Goal: Feedback & Contribution: Contribute content

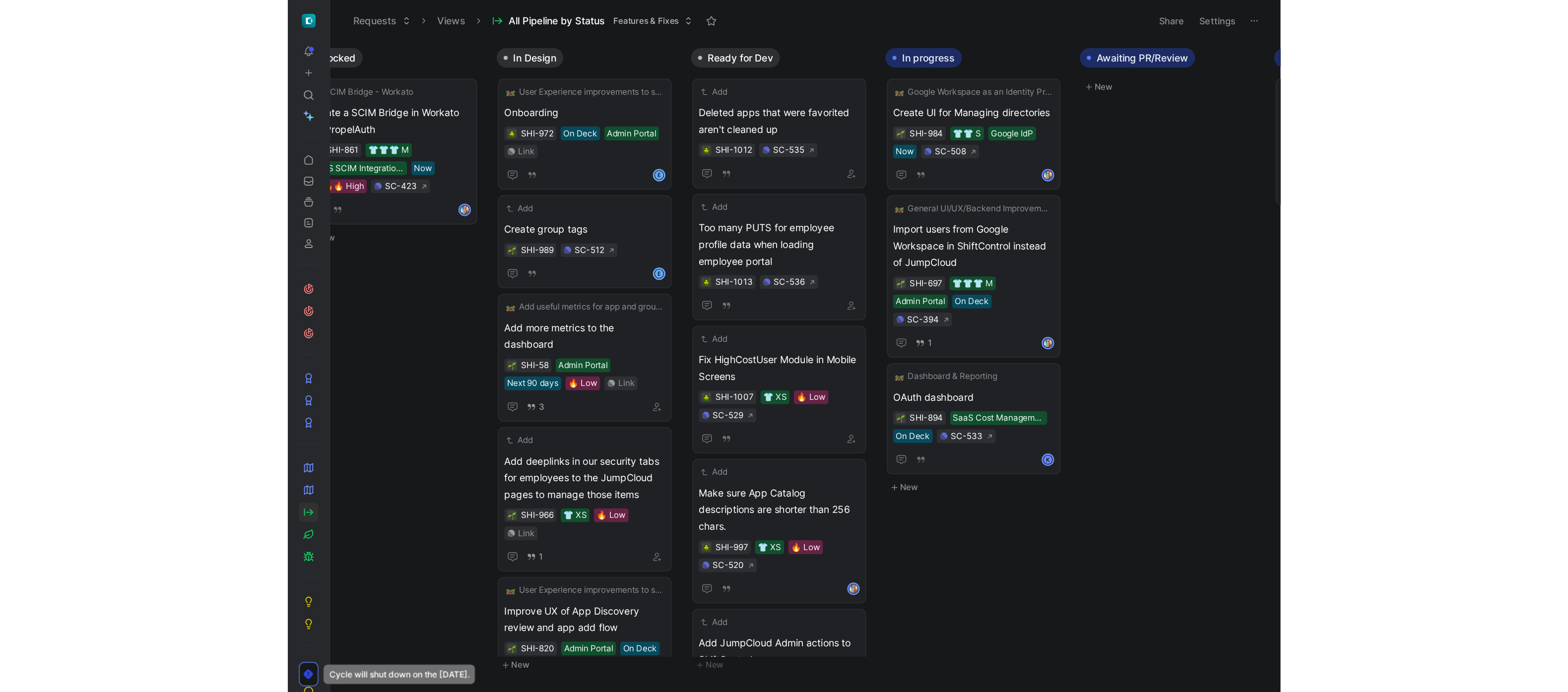
scroll to position [0, 495]
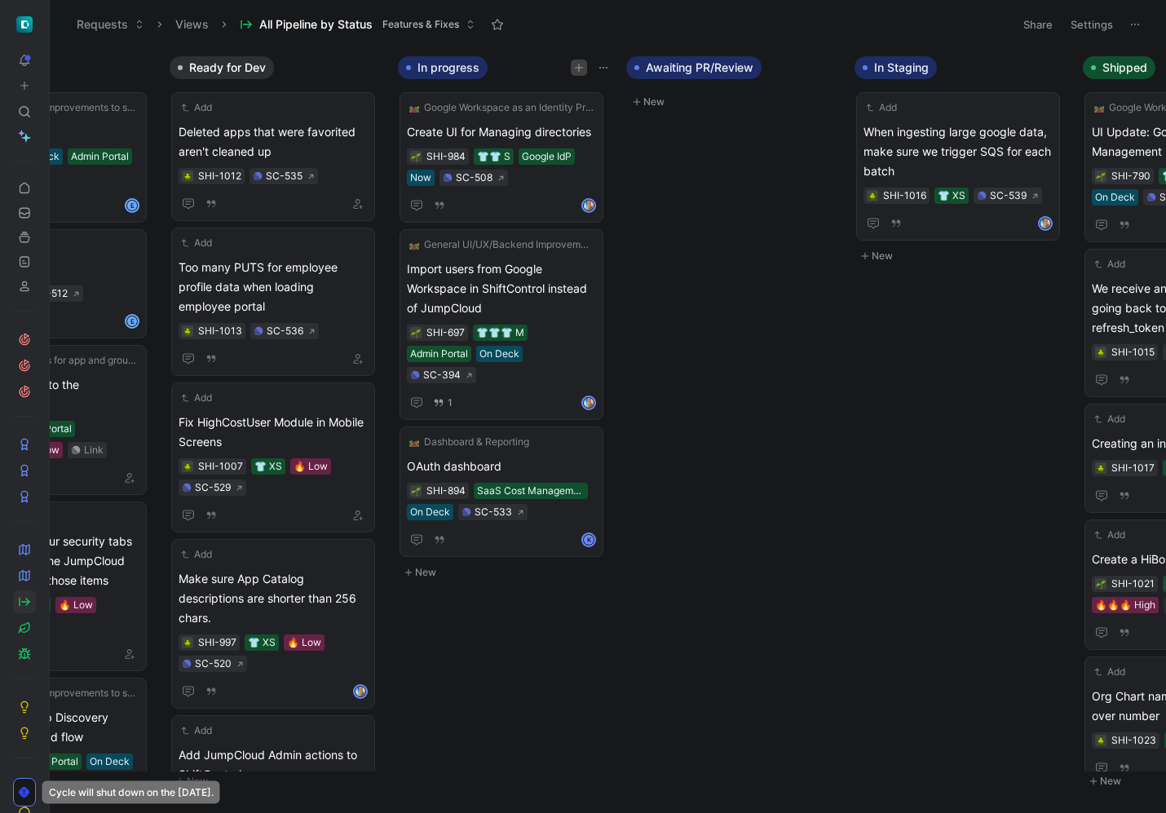
click at [578, 67] on icon "button" at bounding box center [579, 67] width 9 height 1
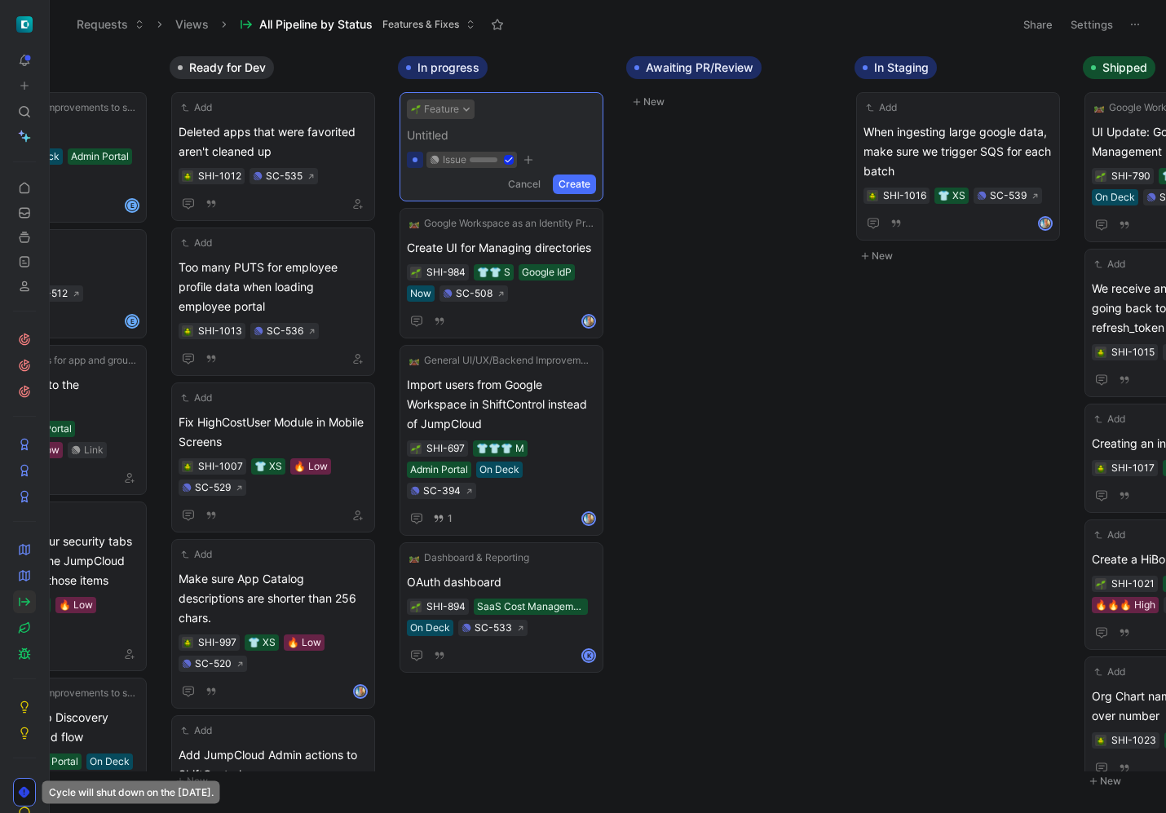
click at [467, 105] on icon at bounding box center [466, 109] width 8 height 8
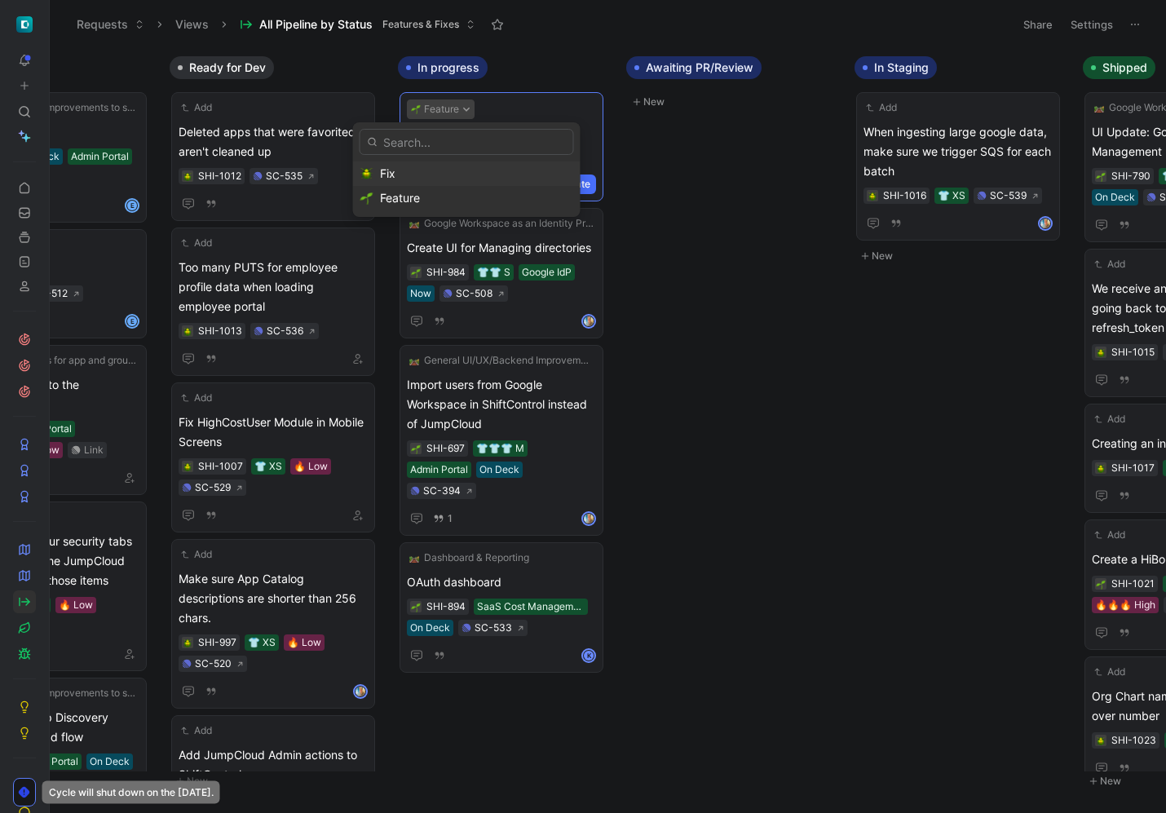
click at [431, 177] on div "Fix" at bounding box center [476, 174] width 193 height 20
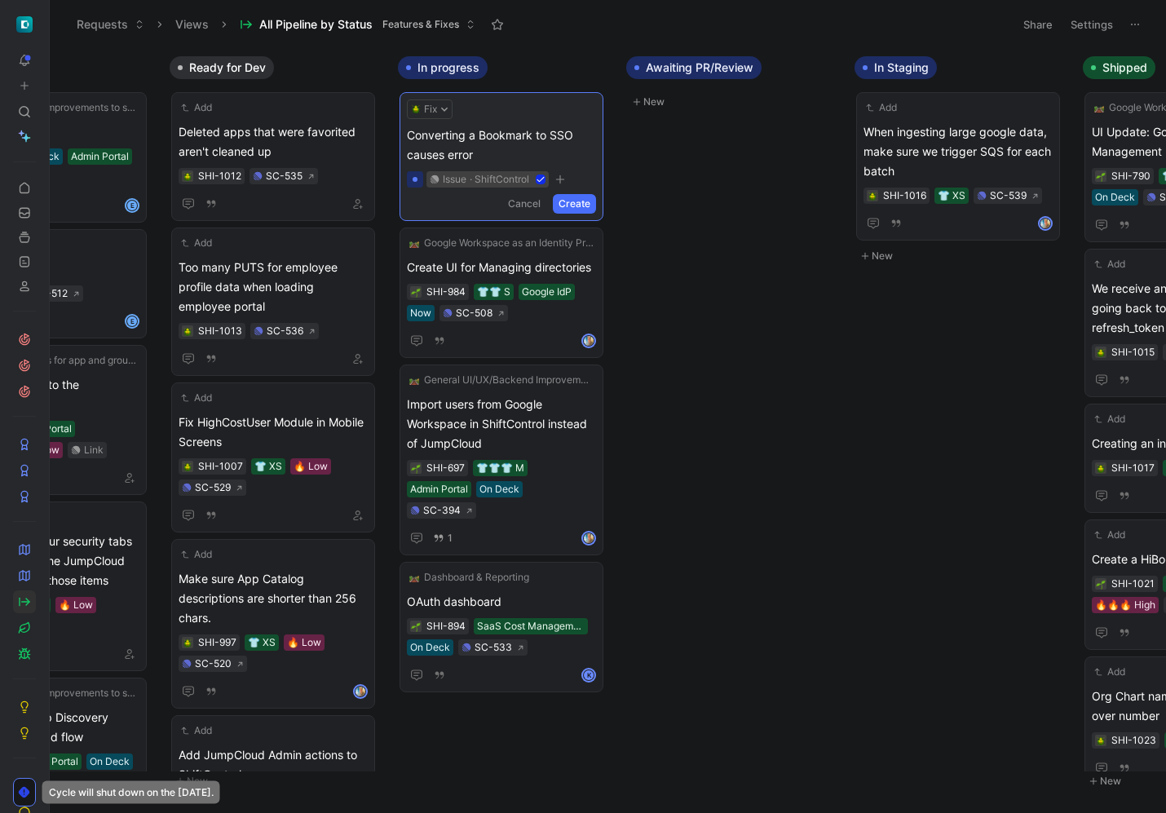
click at [563, 202] on button "Create" at bounding box center [574, 204] width 43 height 20
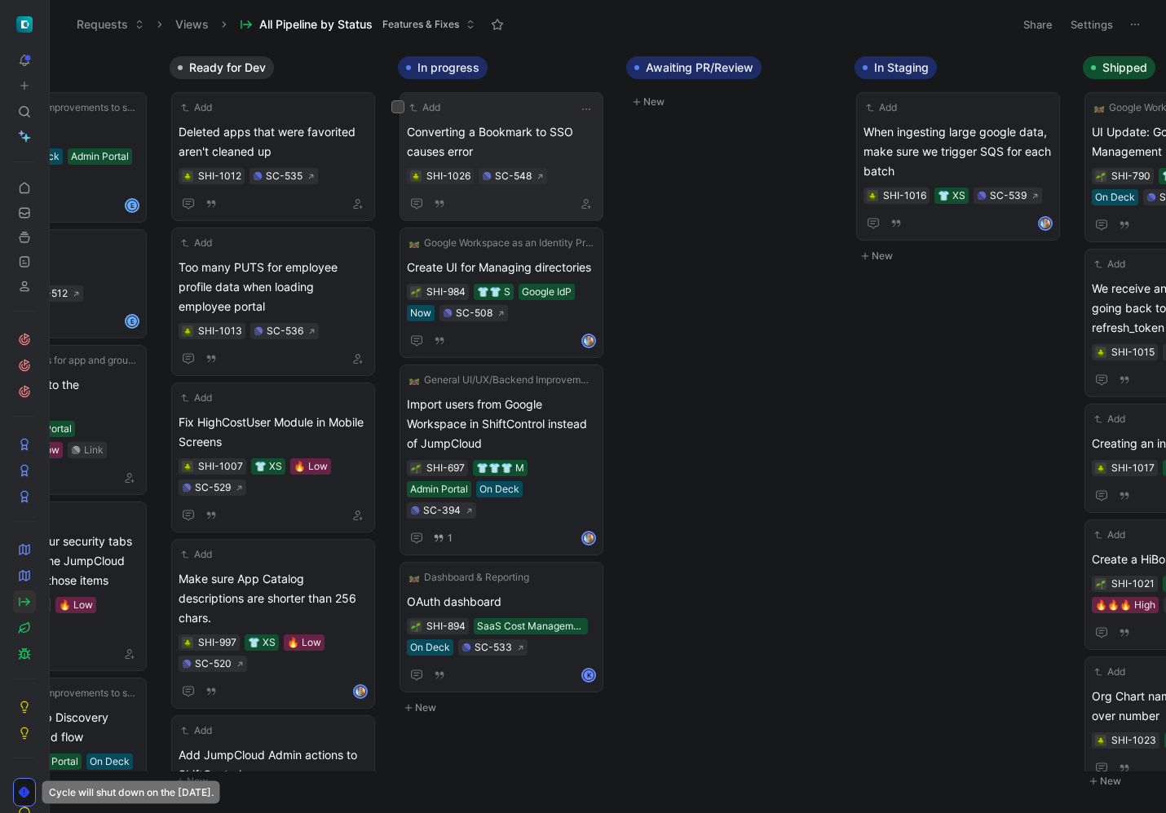
click at [511, 123] on span "Converting a Bookmark to SSO causes error" at bounding box center [501, 141] width 189 height 39
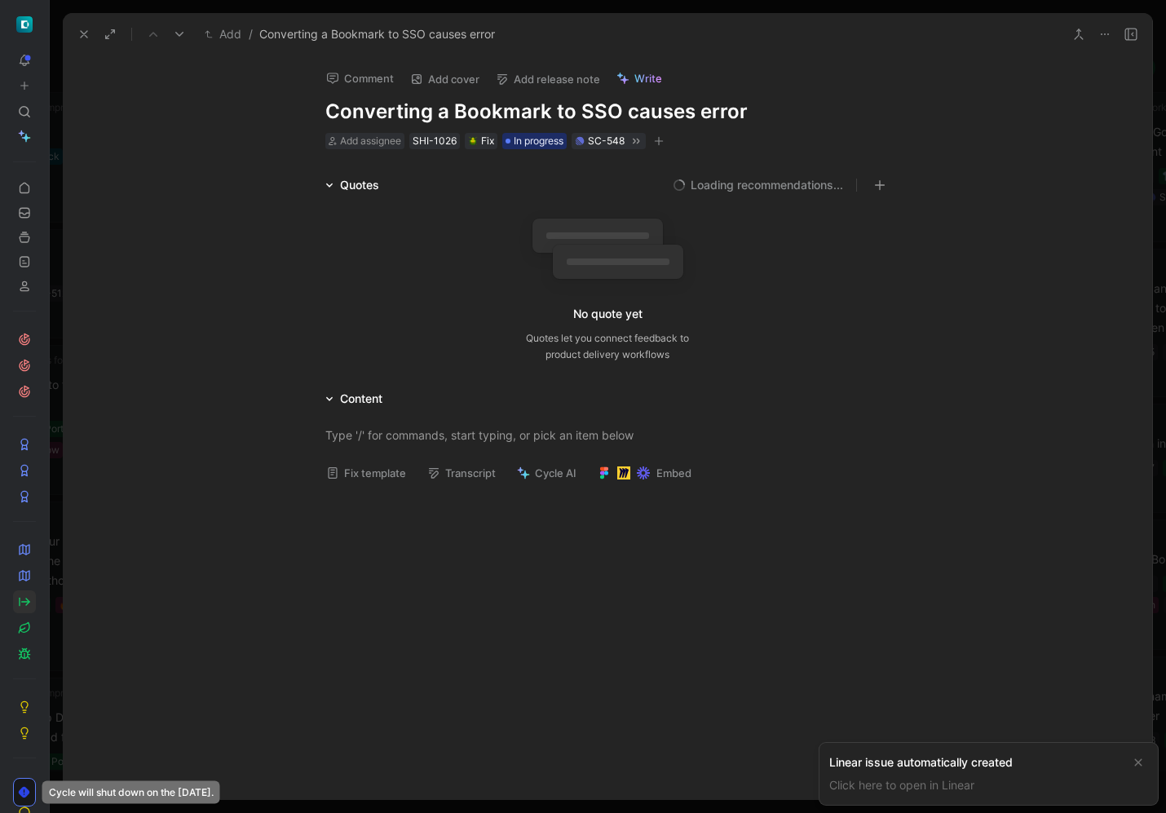
click at [389, 472] on button "Fix template" at bounding box center [366, 472] width 95 height 23
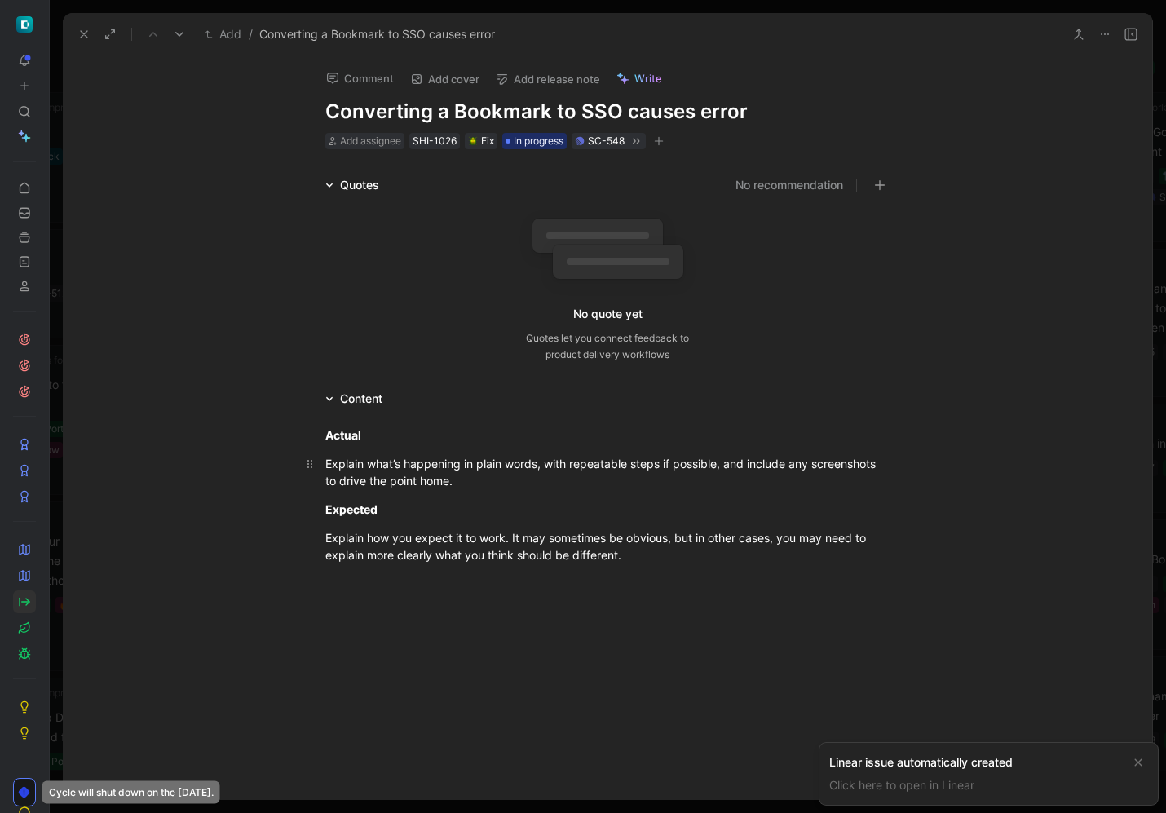
click at [420, 470] on div "Explain what’s happening in plain words, with repeatable steps if possible, and…" at bounding box center [607, 472] width 564 height 34
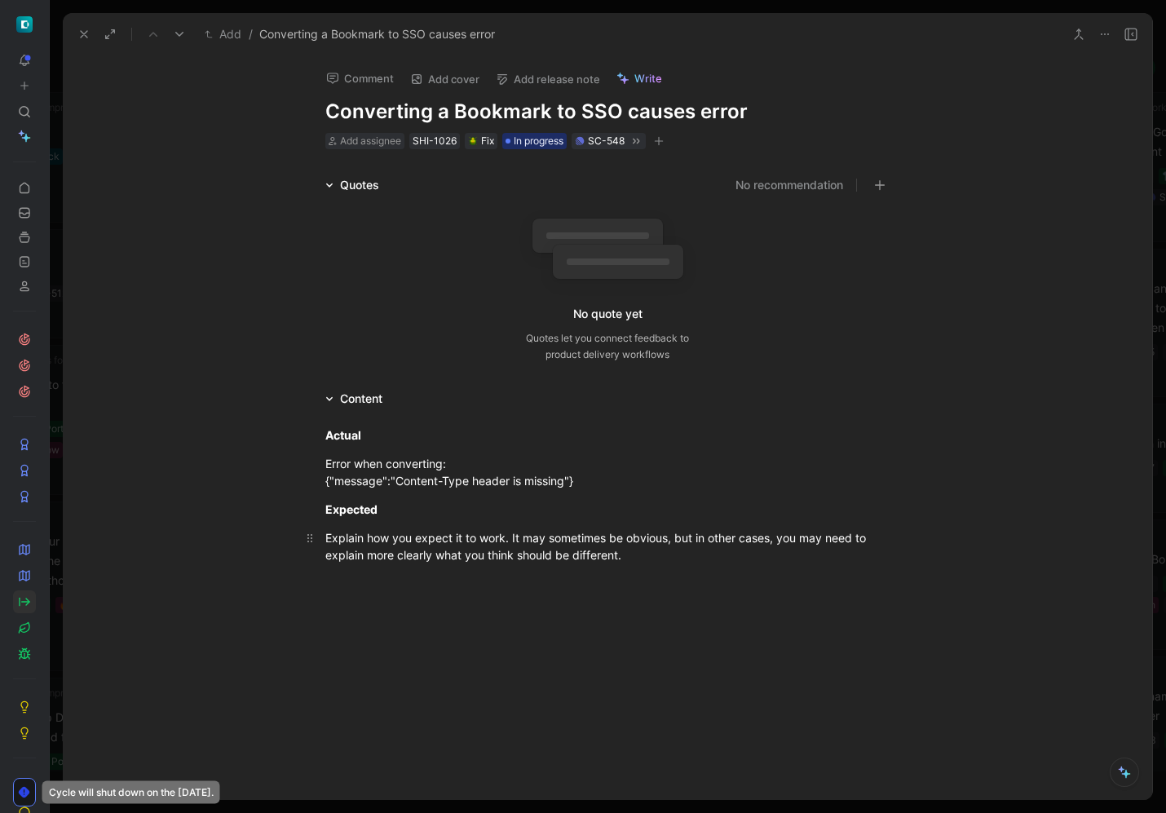
click at [415, 545] on div "Explain how you expect it to work. It may sometimes be obvious, but in other ca…" at bounding box center [607, 546] width 564 height 34
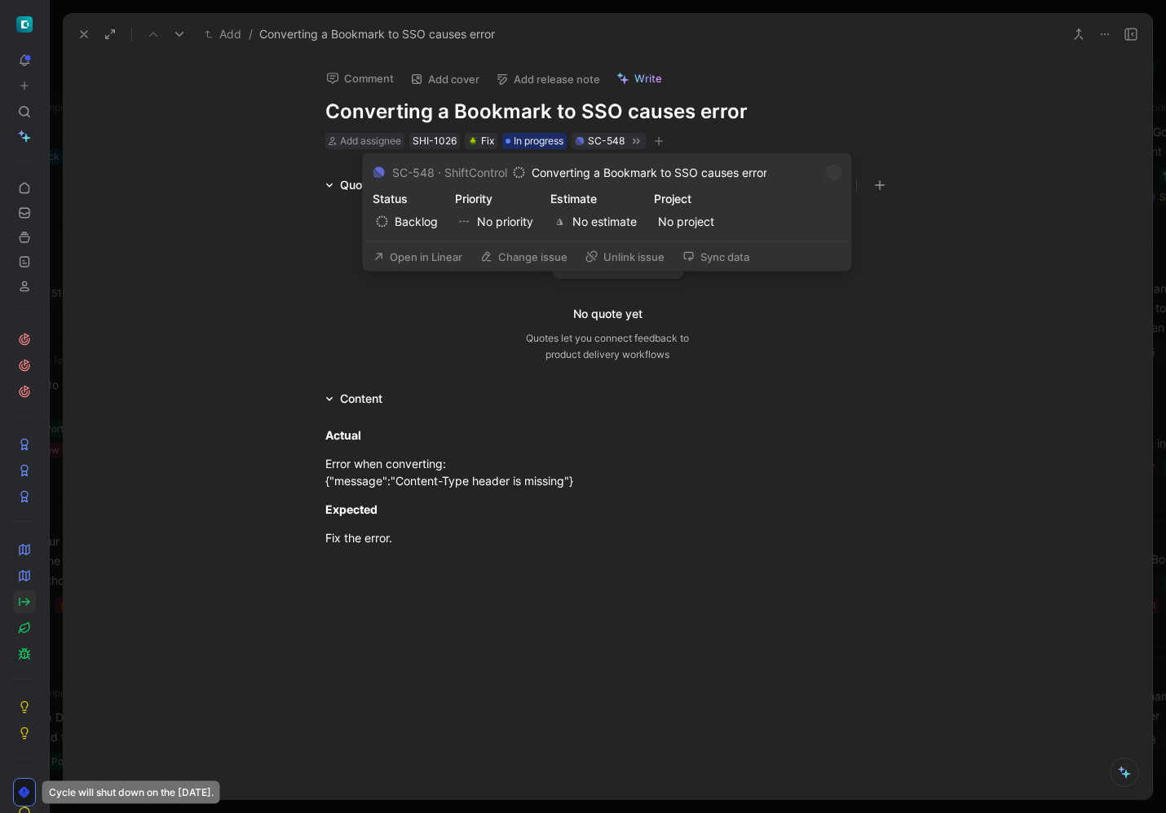
click at [418, 264] on button "Open in Linear" at bounding box center [418, 256] width 104 height 23
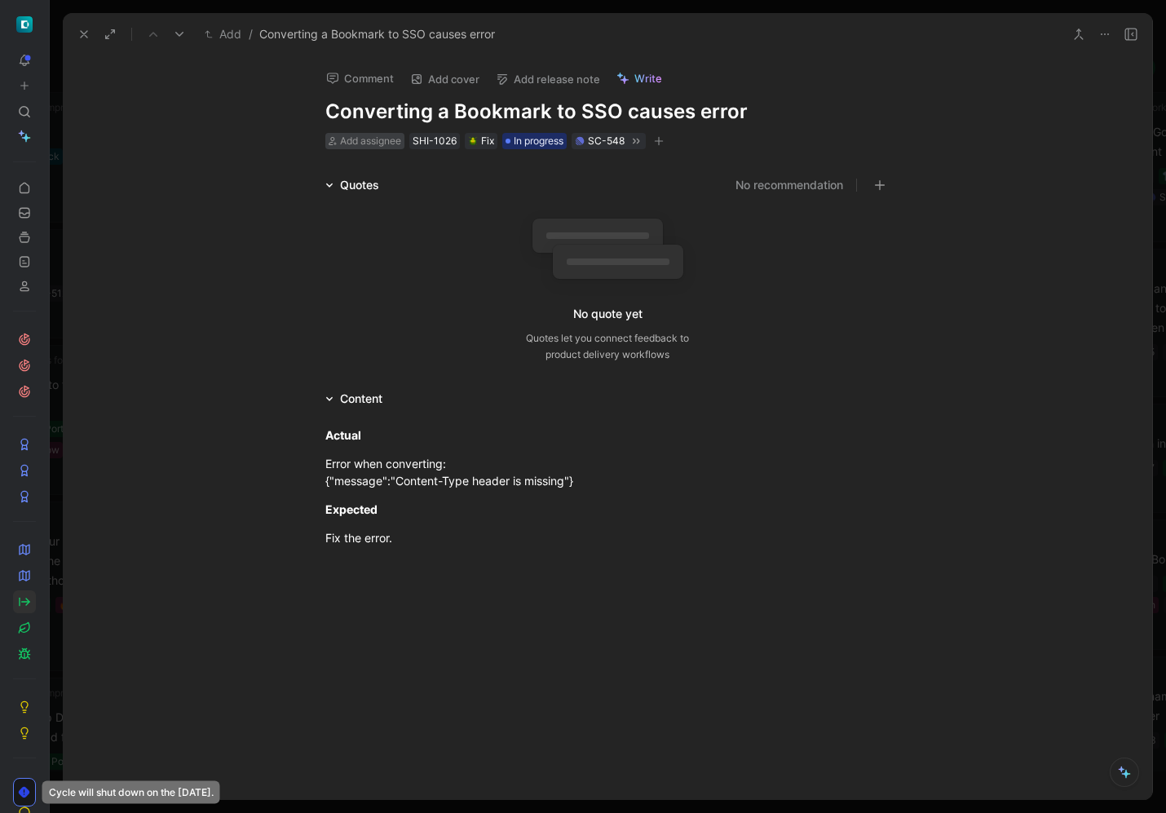
click at [351, 148] on div "Add assignee" at bounding box center [370, 141] width 61 height 16
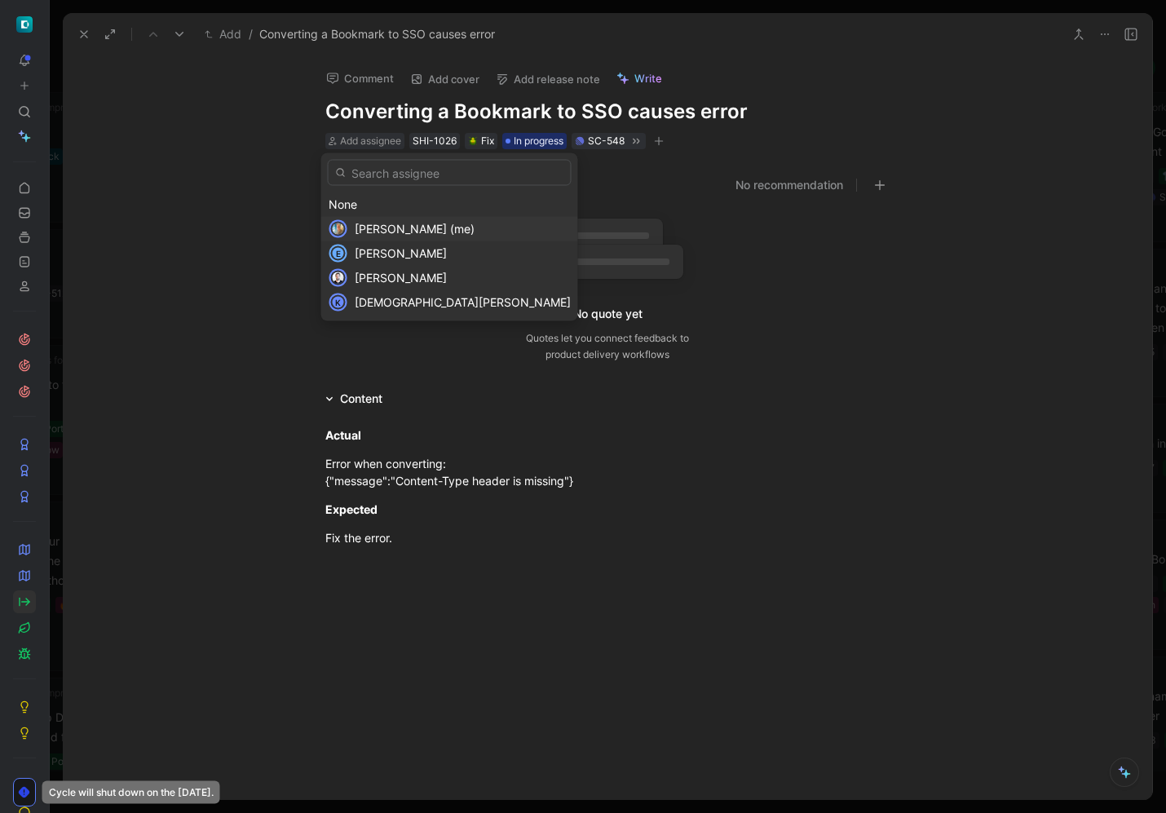
click at [381, 228] on span "[PERSON_NAME] (me)" at bounding box center [415, 229] width 120 height 14
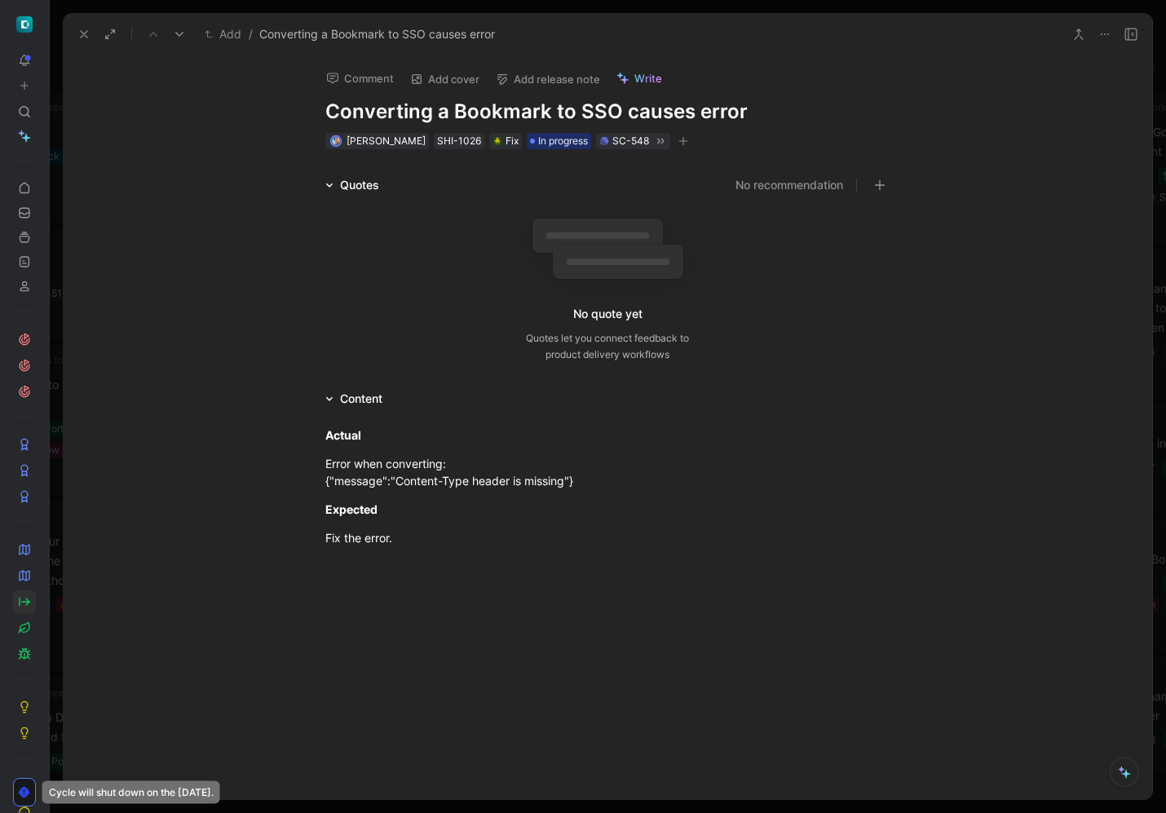
click at [87, 33] on icon at bounding box center [83, 34] width 13 height 13
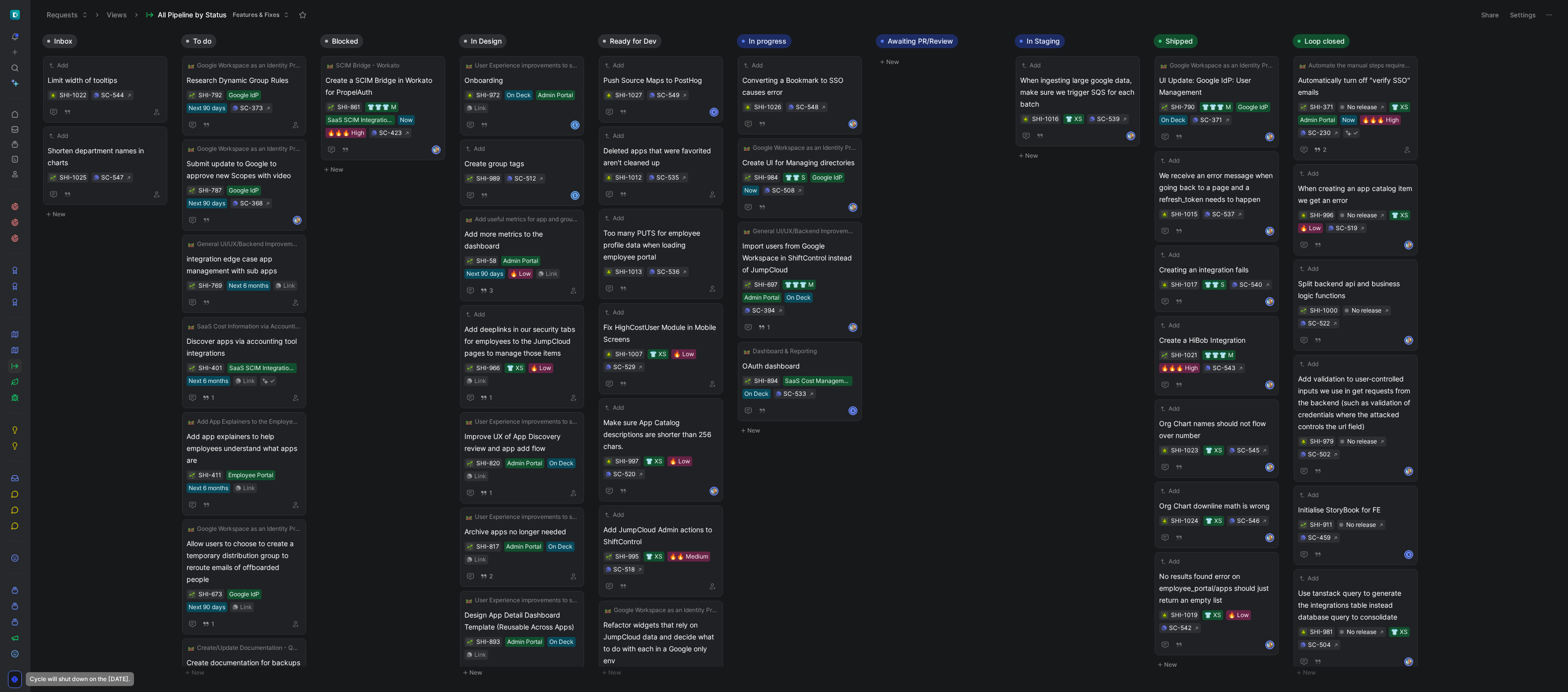
click at [709, 284] on div "Inbox Add Limit width of tooltips SHI-1022 SC-544 Add Shorten department names …" at bounding box center [799, 360] width 1538 height 662
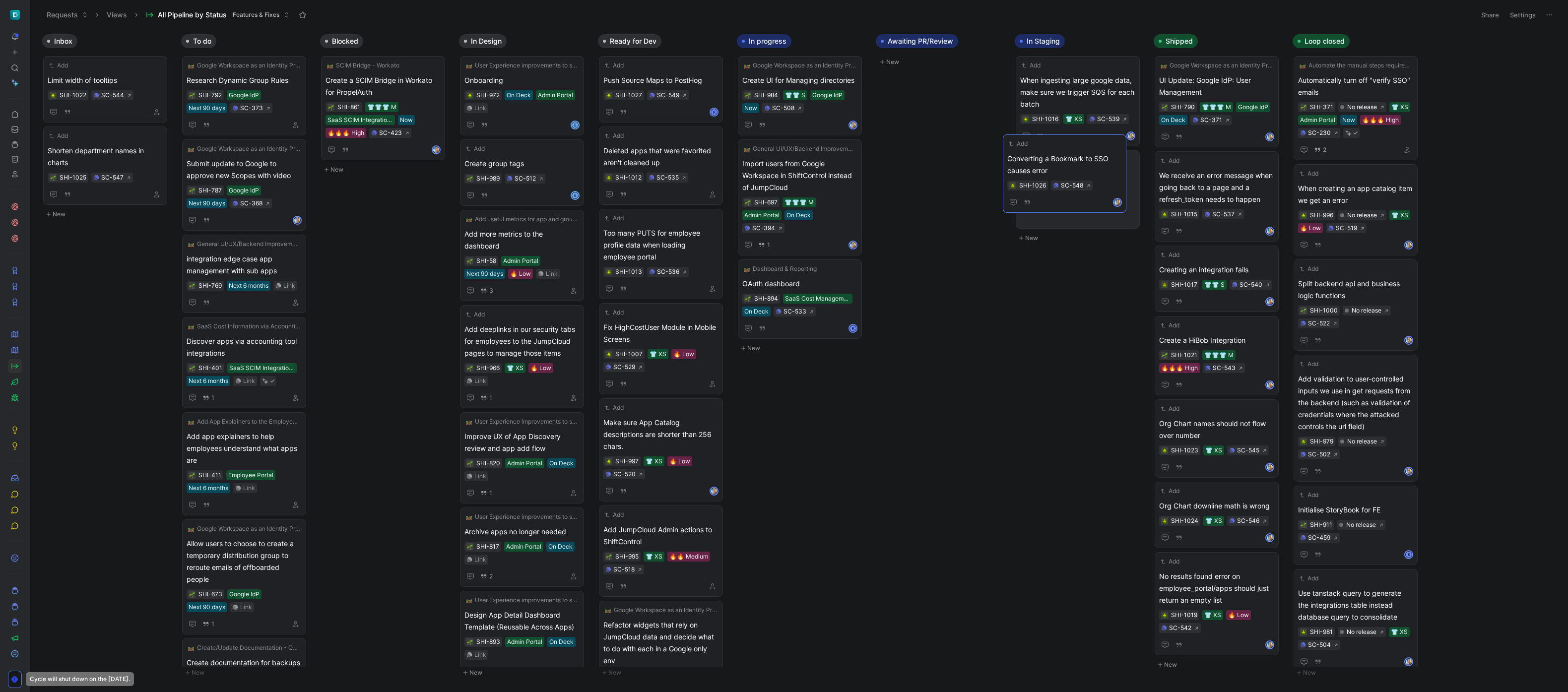
drag, startPoint x: 799, startPoint y: 85, endPoint x: 1064, endPoint y: 163, distance: 276.2
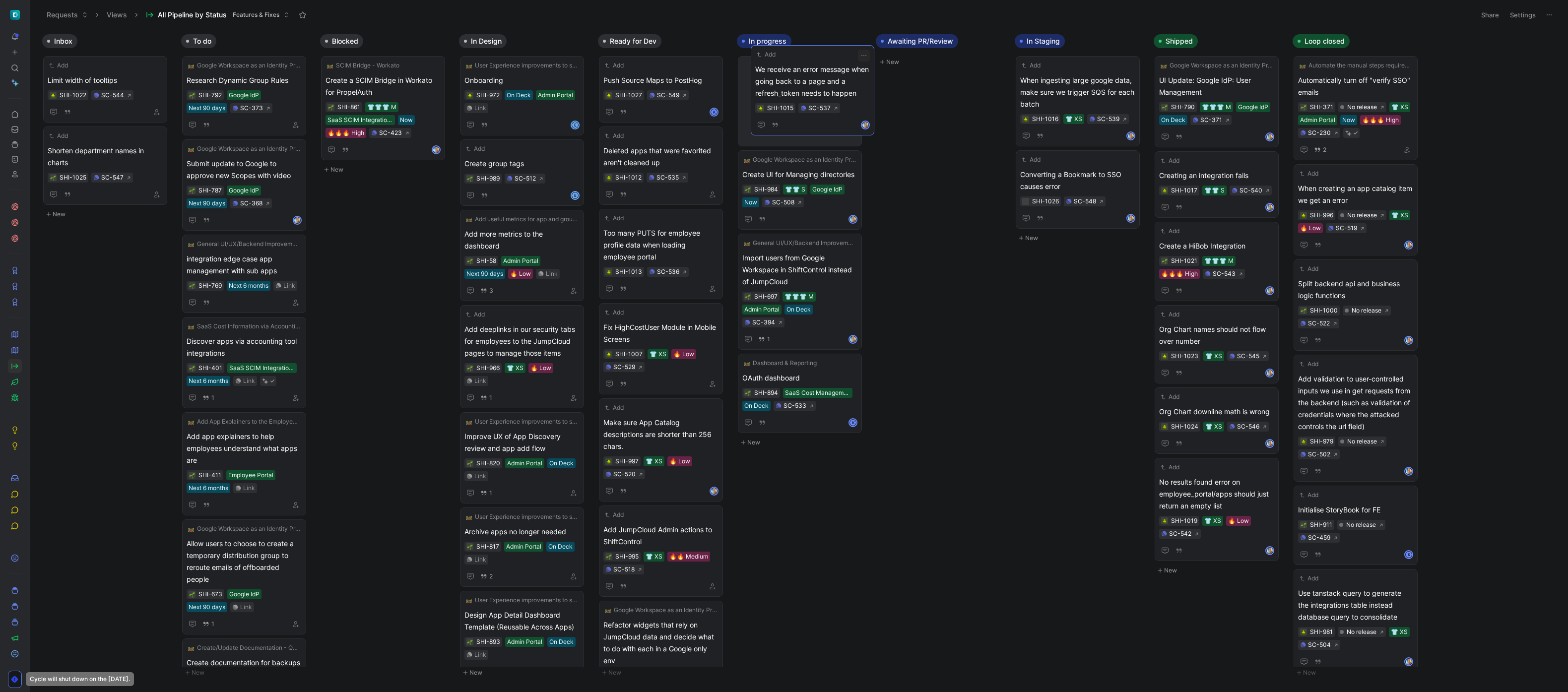
drag, startPoint x: 1247, startPoint y: 178, endPoint x: 833, endPoint y: 74, distance: 426.9
click at [709, 161] on icon "button" at bounding box center [1268, 161] width 8 height 8
click at [709, 166] on div "Add Creating an integration fails SHI-1017 👕👕 S SC-540" at bounding box center [1216, 184] width 115 height 58
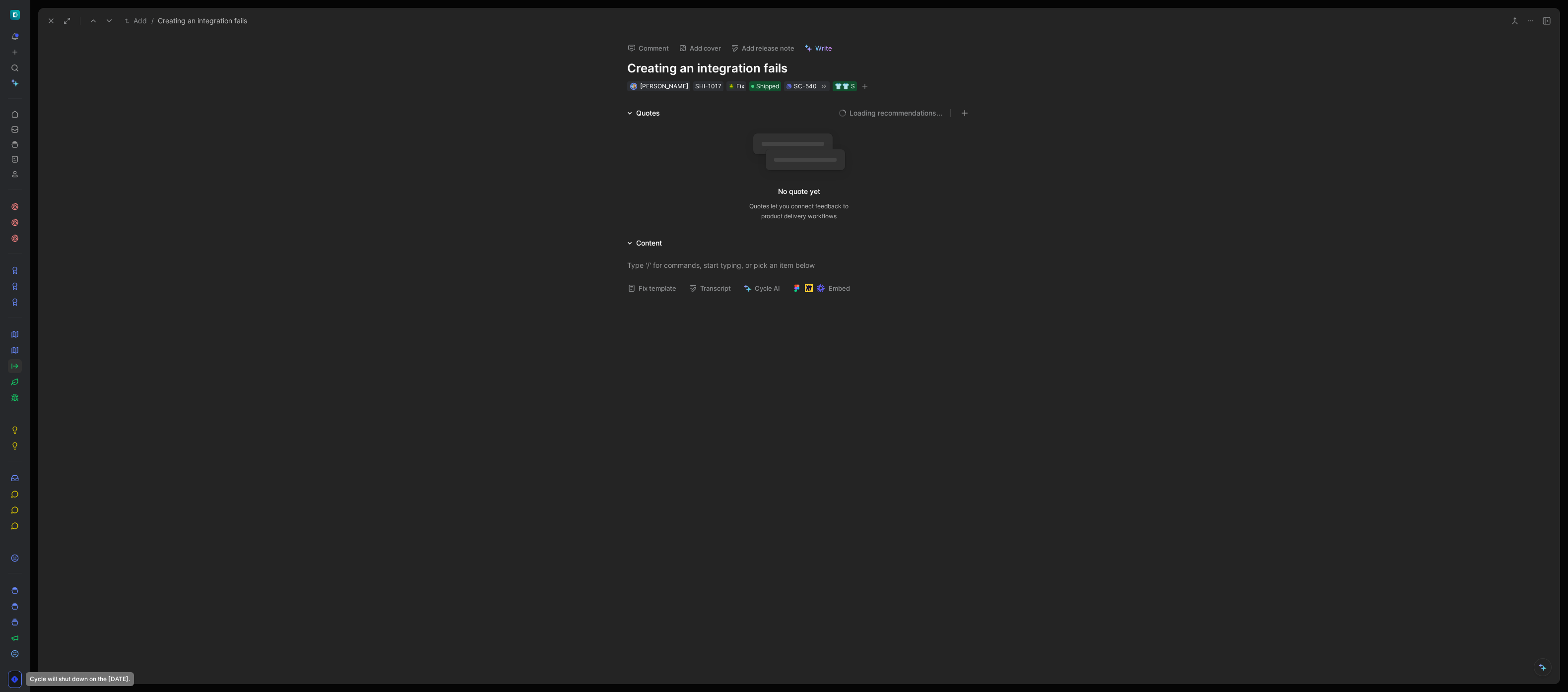
click at [709, 46] on button "Add release note" at bounding box center [762, 48] width 72 height 14
click at [709, 102] on div "New release" at bounding box center [793, 103] width 102 height 12
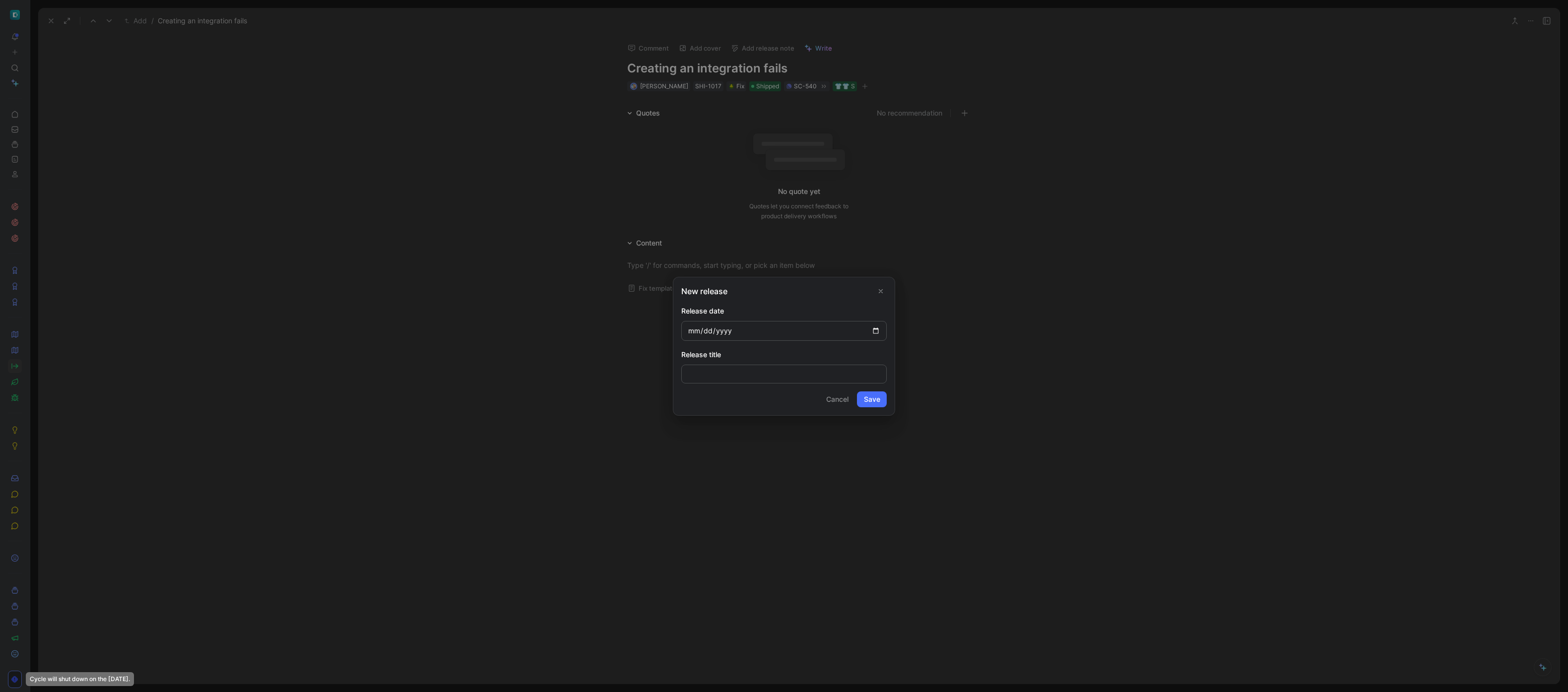
click at [709, 328] on input "date" at bounding box center [783, 330] width 205 height 20
click at [709, 332] on input "date" at bounding box center [783, 330] width 205 height 20
type input "[DATE]"
click at [709, 396] on button "Save" at bounding box center [872, 399] width 30 height 16
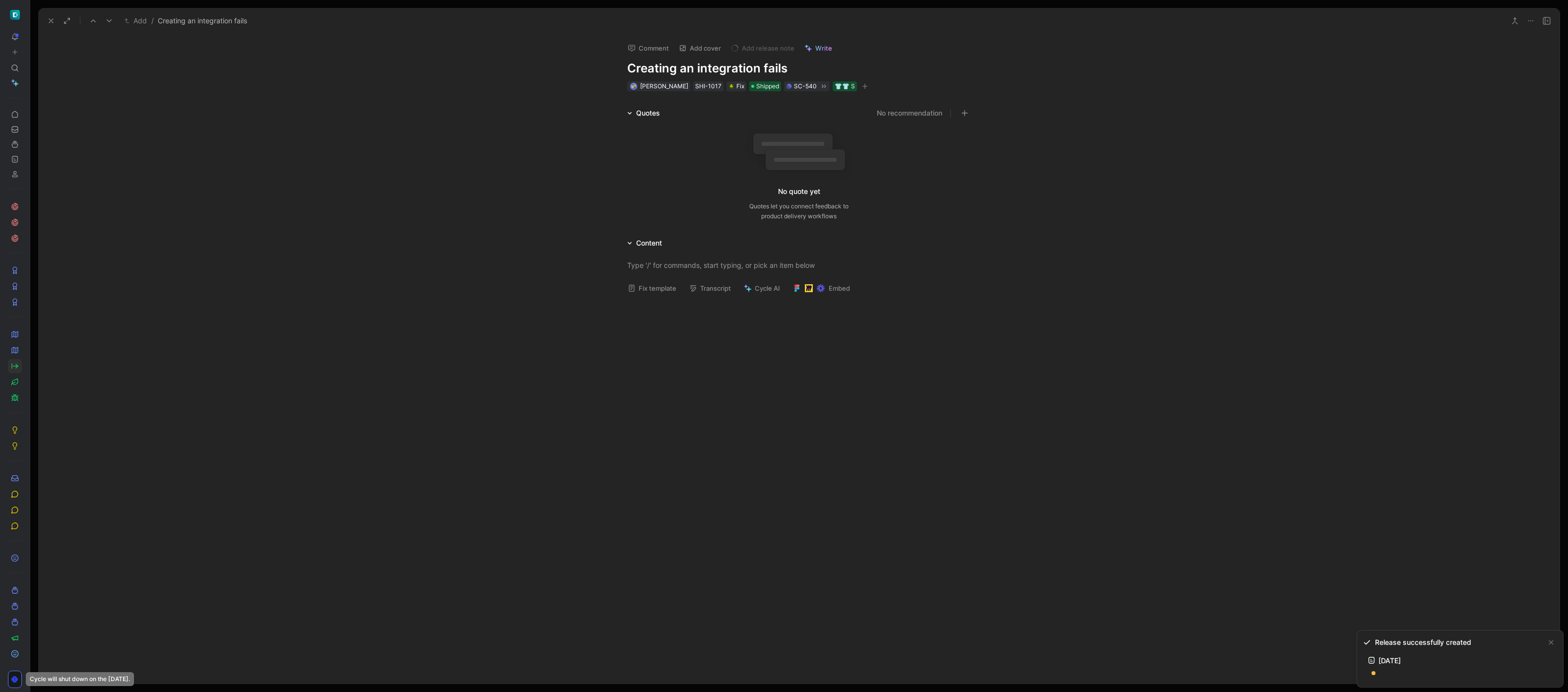
click at [55, 21] on icon at bounding box center [51, 21] width 8 height 8
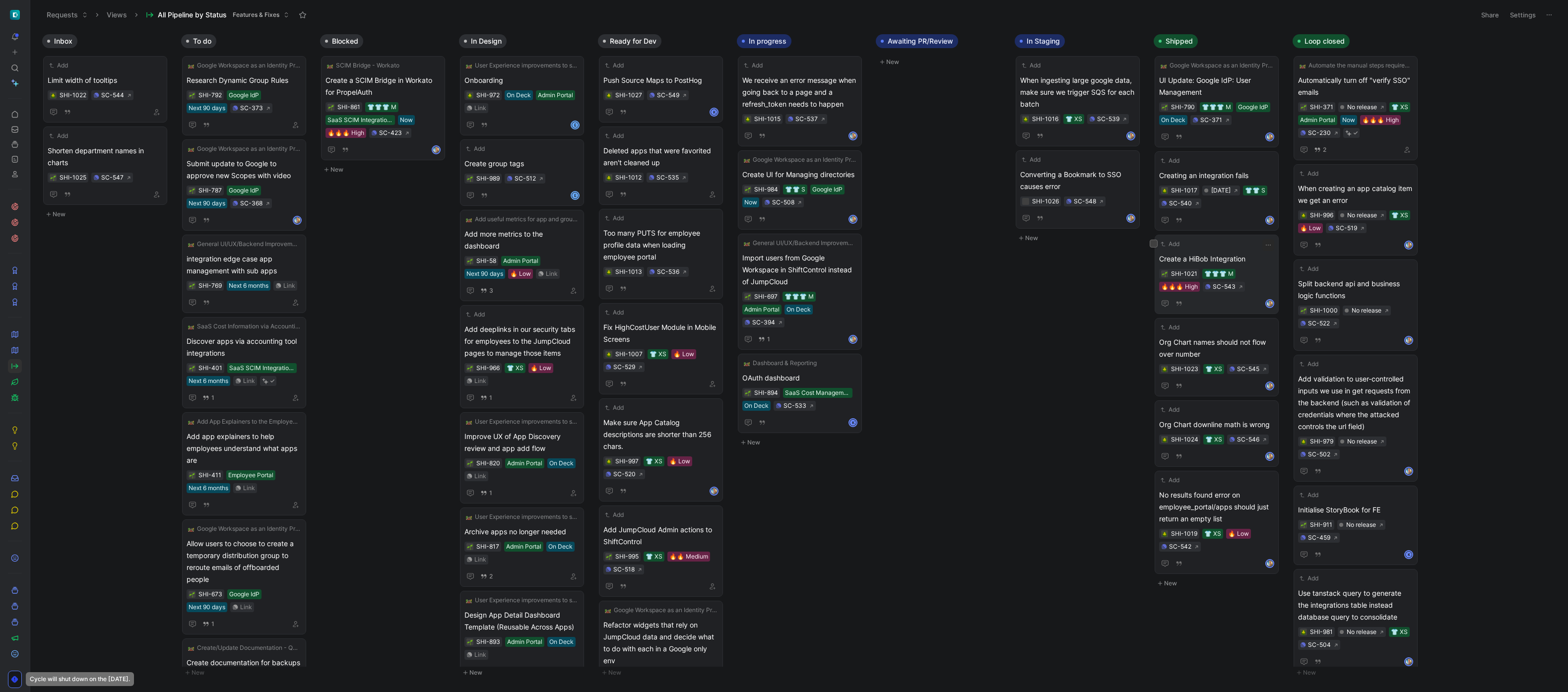
click at [709, 256] on span "Create a HiBob Integration" at bounding box center [1216, 259] width 115 height 12
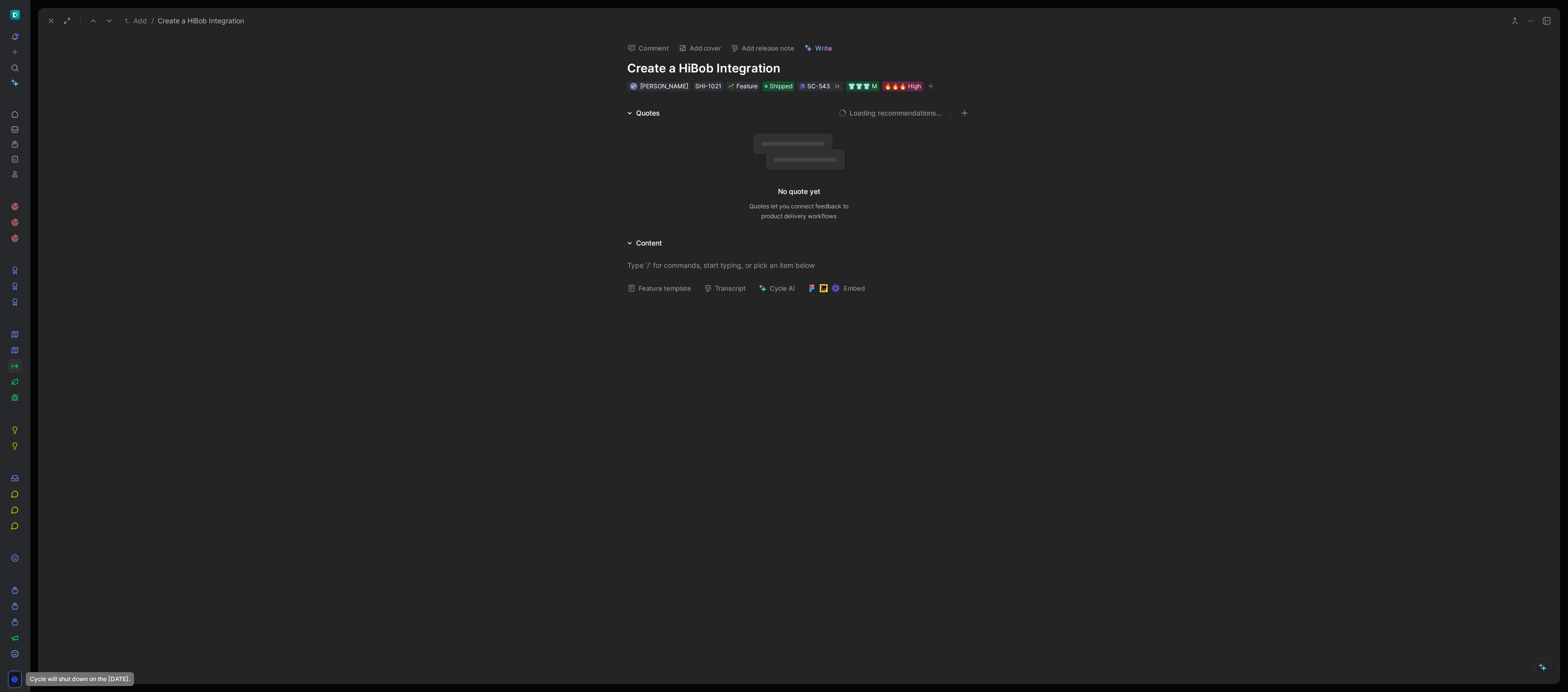
click at [709, 54] on button "Add release note" at bounding box center [762, 48] width 72 height 14
drag, startPoint x: 779, startPoint y: 100, endPoint x: 427, endPoint y: 85, distance: 352.3
click at [709, 100] on div "[DATE]" at bounding box center [788, 99] width 115 height 12
drag, startPoint x: 55, startPoint y: 20, endPoint x: 63, endPoint y: 21, distance: 8.1
click at [55, 20] on button at bounding box center [51, 21] width 14 height 14
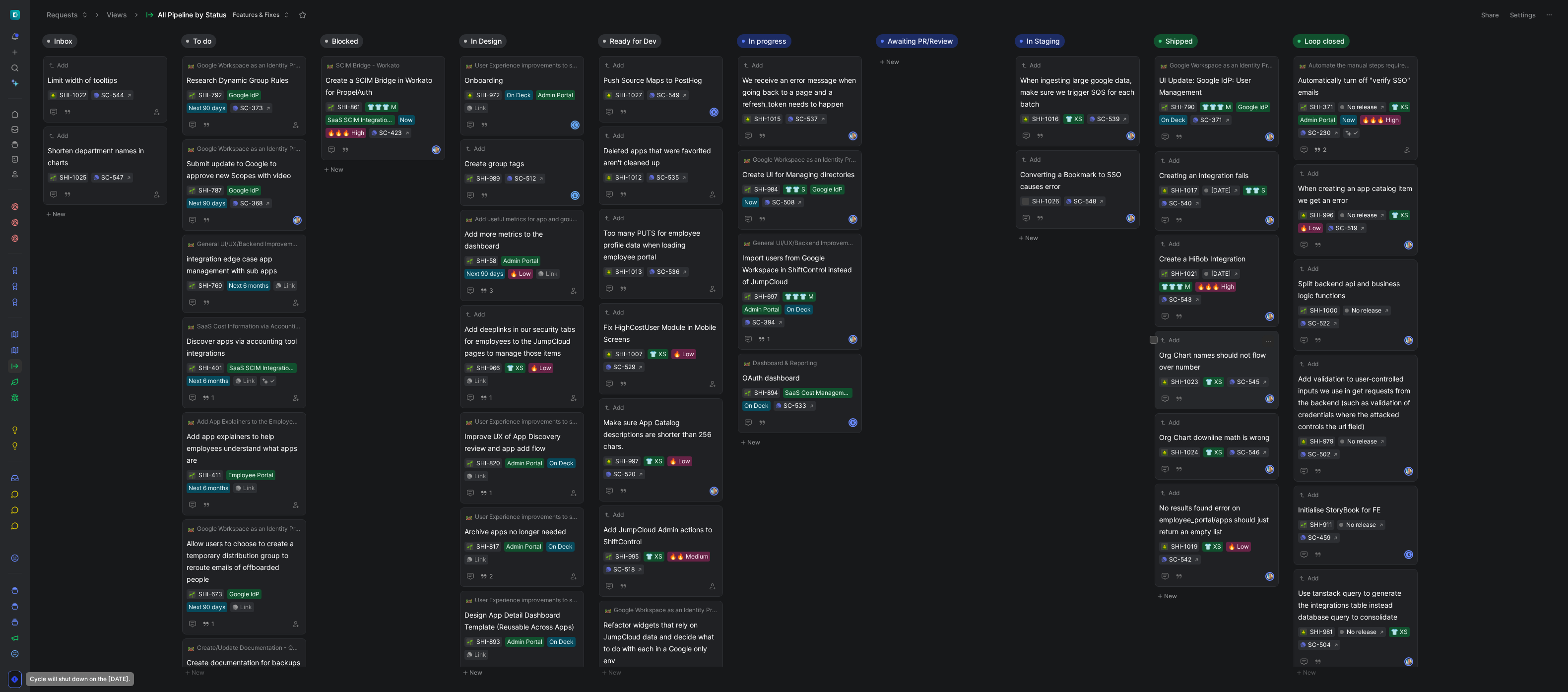
click at [709, 357] on span "Org Chart names should not flow over number" at bounding box center [1216, 361] width 115 height 24
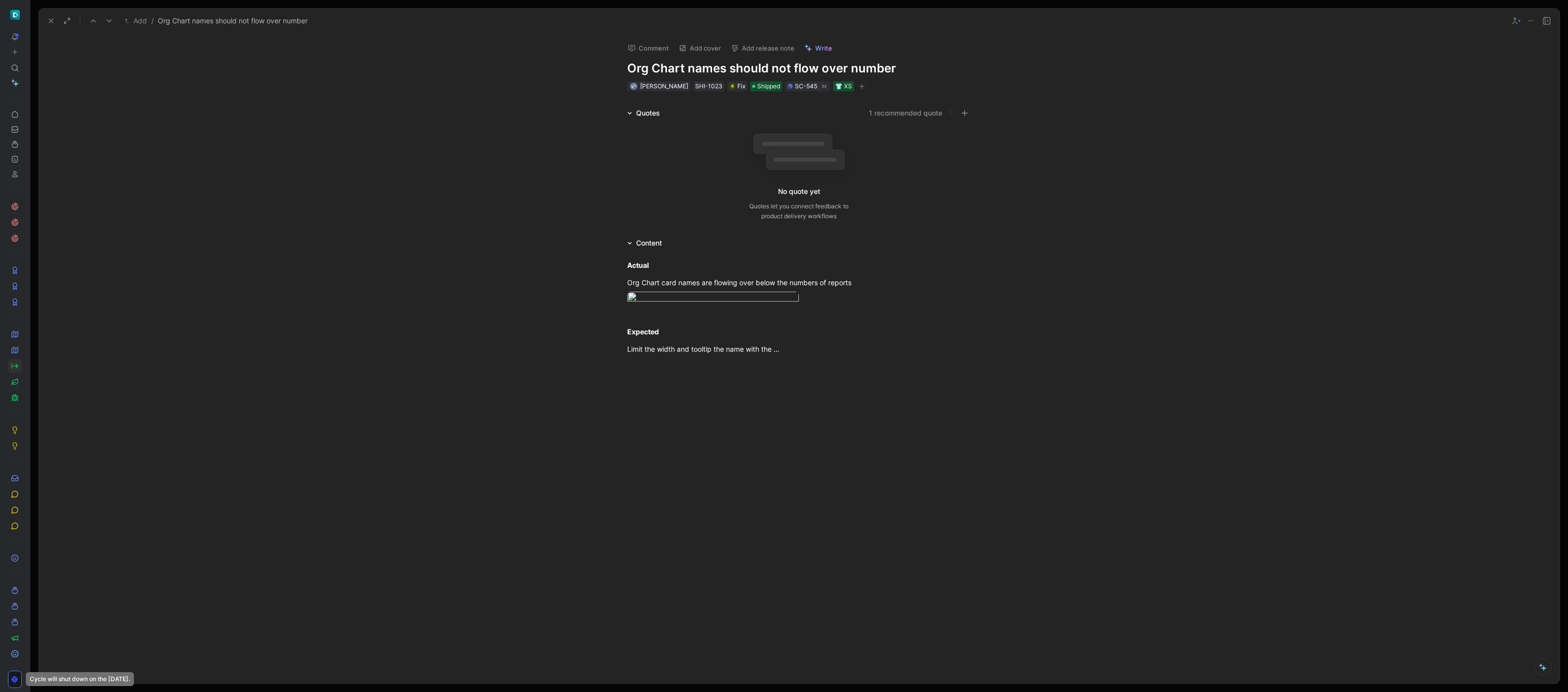
click at [709, 53] on button "Add release note" at bounding box center [762, 48] width 72 height 14
click at [709, 100] on div "[DATE]" at bounding box center [786, 99] width 115 height 12
click at [44, 18] on div "Add / Org Chart names should not flow over number" at bounding box center [774, 21] width 1461 height 16
click at [60, 26] on button at bounding box center [67, 21] width 14 height 14
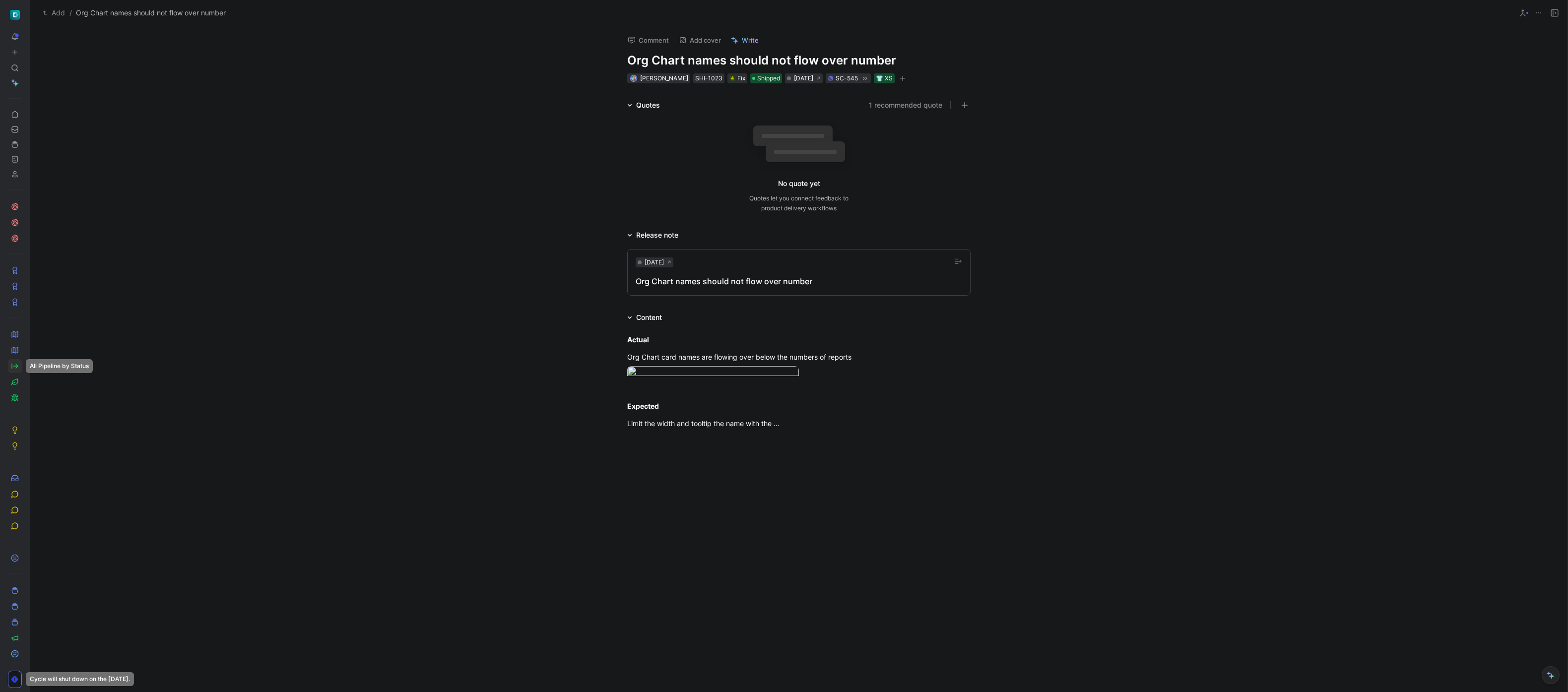
click at [15, 364] on icon at bounding box center [15, 366] width 8 height 8
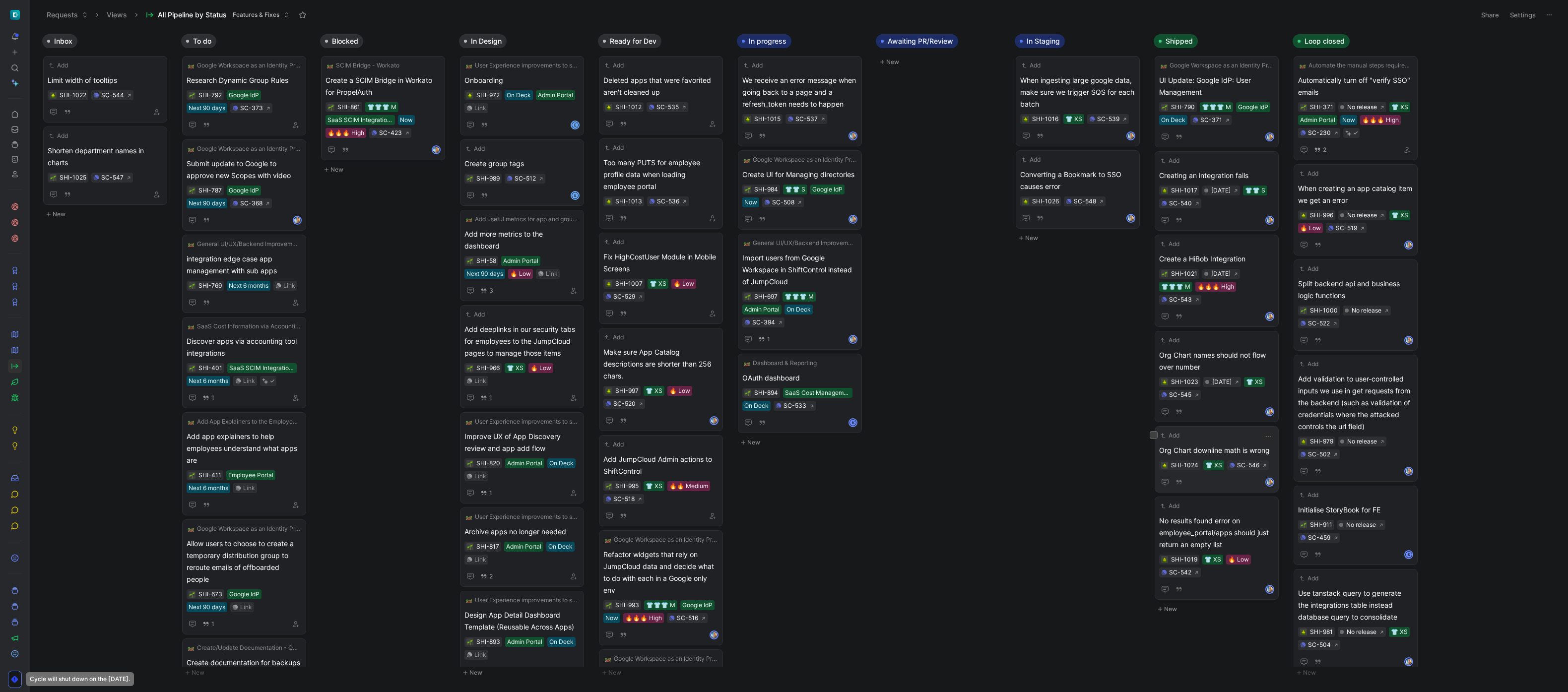
click at [709, 447] on span "Org Chart downline math is wrong" at bounding box center [1216, 450] width 115 height 12
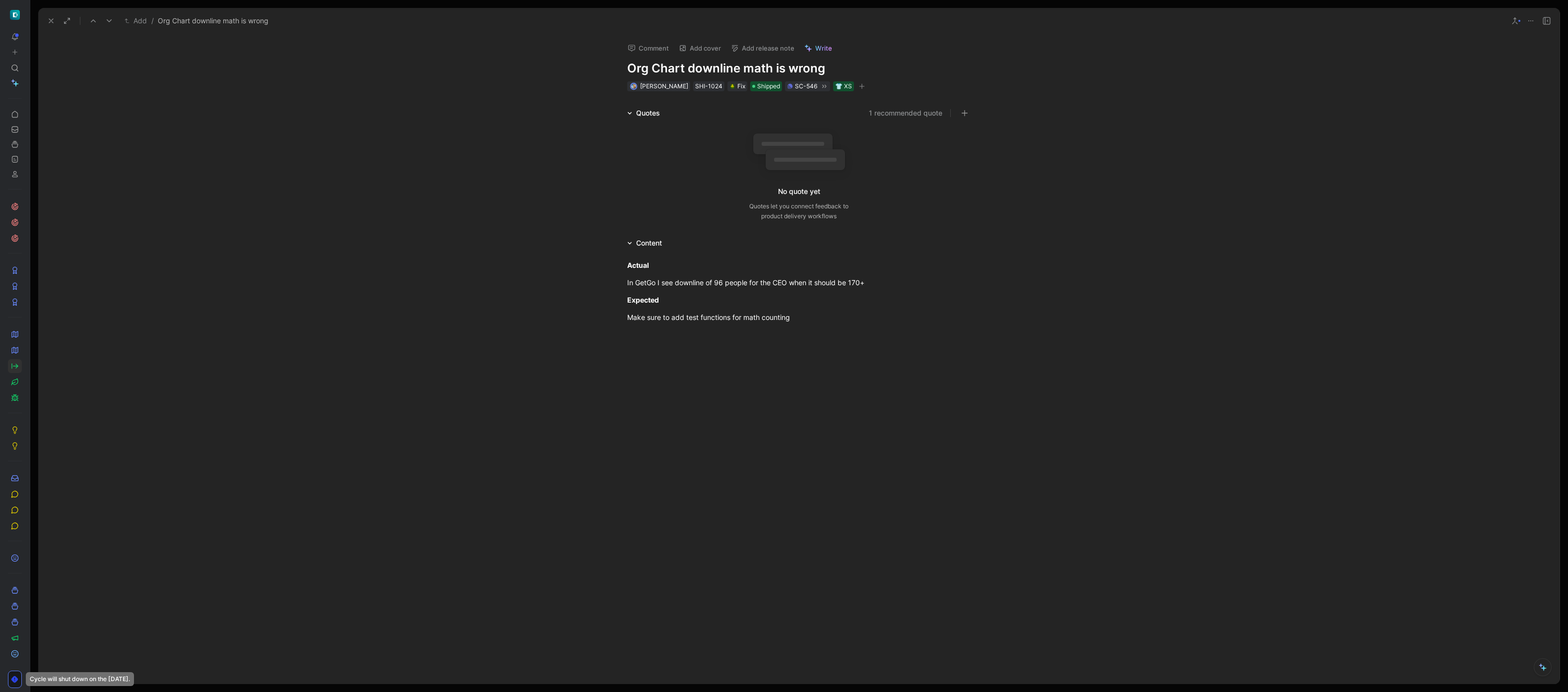
click at [709, 50] on button "Add release note" at bounding box center [762, 48] width 72 height 14
click at [709, 99] on span "[DATE]" at bounding box center [742, 99] width 23 height 9
click at [52, 22] on use at bounding box center [51, 21] width 4 height 4
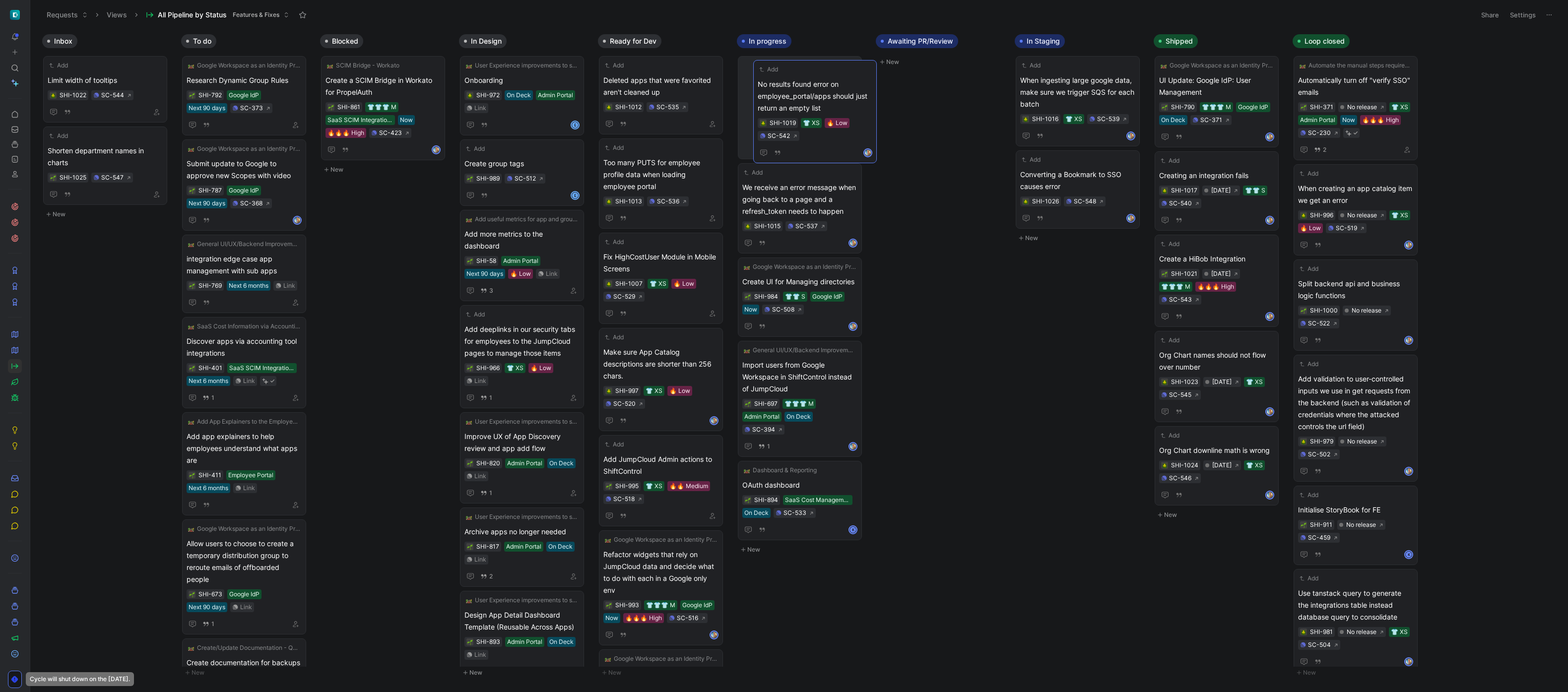
drag, startPoint x: 1222, startPoint y: 534, endPoint x: 821, endPoint y: 85, distance: 602.0
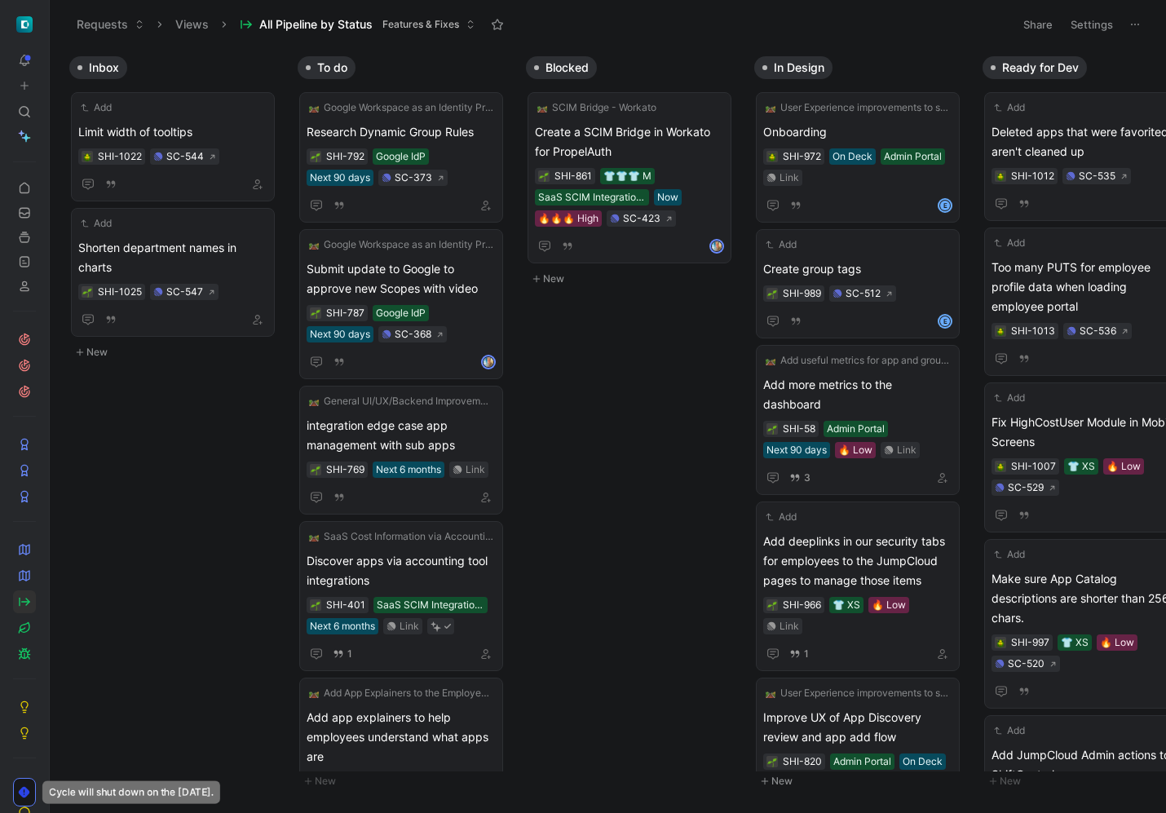
click at [93, 351] on button "New" at bounding box center [176, 352] width 215 height 20
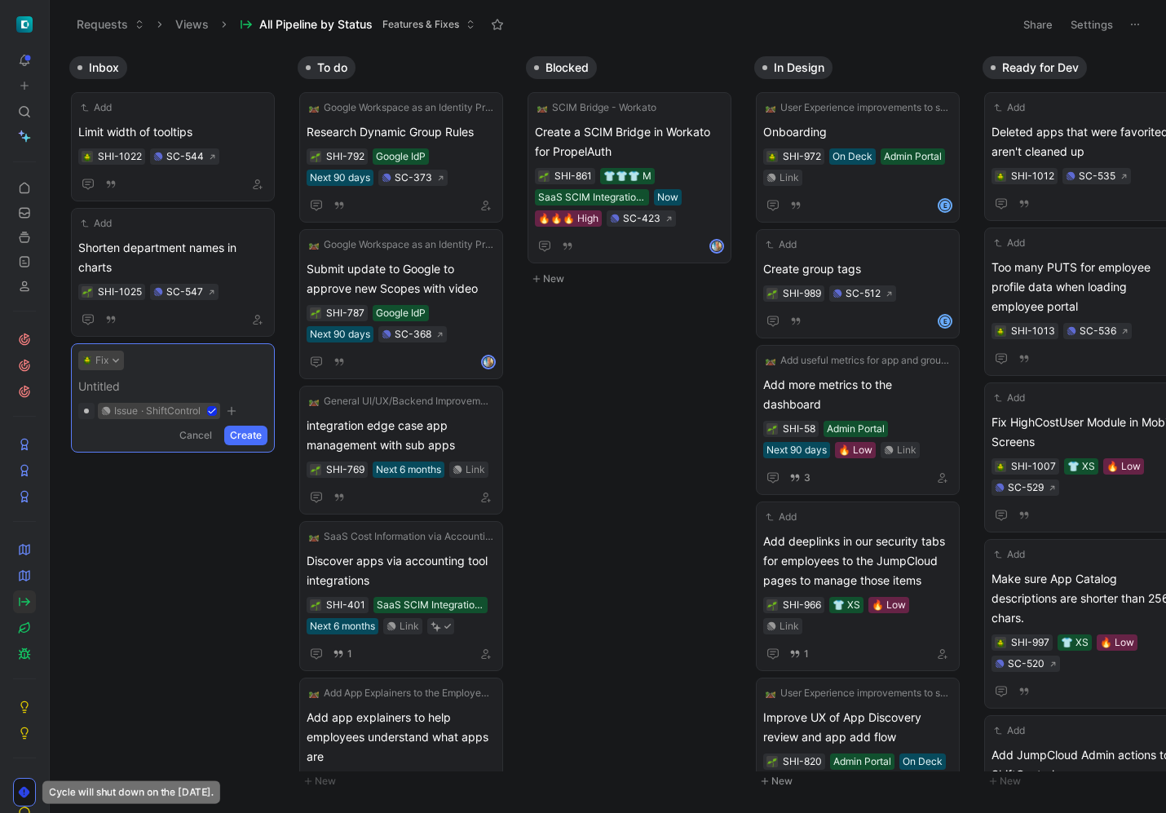
click at [114, 363] on icon at bounding box center [116, 360] width 8 height 8
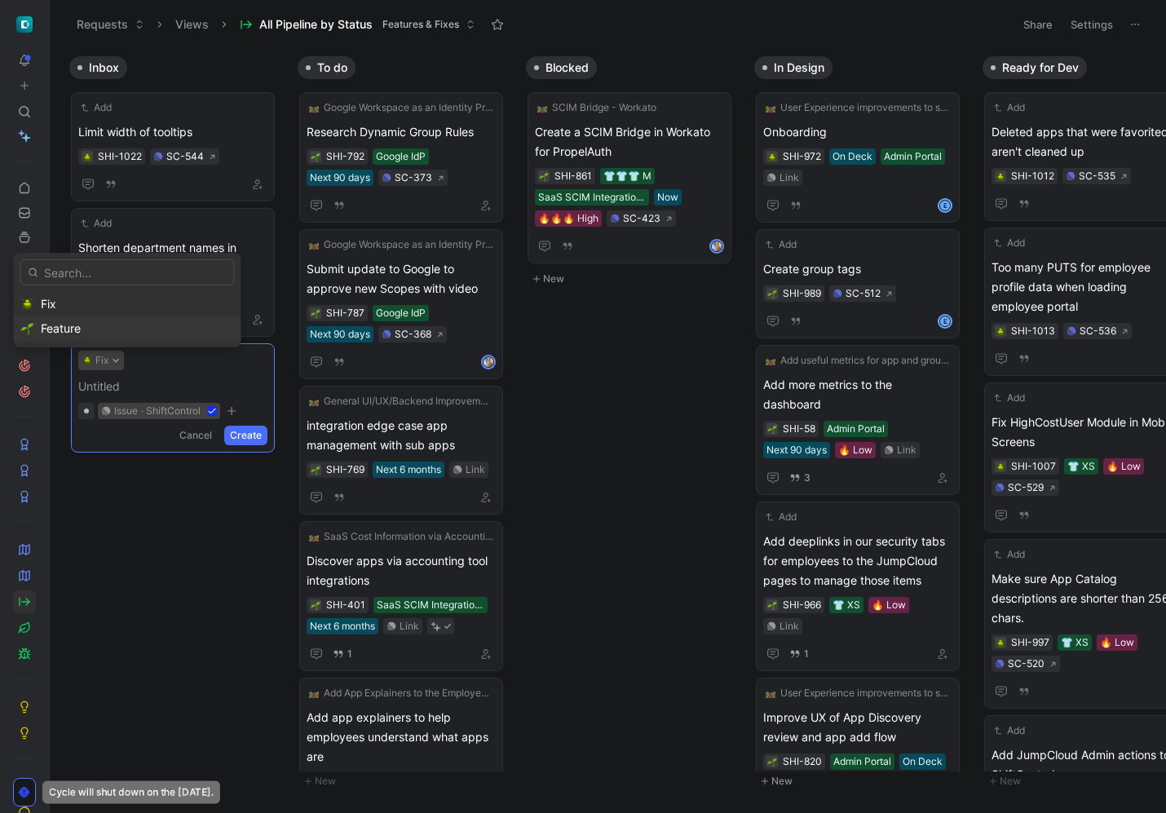
click at [104, 330] on div "Feature" at bounding box center [137, 329] width 193 height 20
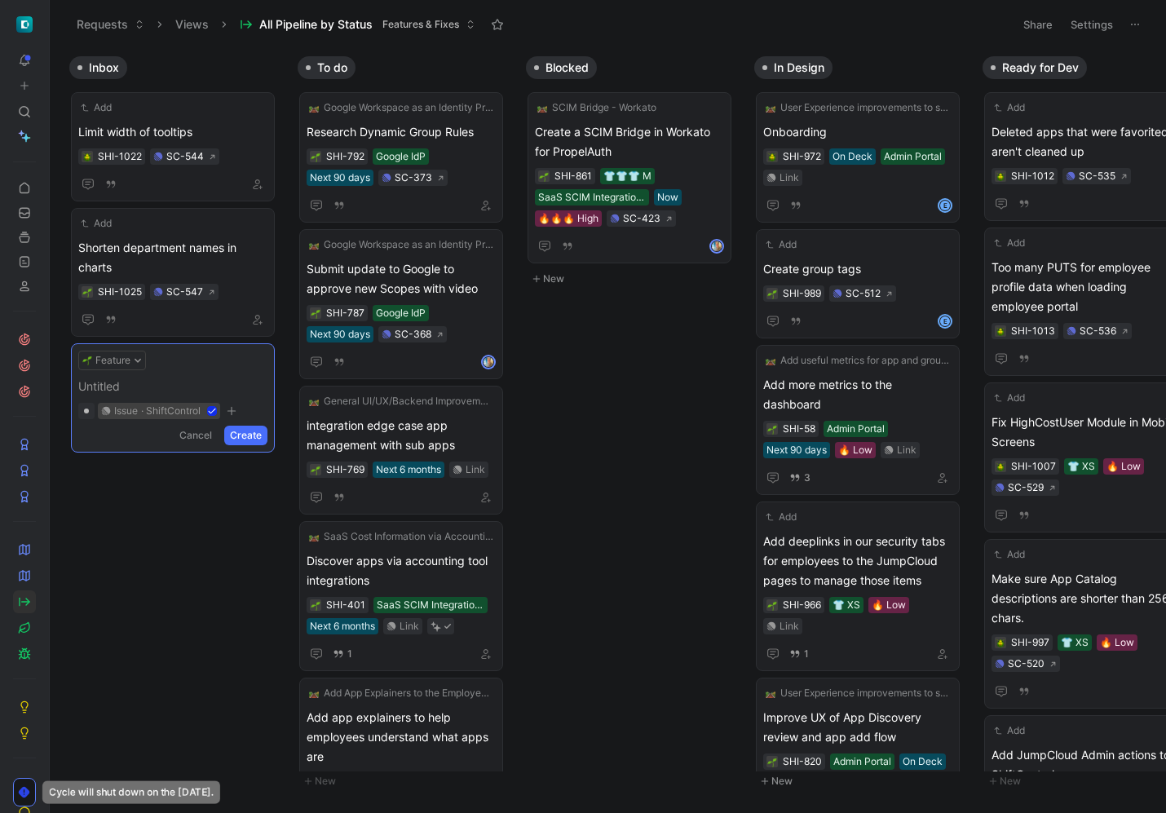
click at [126, 394] on span at bounding box center [172, 387] width 189 height 20
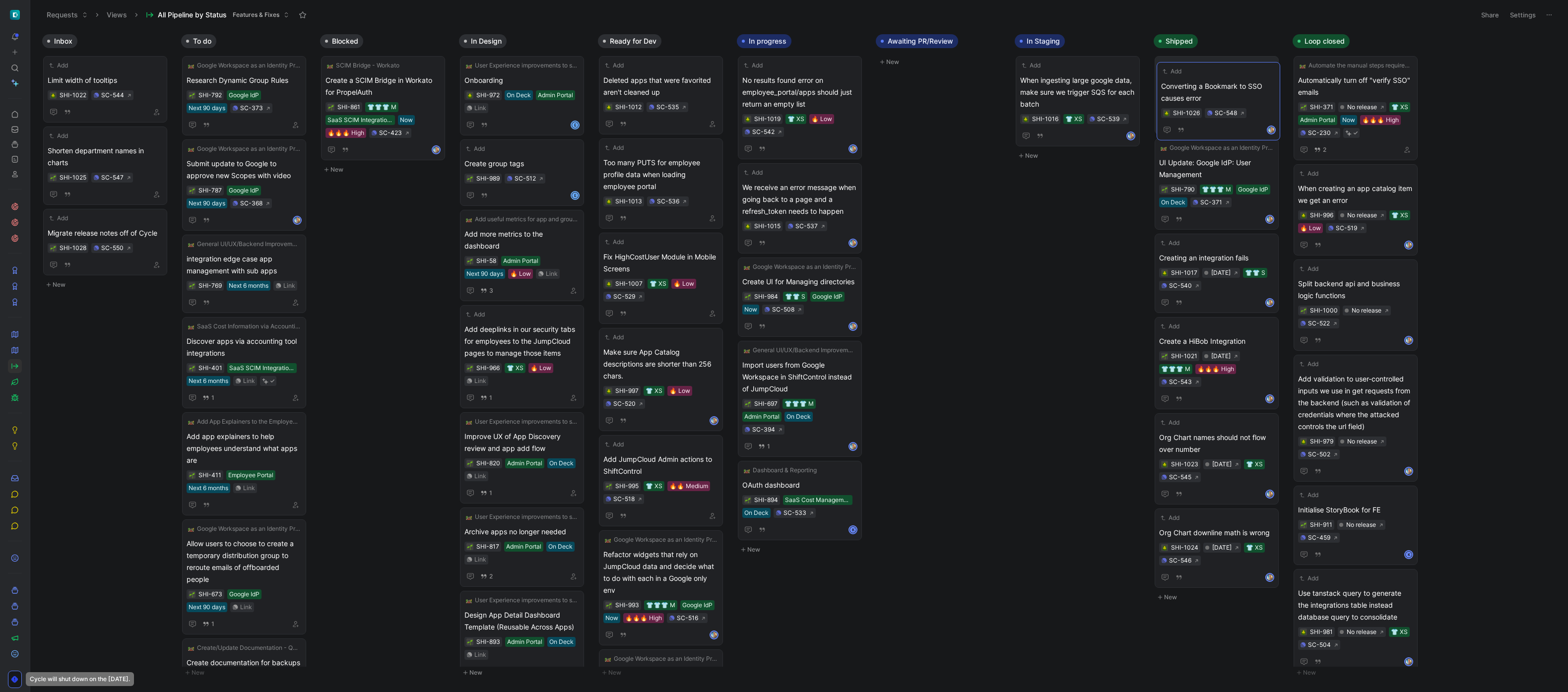
drag, startPoint x: 1078, startPoint y: 178, endPoint x: 1217, endPoint y: 89, distance: 165.1
click at [709, 93] on span "Converting a Bookmark to SSO causes error" at bounding box center [1216, 86] width 115 height 24
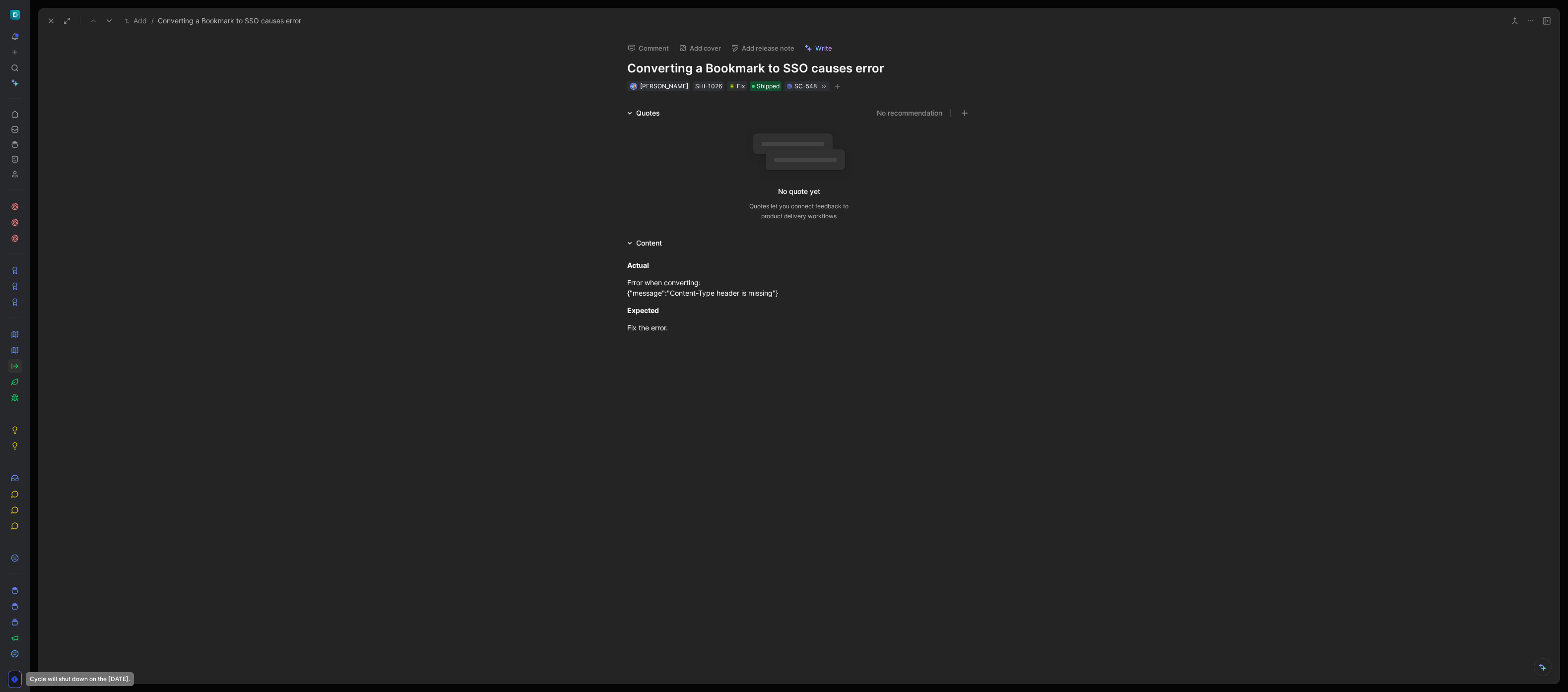
click at [709, 52] on button "Add release note" at bounding box center [762, 48] width 72 height 14
click at [709, 100] on div "[DATE]" at bounding box center [788, 99] width 115 height 12
click at [536, 136] on div "Quotes No recommendation No quote yet Quotes let you connect feedback to produc…" at bounding box center [799, 166] width 1521 height 118
click at [52, 20] on use at bounding box center [51, 21] width 4 height 4
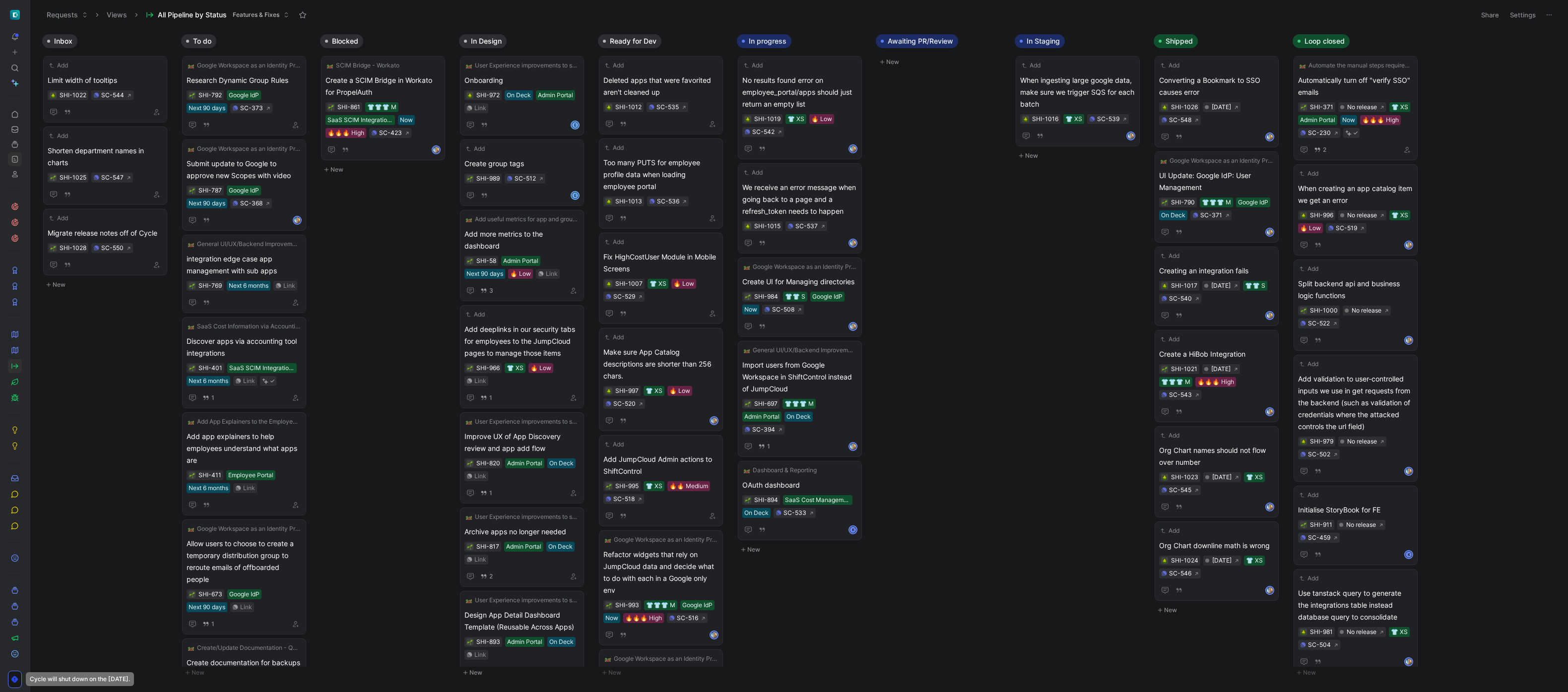
click at [15, 159] on icon at bounding box center [15, 159] width 8 height 8
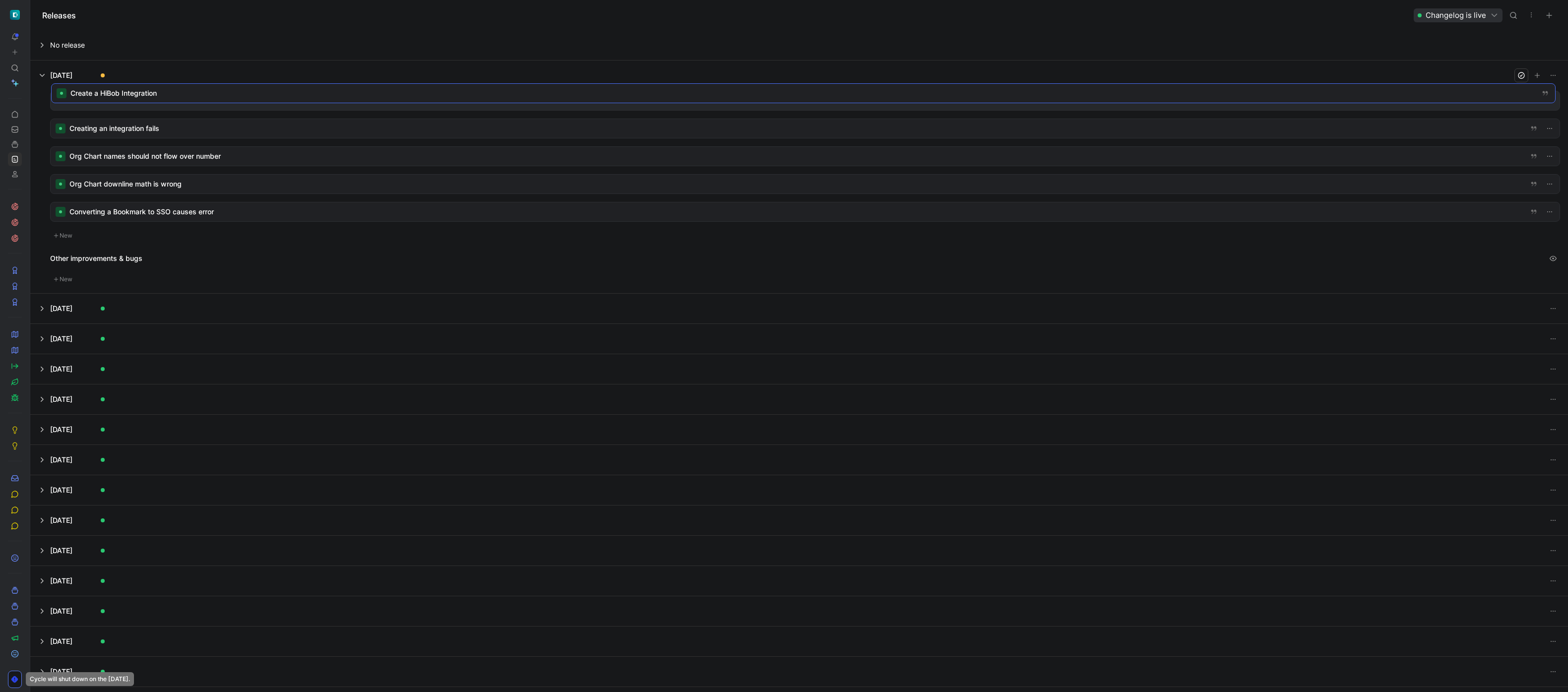
drag, startPoint x: 163, startPoint y: 128, endPoint x: 164, endPoint y: 93, distance: 35.0
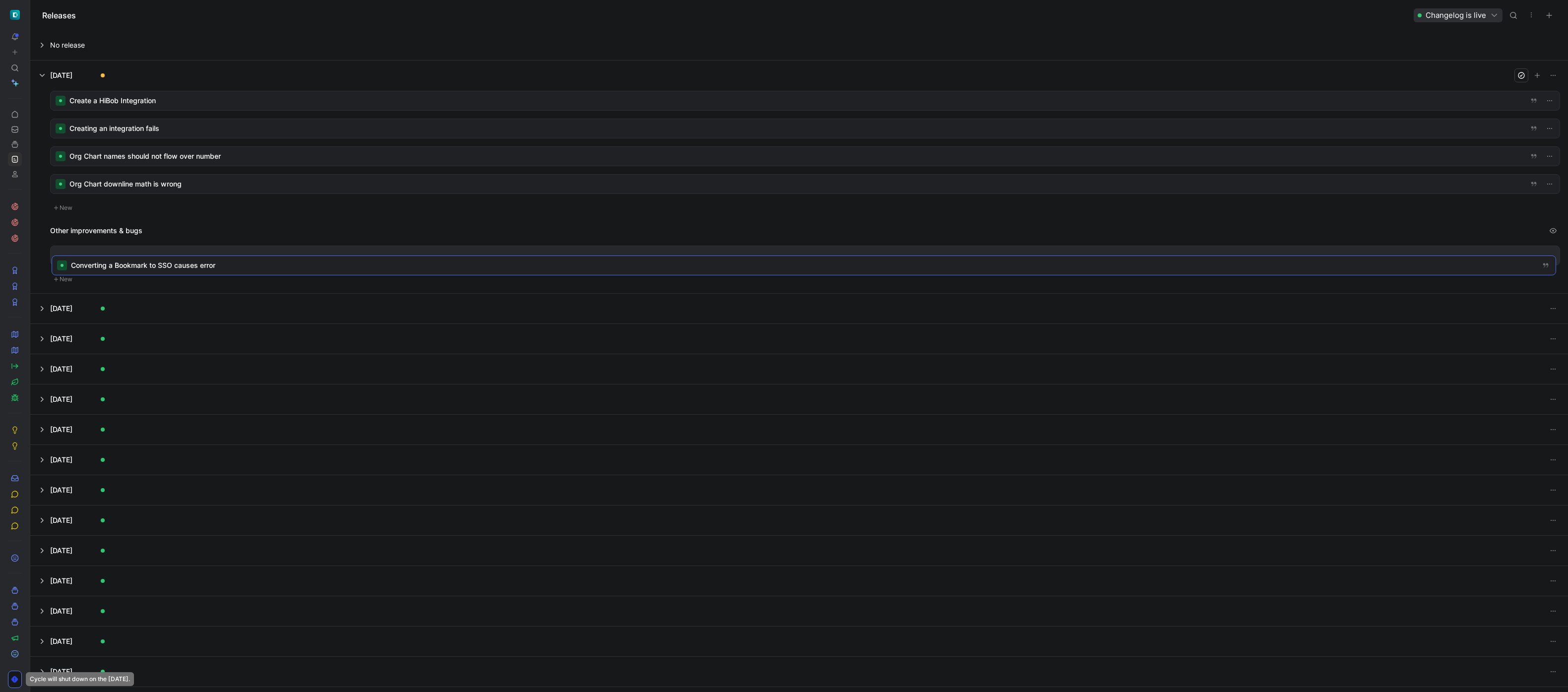
drag, startPoint x: 145, startPoint y: 213, endPoint x: 147, endPoint y: 262, distance: 49.0
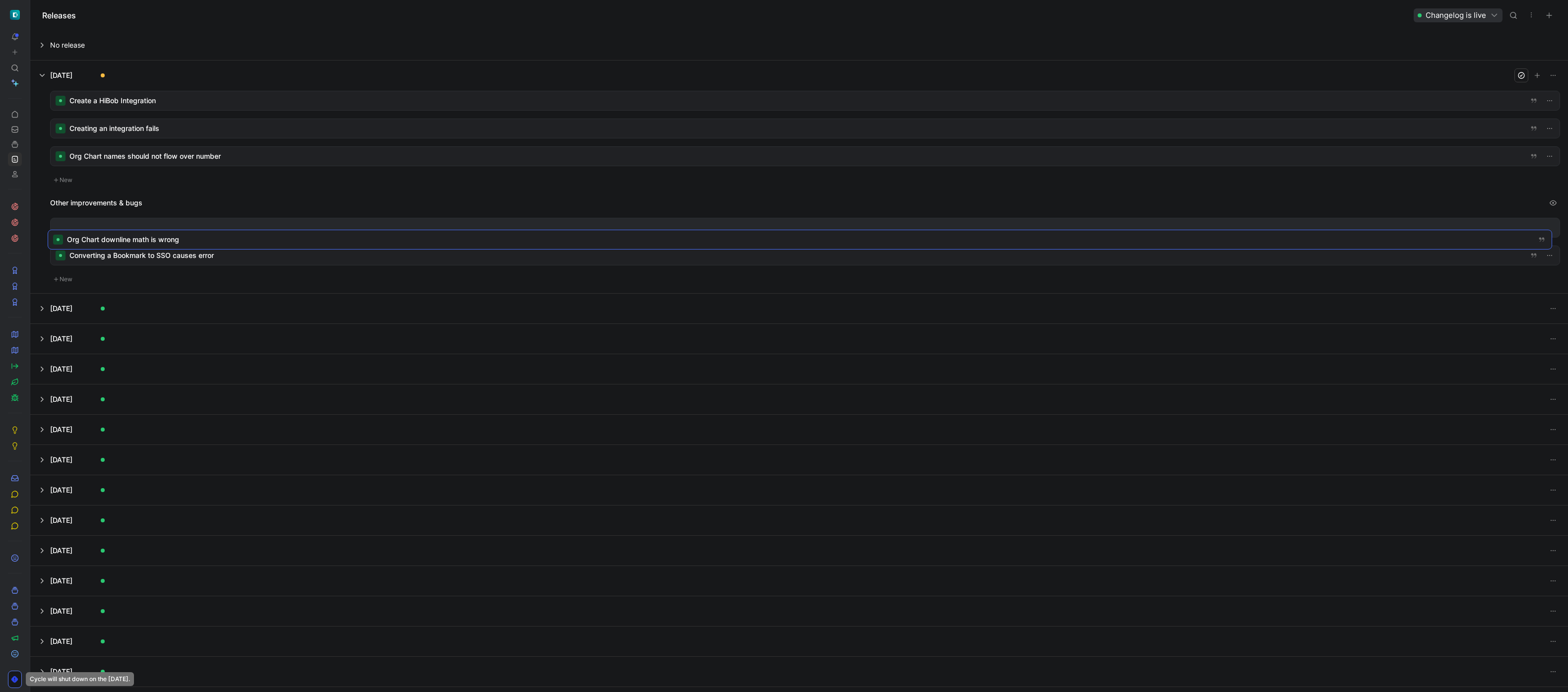
drag, startPoint x: 159, startPoint y: 182, endPoint x: 163, endPoint y: 222, distance: 40.2
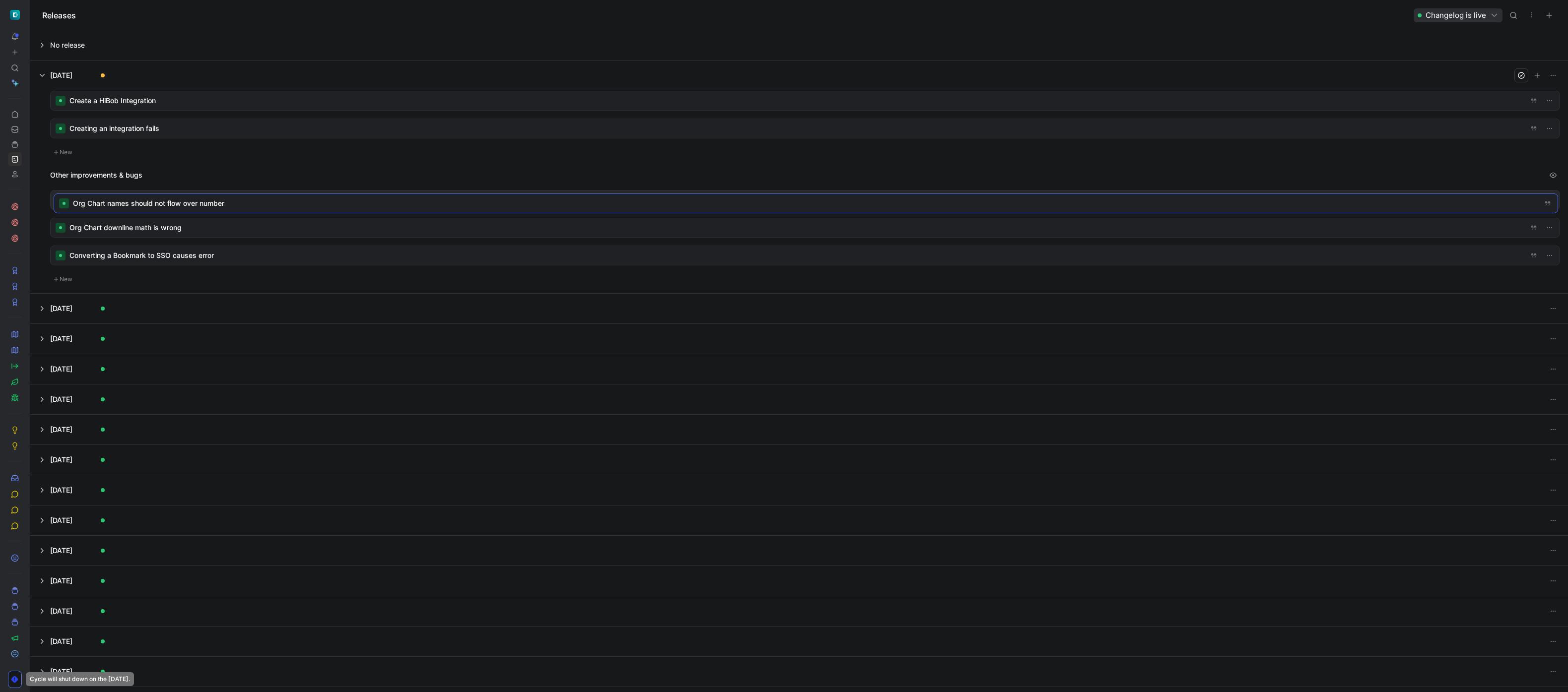
drag, startPoint x: 181, startPoint y: 157, endPoint x: 184, endPoint y: 203, distance: 46.1
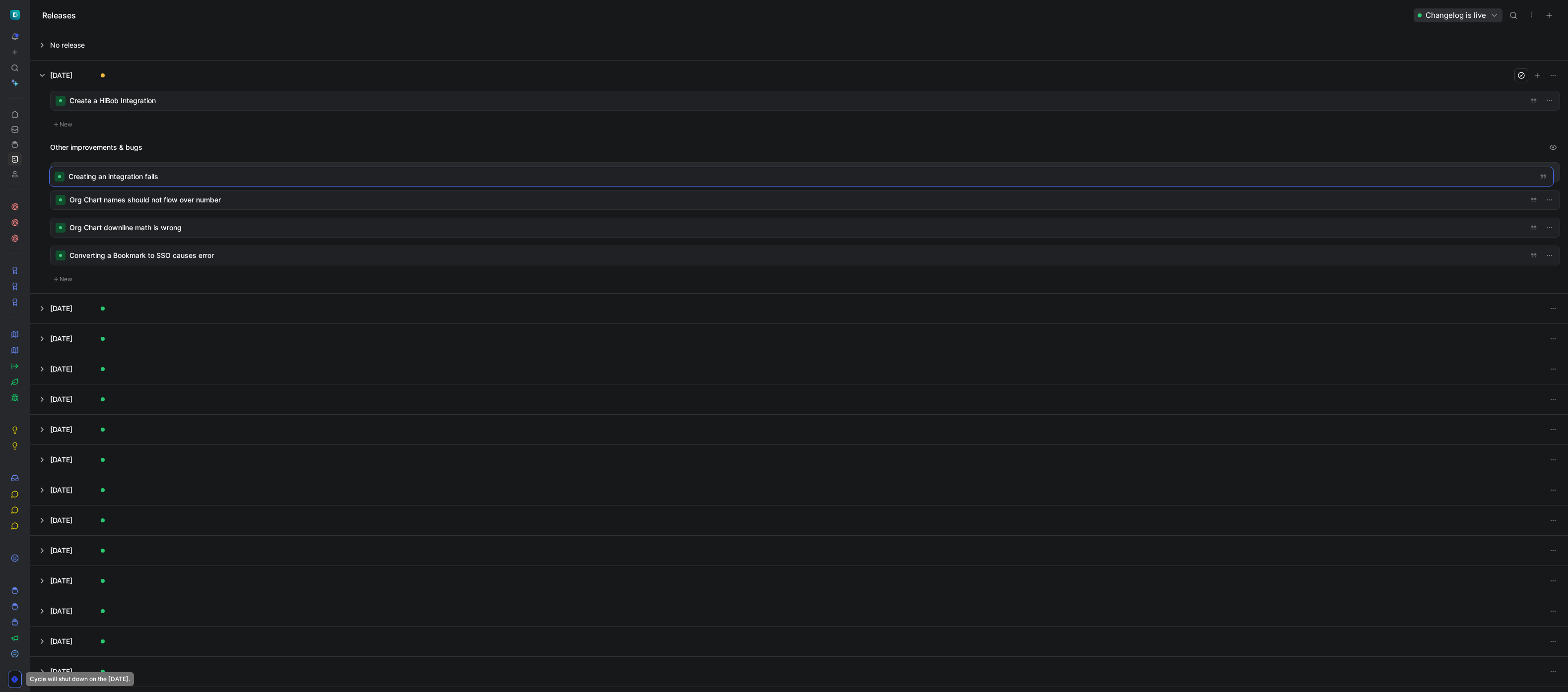
drag, startPoint x: 177, startPoint y: 129, endPoint x: 176, endPoint y: 176, distance: 47.0
click at [133, 99] on div at bounding box center [805, 100] width 1509 height 19
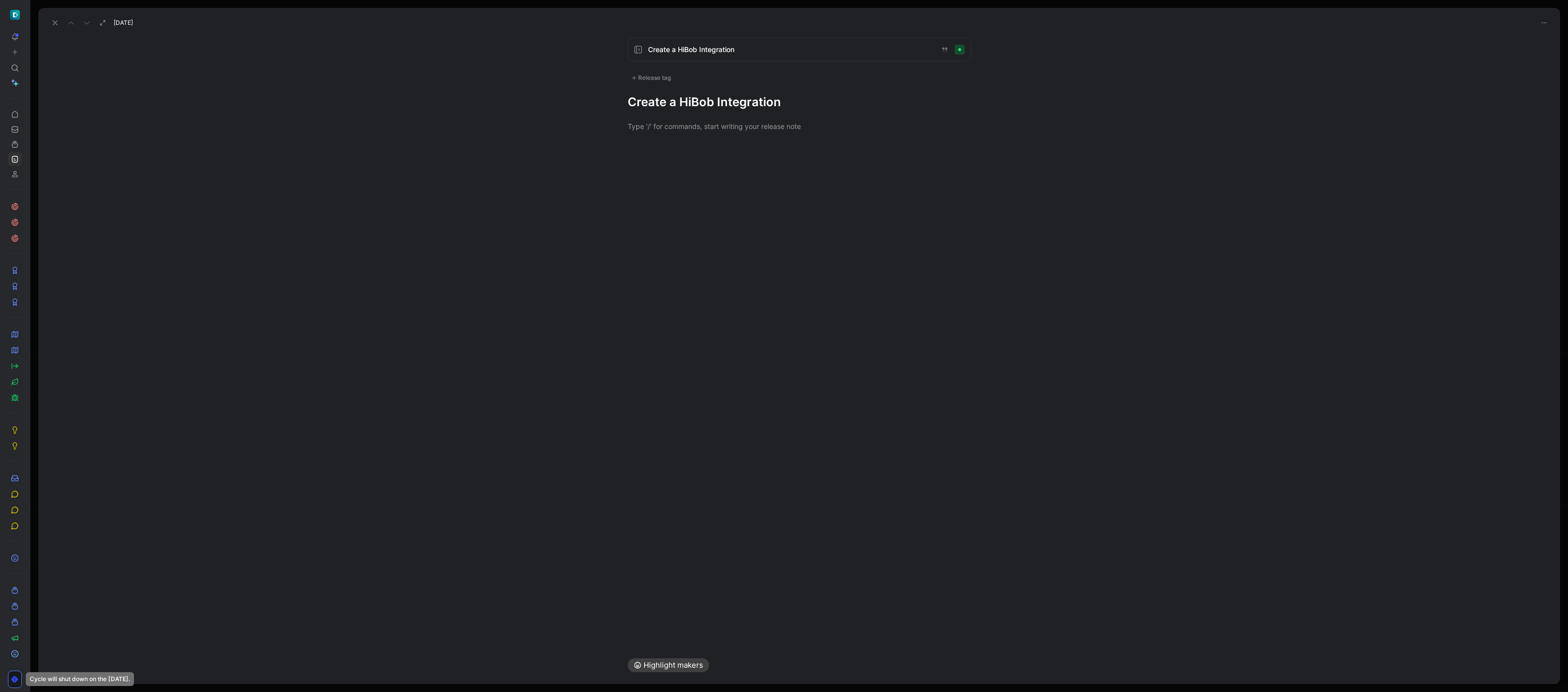
click at [667, 81] on div "Release tag" at bounding box center [651, 78] width 47 height 12
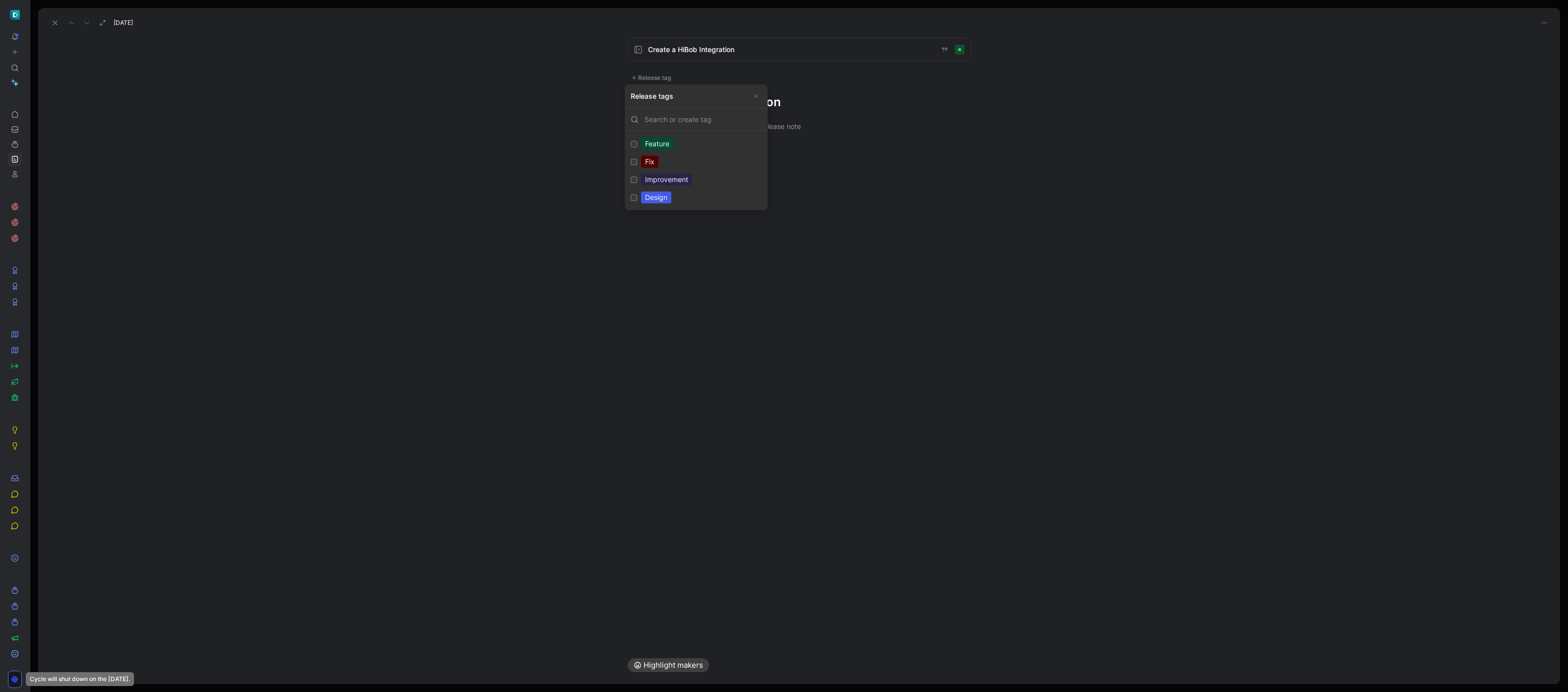
click at [662, 147] on div "Feature" at bounding box center [657, 144] width 32 height 12
click at [637, 147] on input "Feature Edit" at bounding box center [634, 144] width 7 height 7
checkbox input "true"
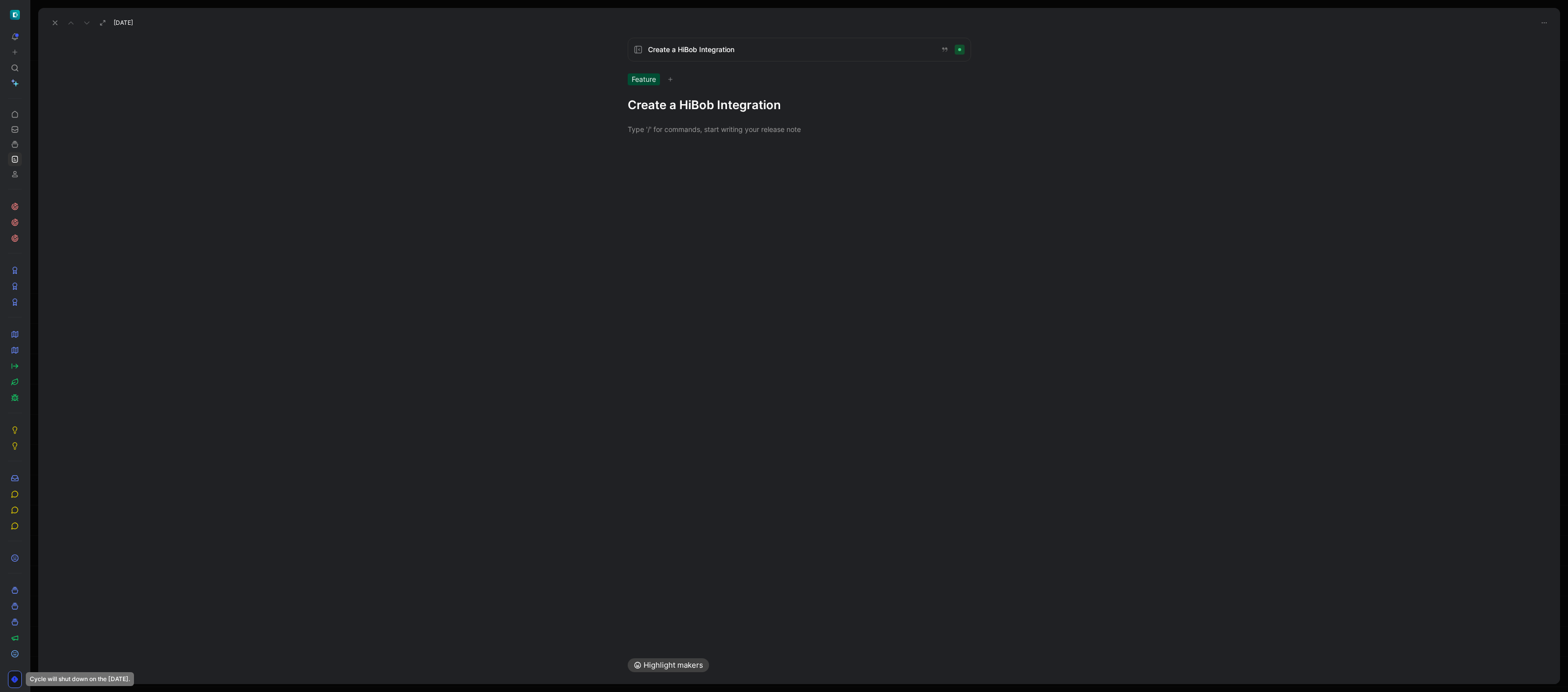
click at [58, 24] on icon at bounding box center [55, 23] width 8 height 8
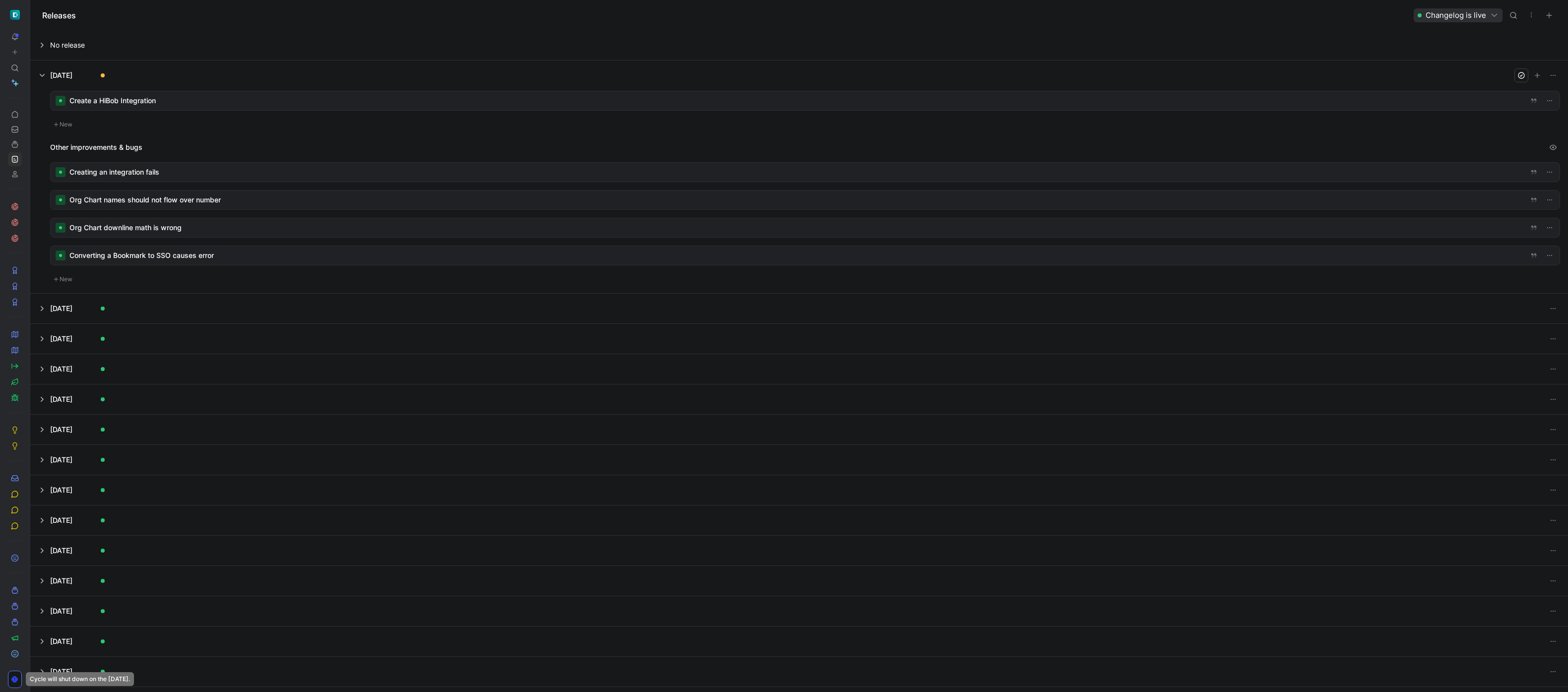
click at [269, 345] on button at bounding box center [799, 338] width 1537 height 30
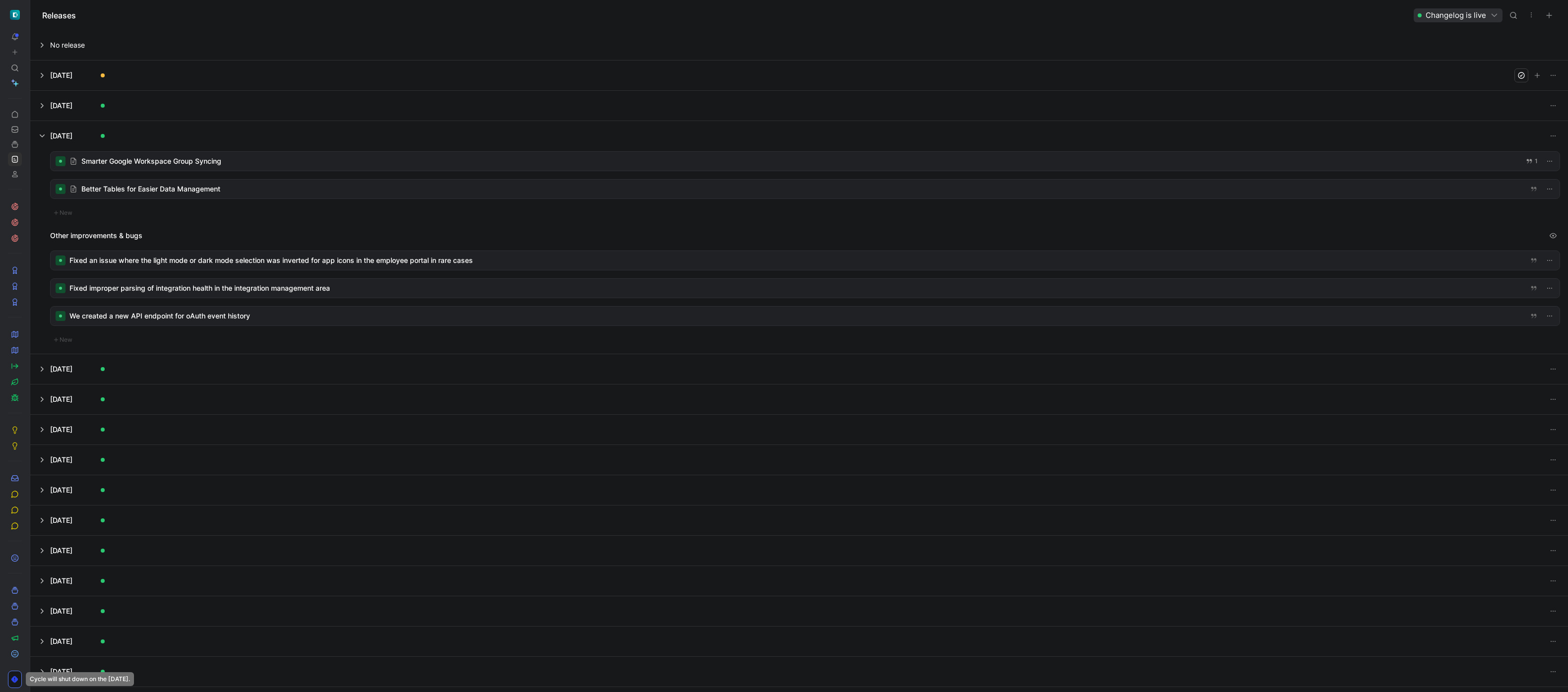
click at [257, 369] on button at bounding box center [799, 369] width 1537 height 30
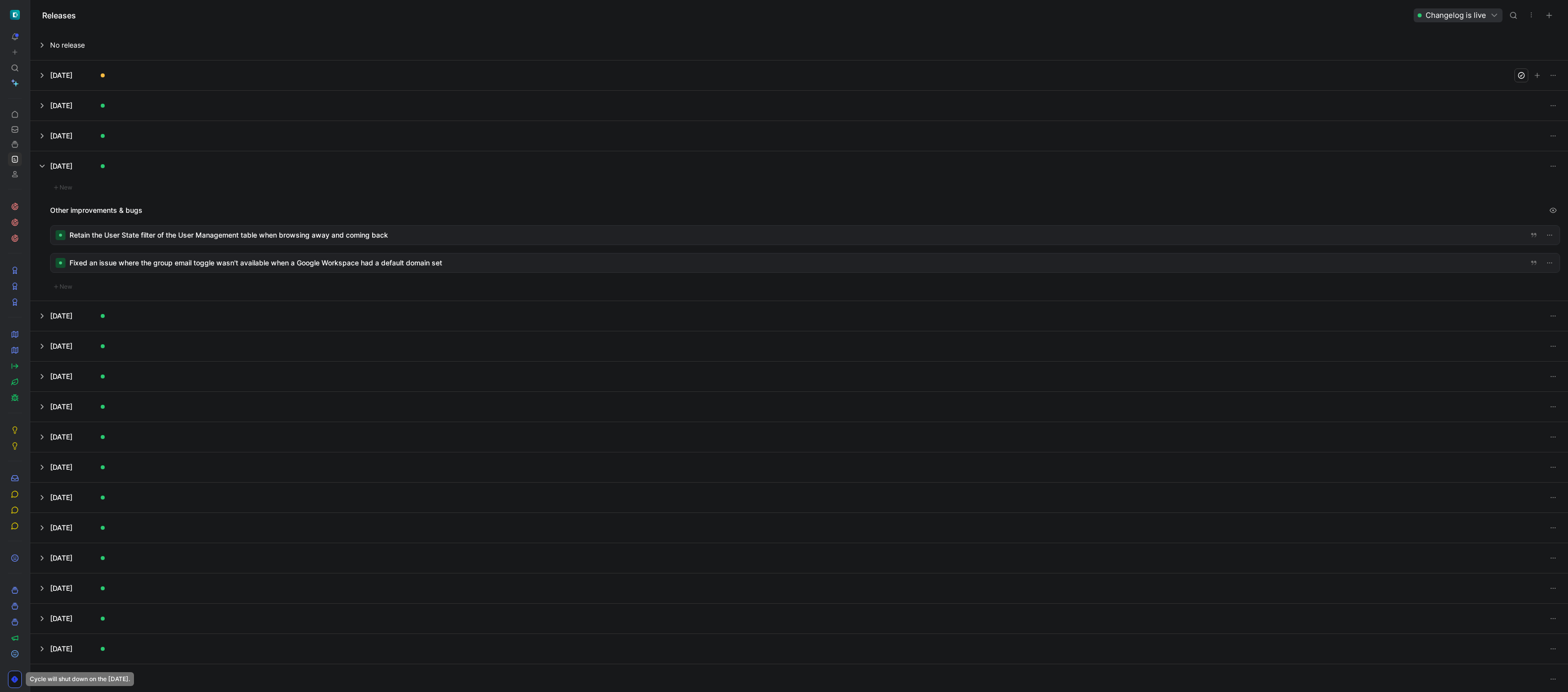
click at [224, 307] on button at bounding box center [799, 316] width 1537 height 30
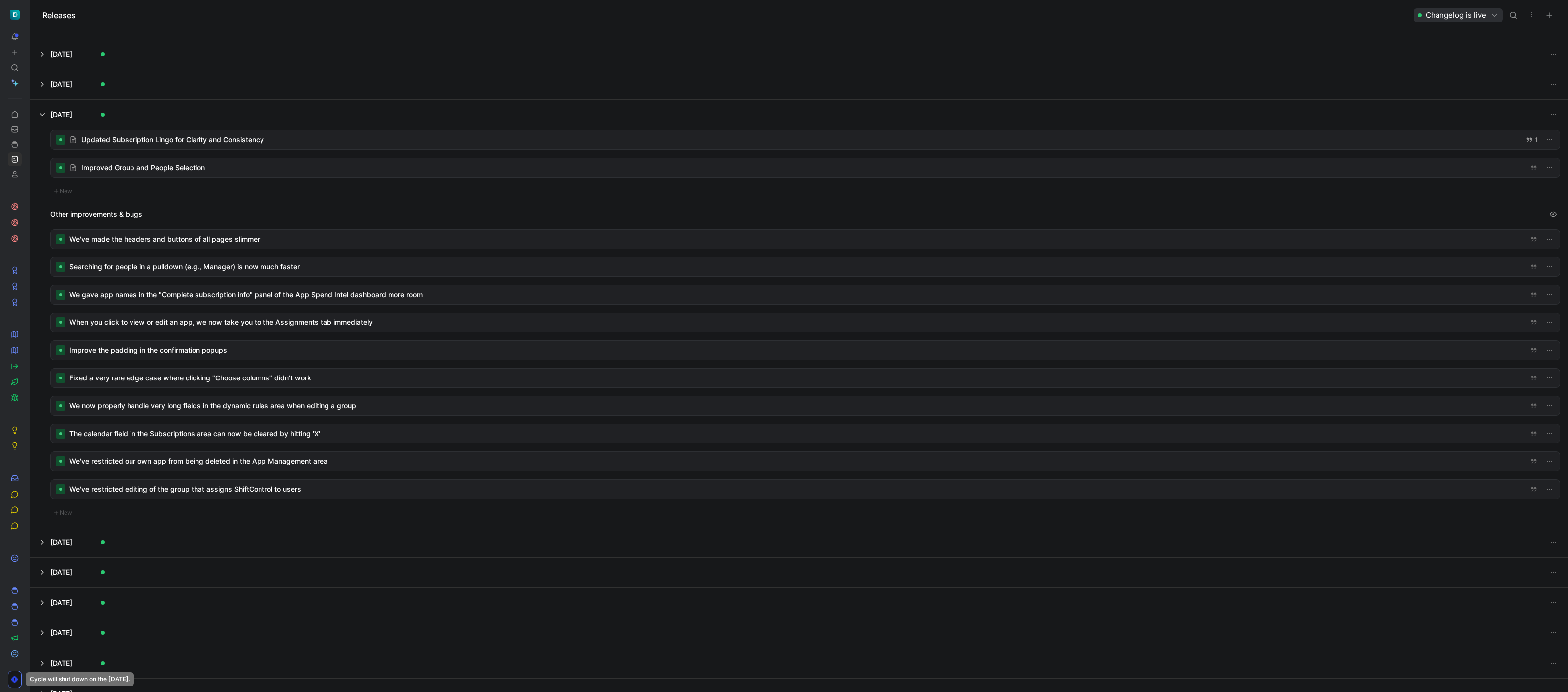
scroll to position [83, 0]
click at [231, 494] on button at bounding box center [799, 540] width 1537 height 30
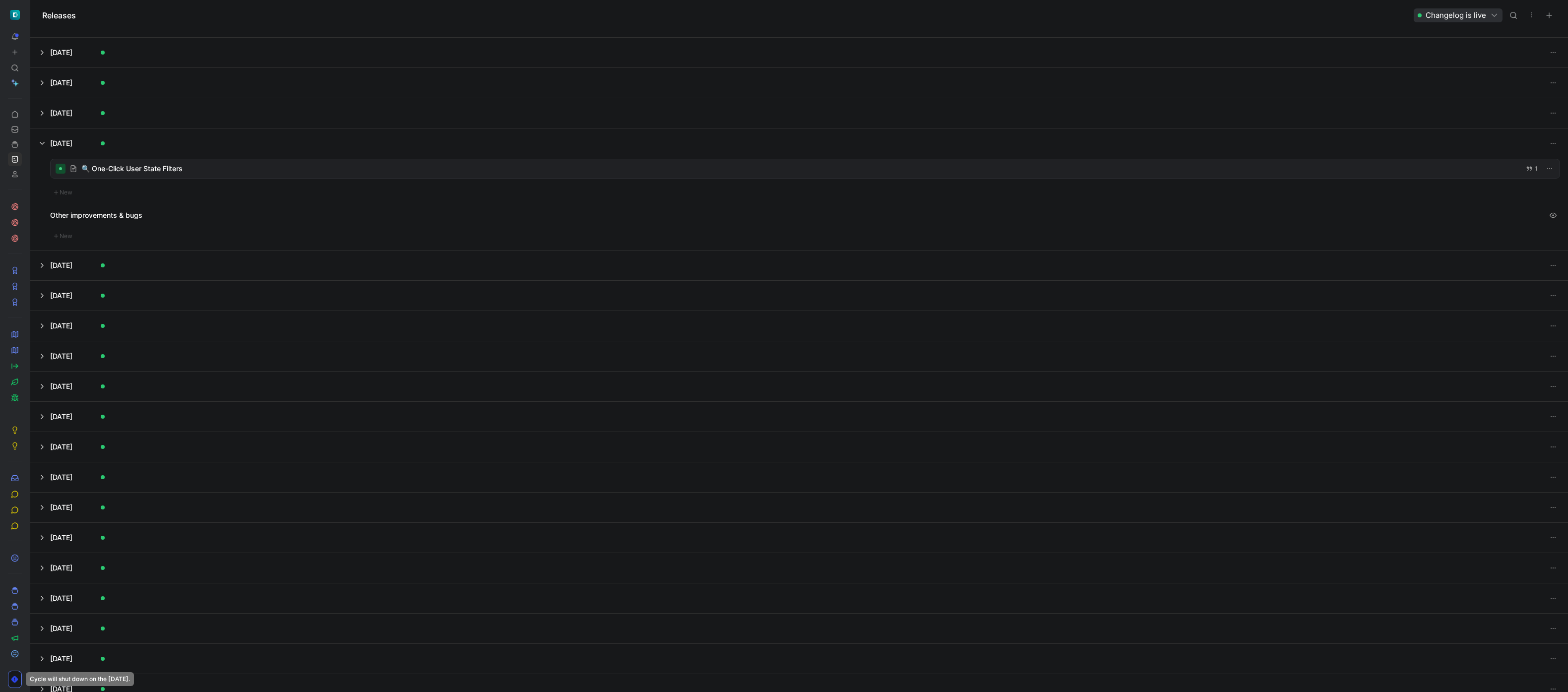
click at [235, 274] on button at bounding box center [799, 265] width 1537 height 30
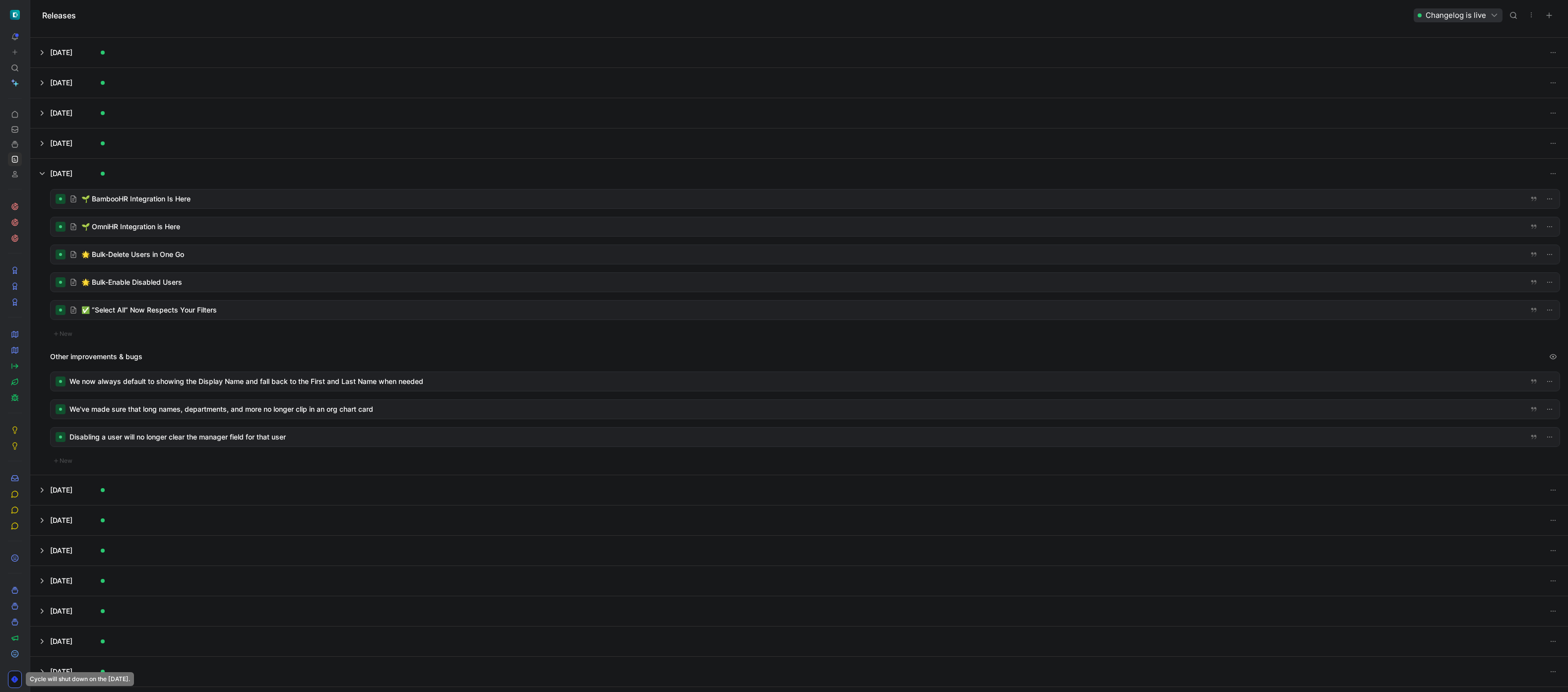
click at [239, 200] on div at bounding box center [805, 198] width 1509 height 19
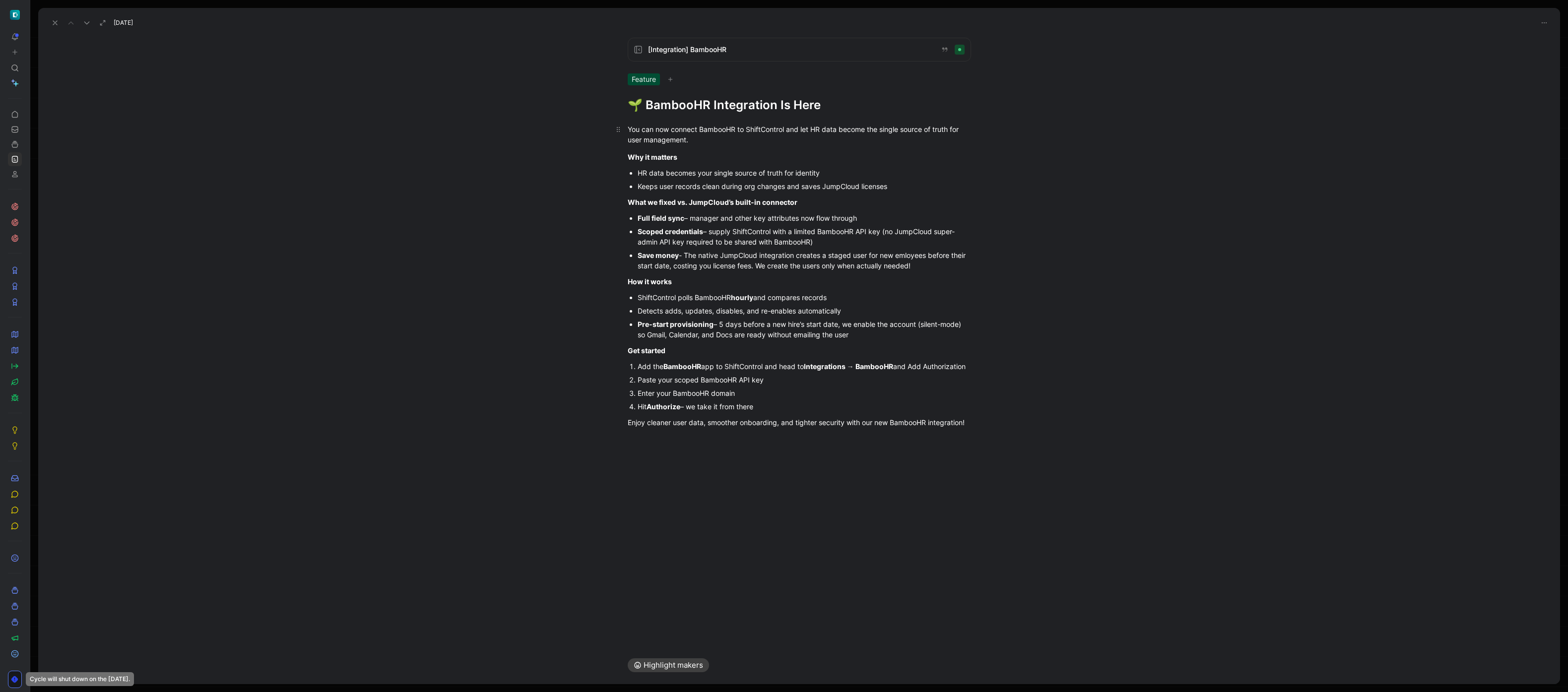
click at [695, 133] on div "You can now connect BambooHR to ShiftControl and let HR data become the single …" at bounding box center [799, 135] width 343 height 21
click at [705, 198] on strong "What we fixed vs. JumpCloud’s built-in connector" at bounding box center [712, 202] width 170 height 9
drag, startPoint x: 975, startPoint y: 433, endPoint x: 597, endPoint y: 106, distance: 499.8
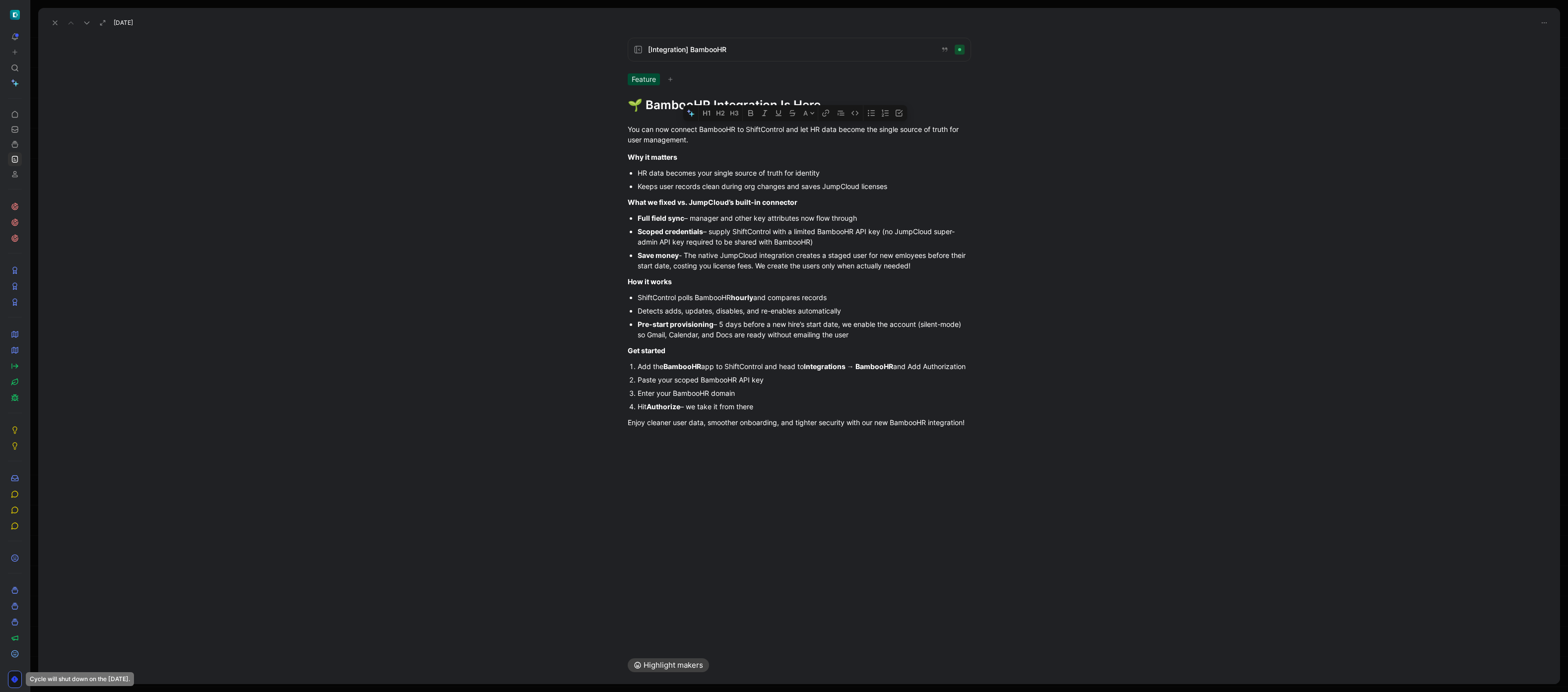
click at [597, 106] on div "[Integration] BambooHR Feature 🌱 BambooHR Integration Is Here A You can now con…" at bounding box center [799, 338] width 1522 height 617
copy div "Lor ips dol sitamet ConsecTE ad ElitsEddoeiu tem inc UT labo etdolo mag aliqua …"
click at [53, 23] on icon at bounding box center [55, 23] width 8 height 8
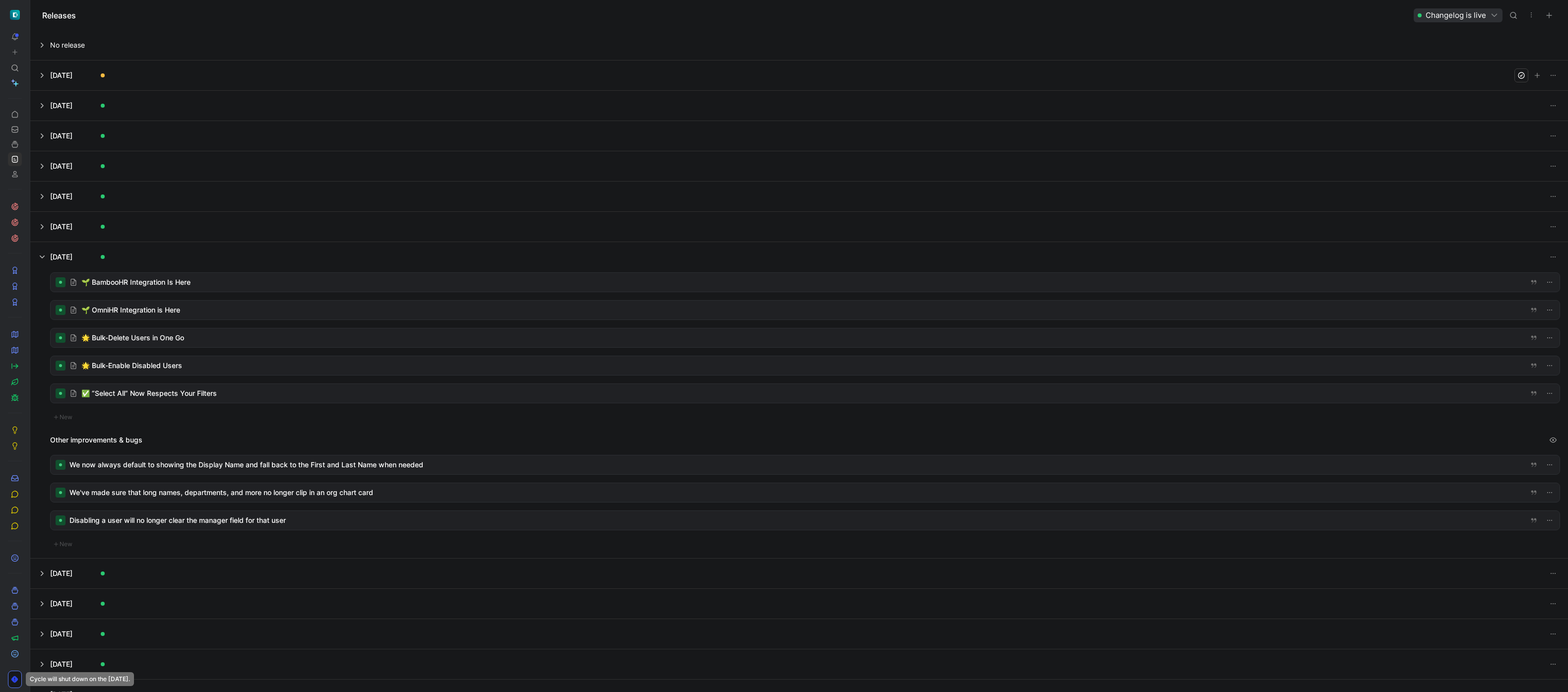
click at [120, 74] on button at bounding box center [799, 75] width 1537 height 30
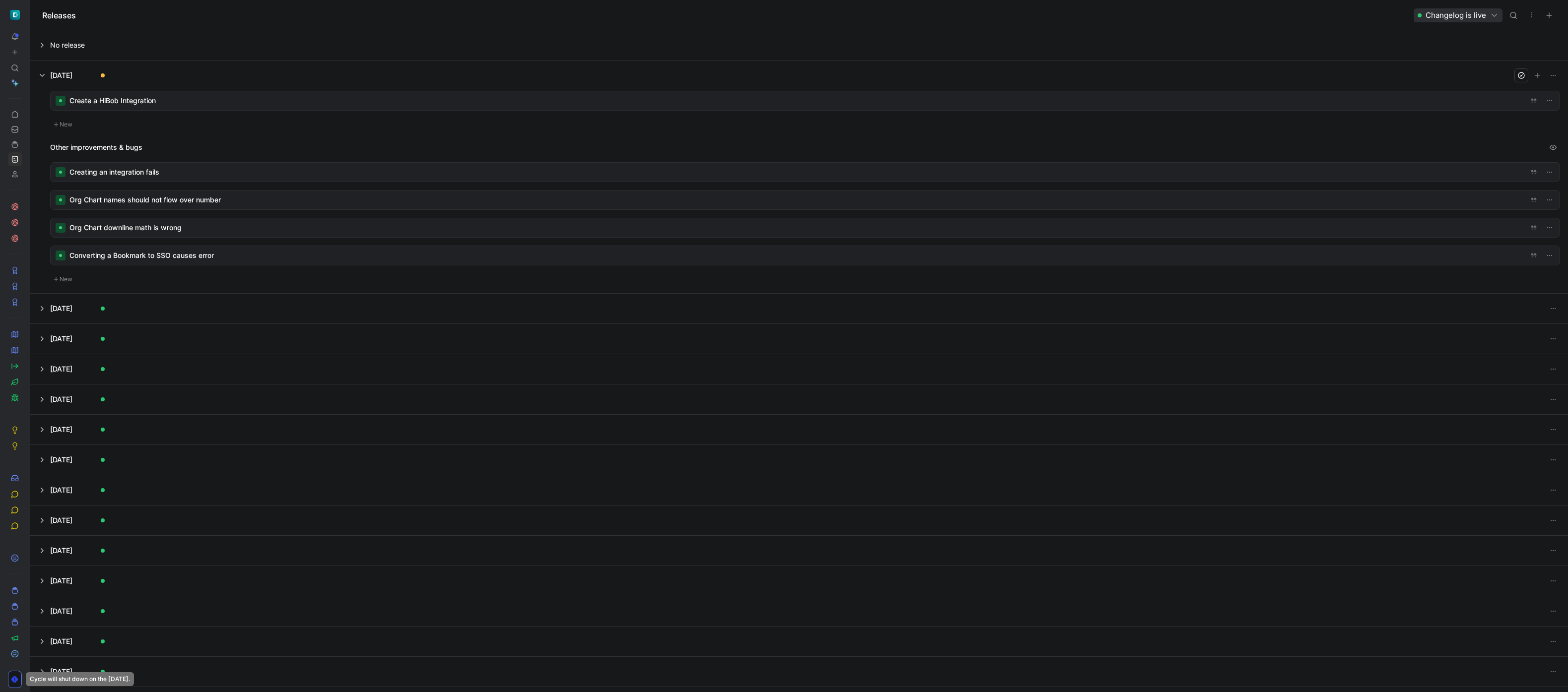
click at [227, 98] on div at bounding box center [805, 100] width 1509 height 19
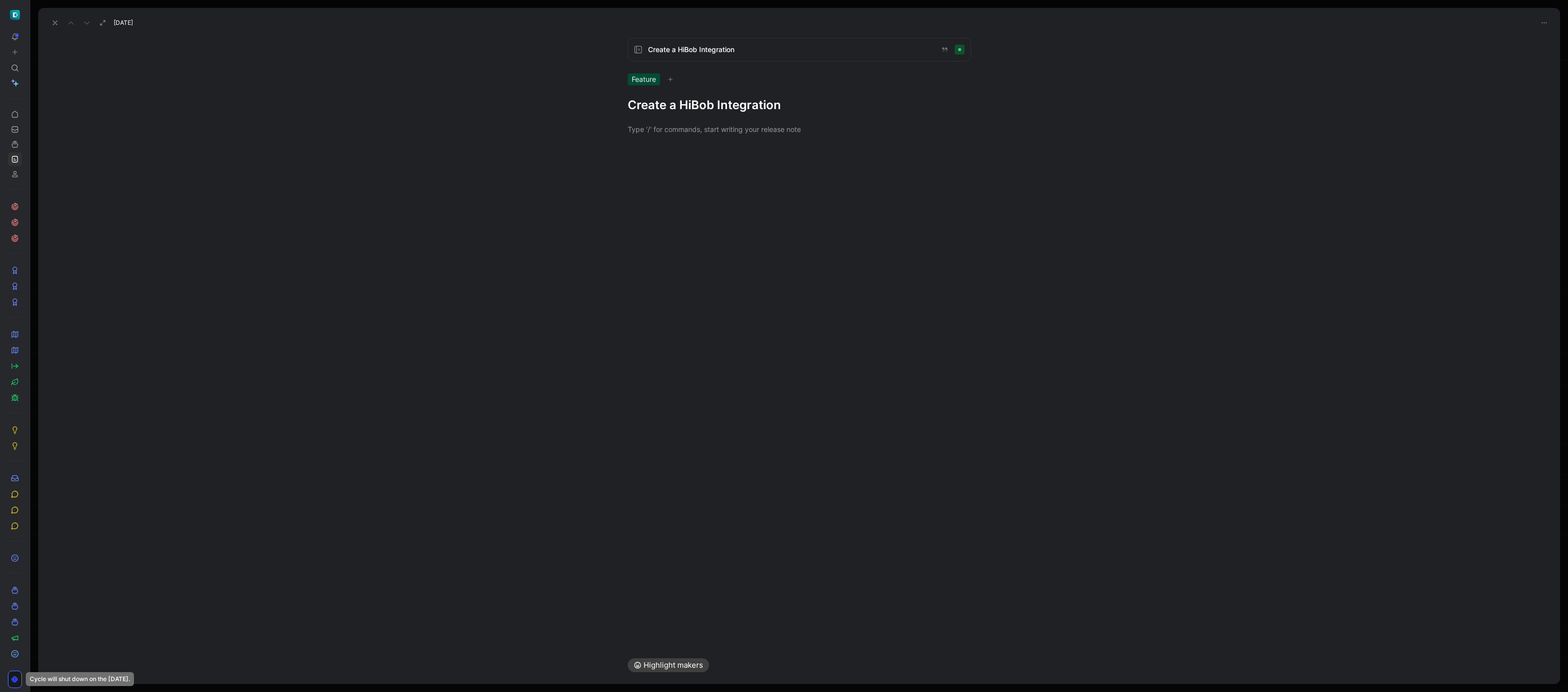
click at [709, 106] on h1 "Create a HiBob Integration" at bounding box center [799, 105] width 343 height 16
click at [53, 21] on use at bounding box center [55, 23] width 4 height 4
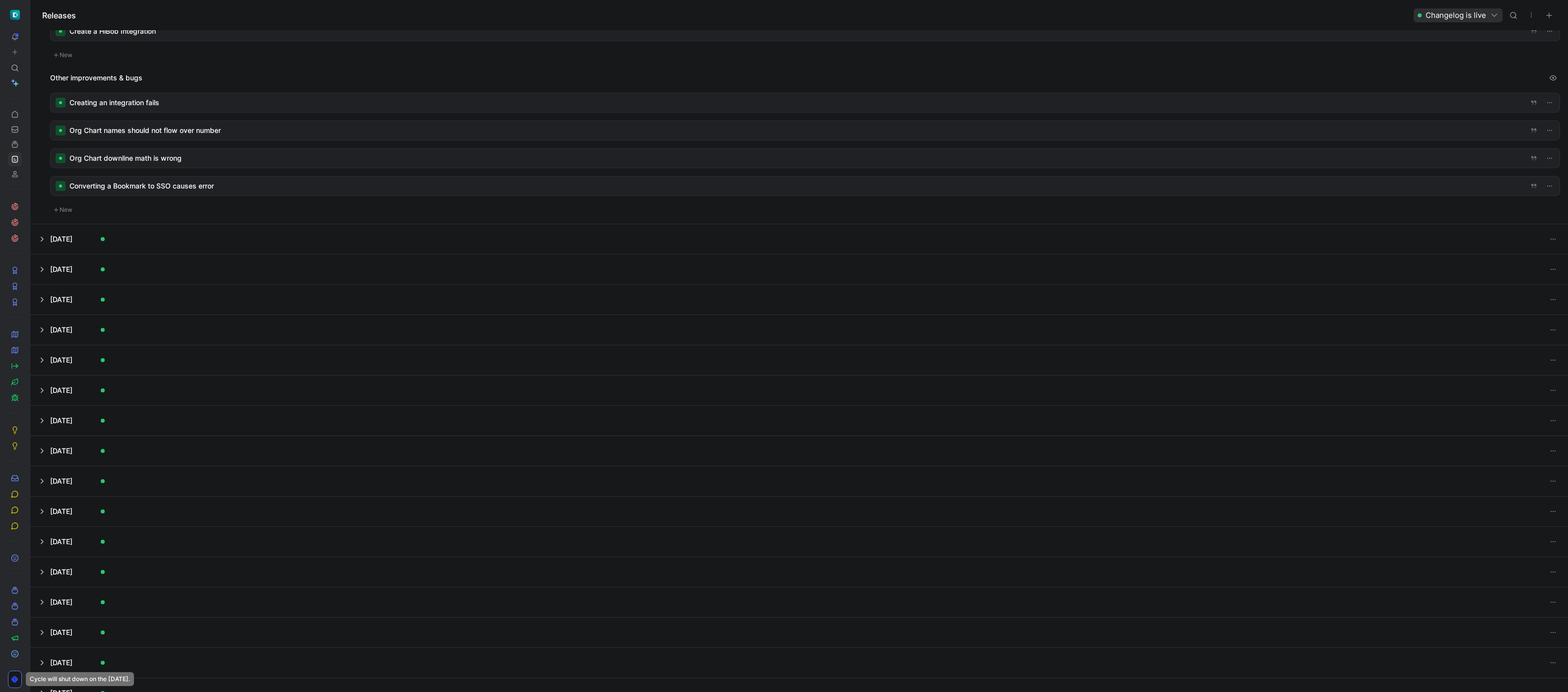
click at [205, 378] on button at bounding box center [799, 390] width 1537 height 30
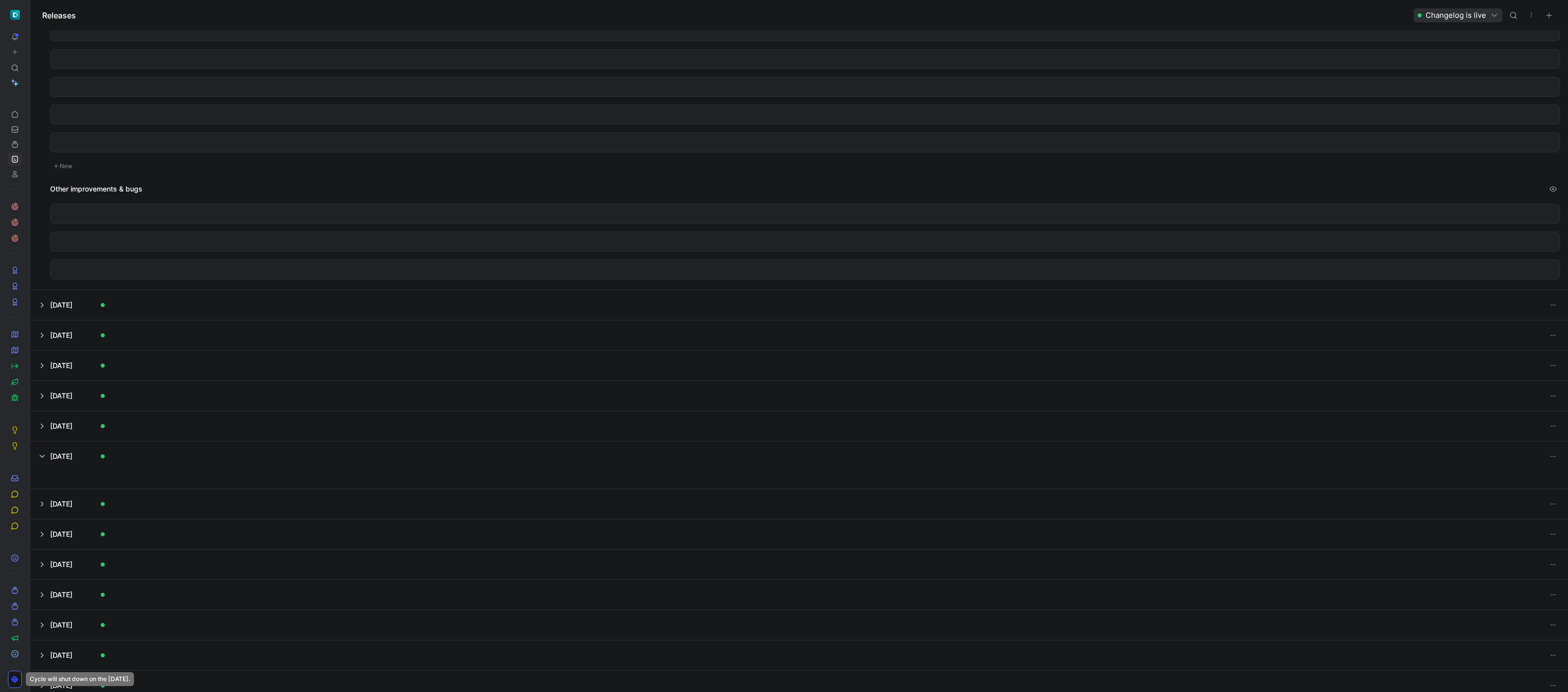
scroll to position [181, 0]
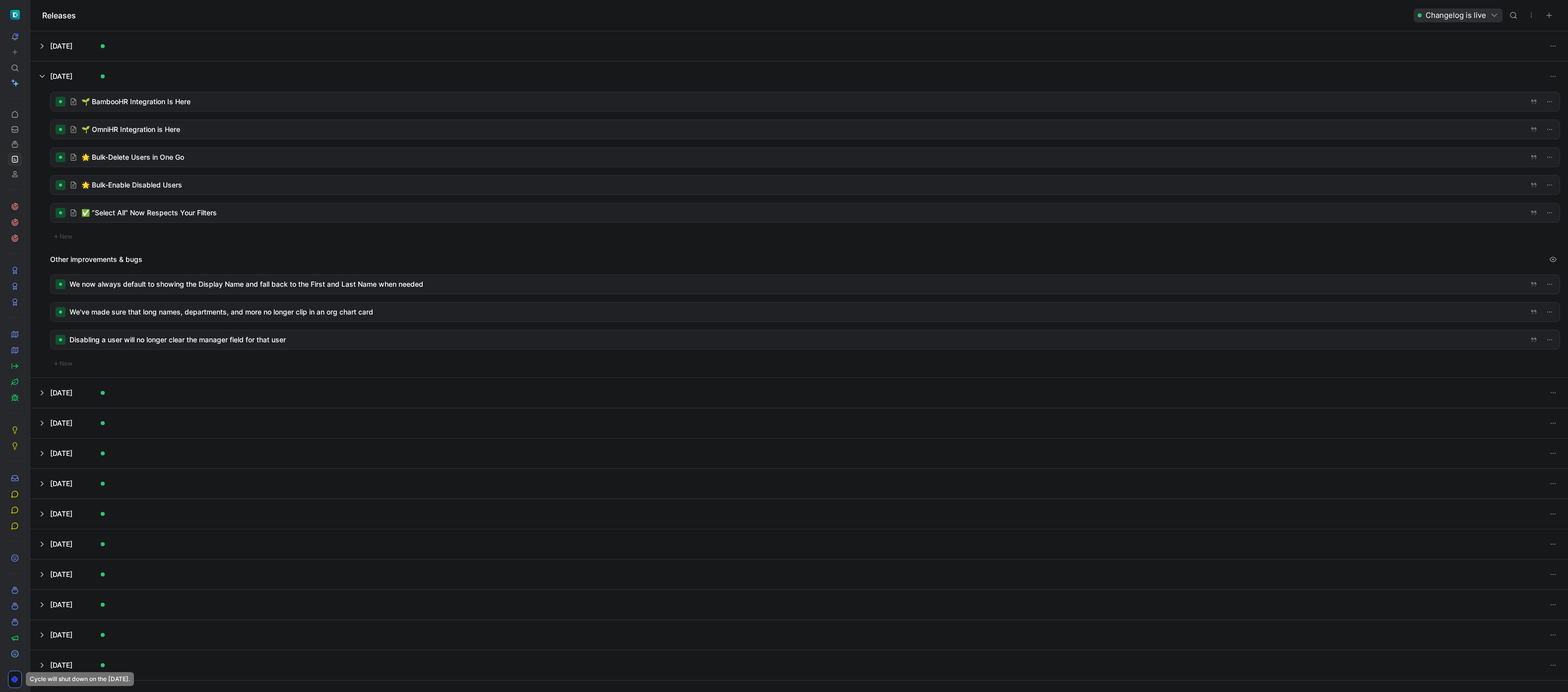
click at [168, 102] on div at bounding box center [805, 102] width 1509 height 19
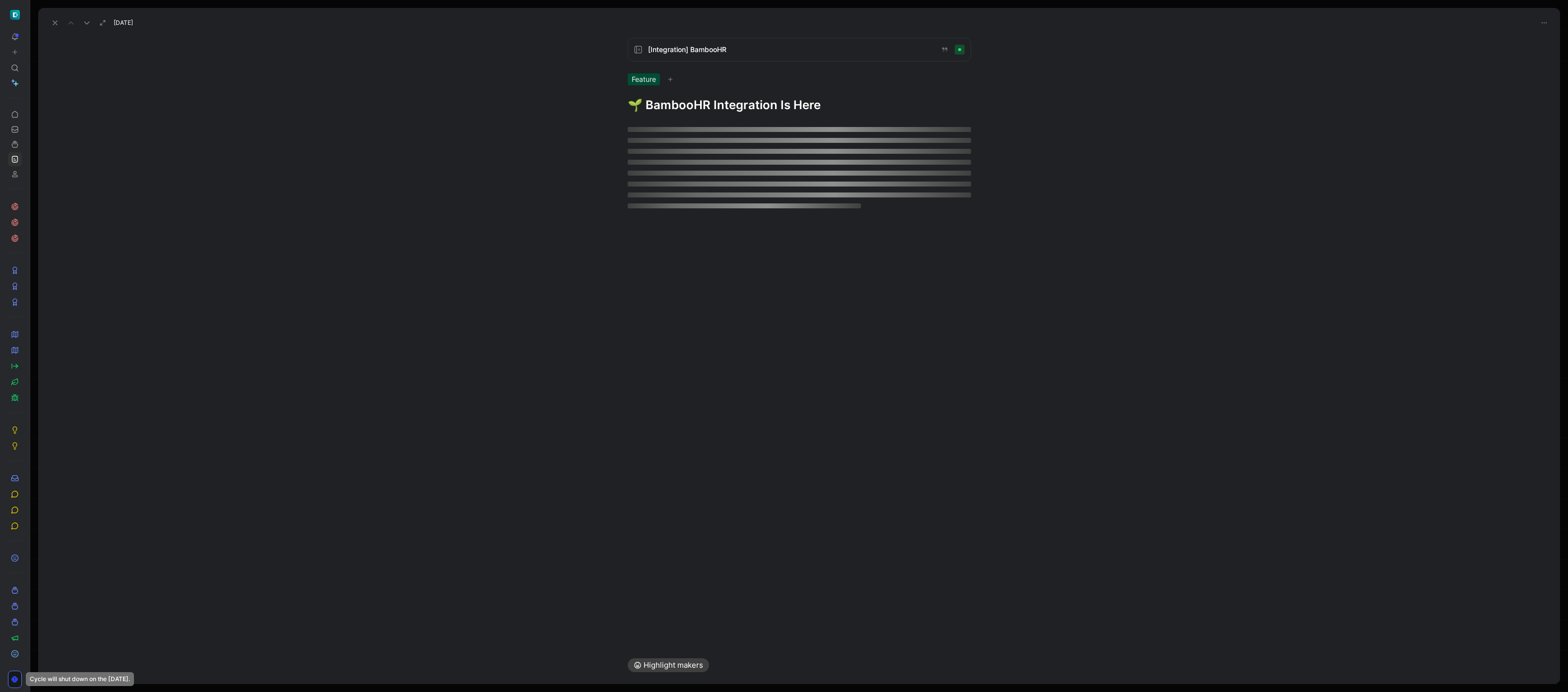
click at [168, 102] on div "[Integration] BambooHR Feature 🌱 BambooHR Integration Is Here" at bounding box center [799, 338] width 1522 height 617
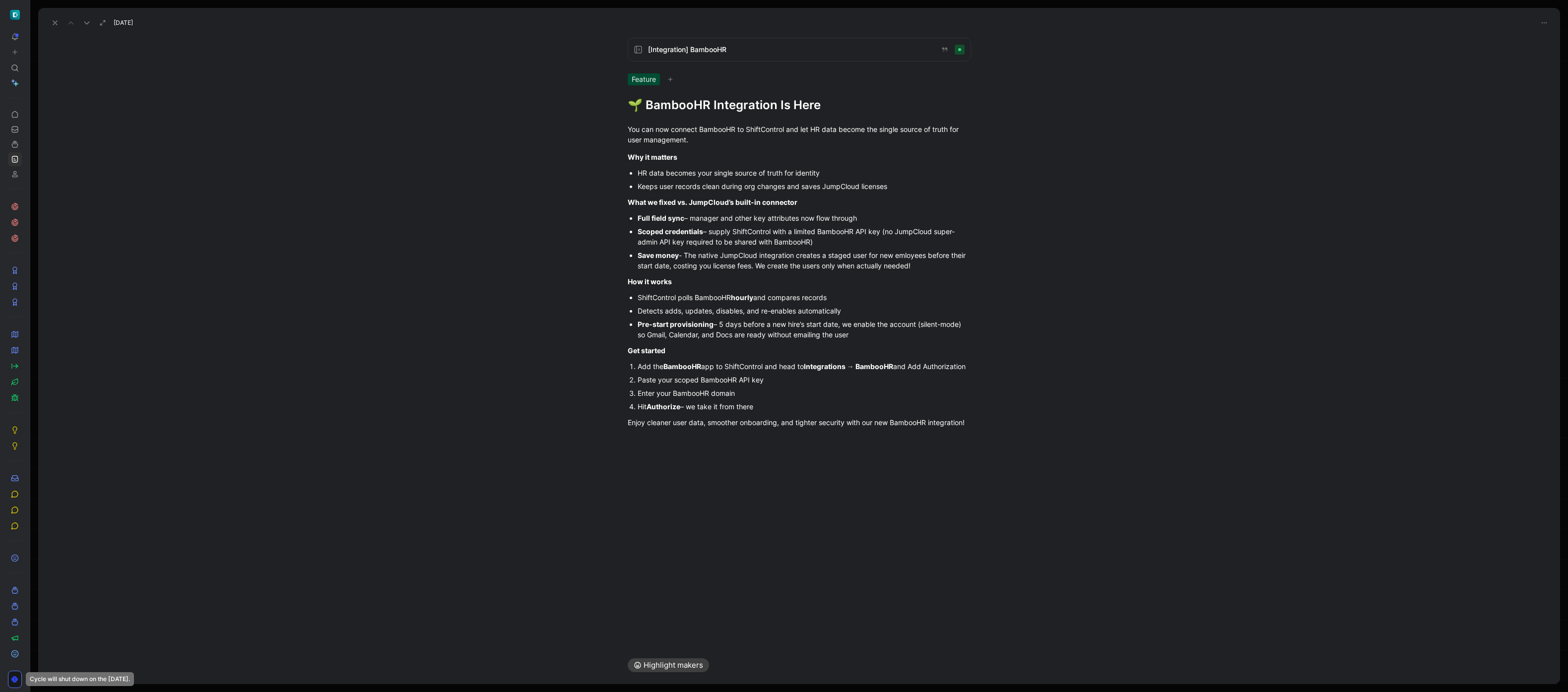
click at [683, 101] on h1 "🌱 BambooHR Integration Is Here" at bounding box center [799, 105] width 343 height 16
copy h1 "🌱 BambooHR Integration Is Here"
click at [58, 26] on icon at bounding box center [55, 23] width 8 height 8
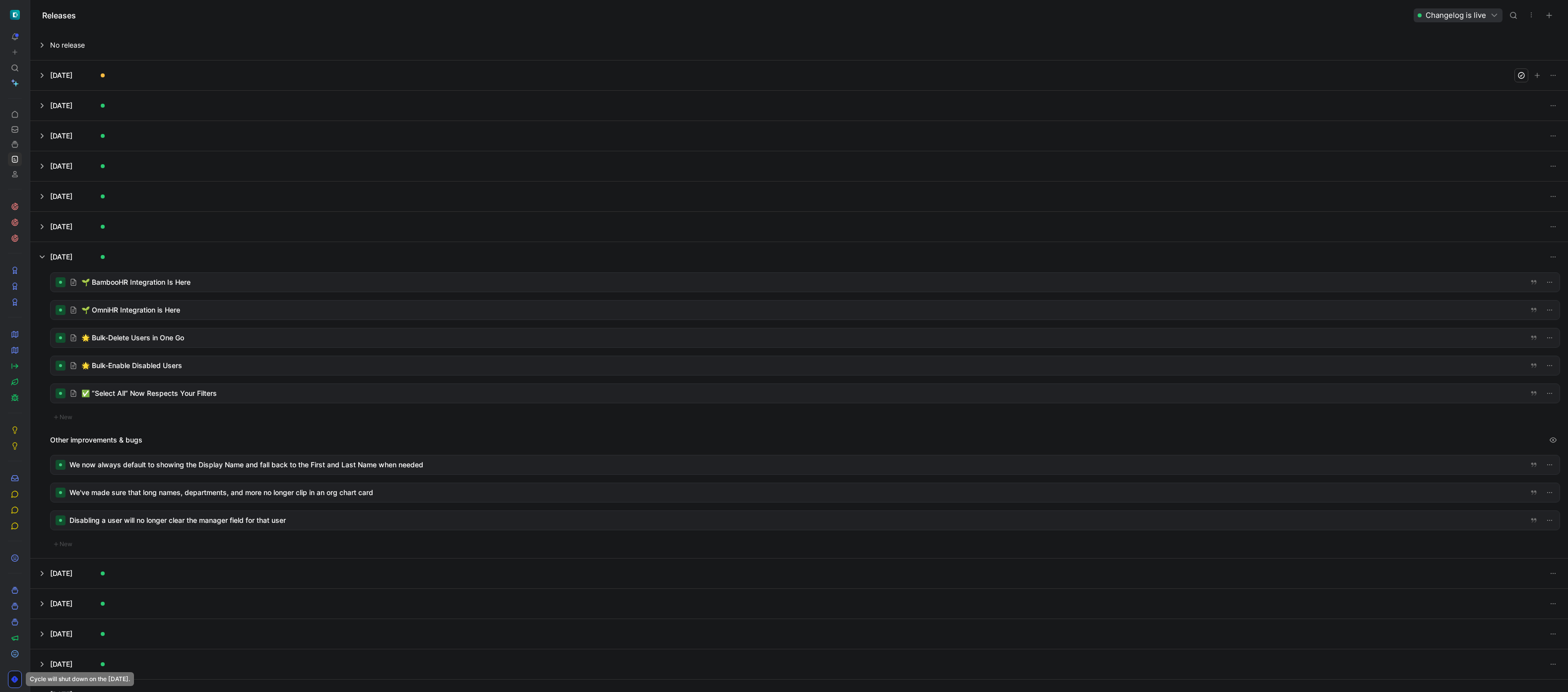
click at [137, 78] on button at bounding box center [799, 75] width 1537 height 30
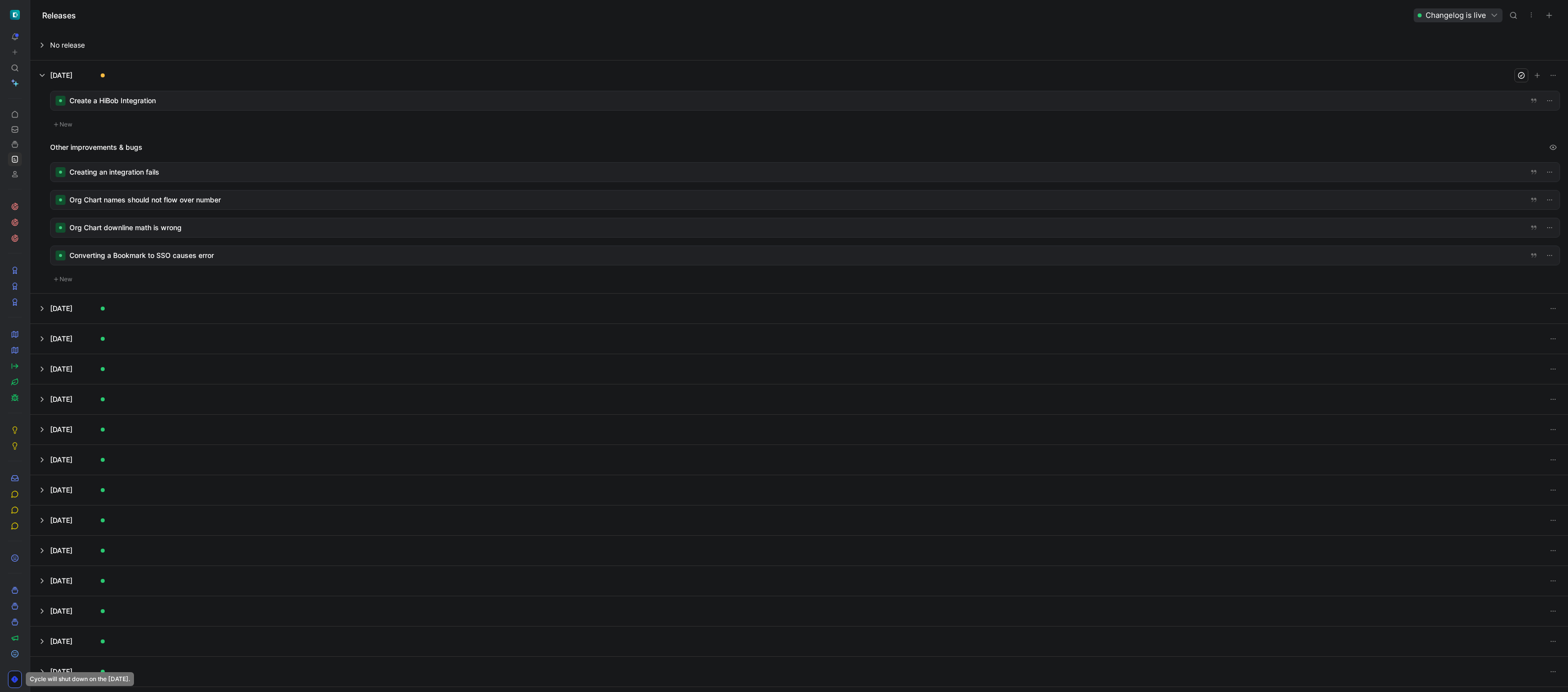
click at [436, 105] on div at bounding box center [805, 100] width 1509 height 19
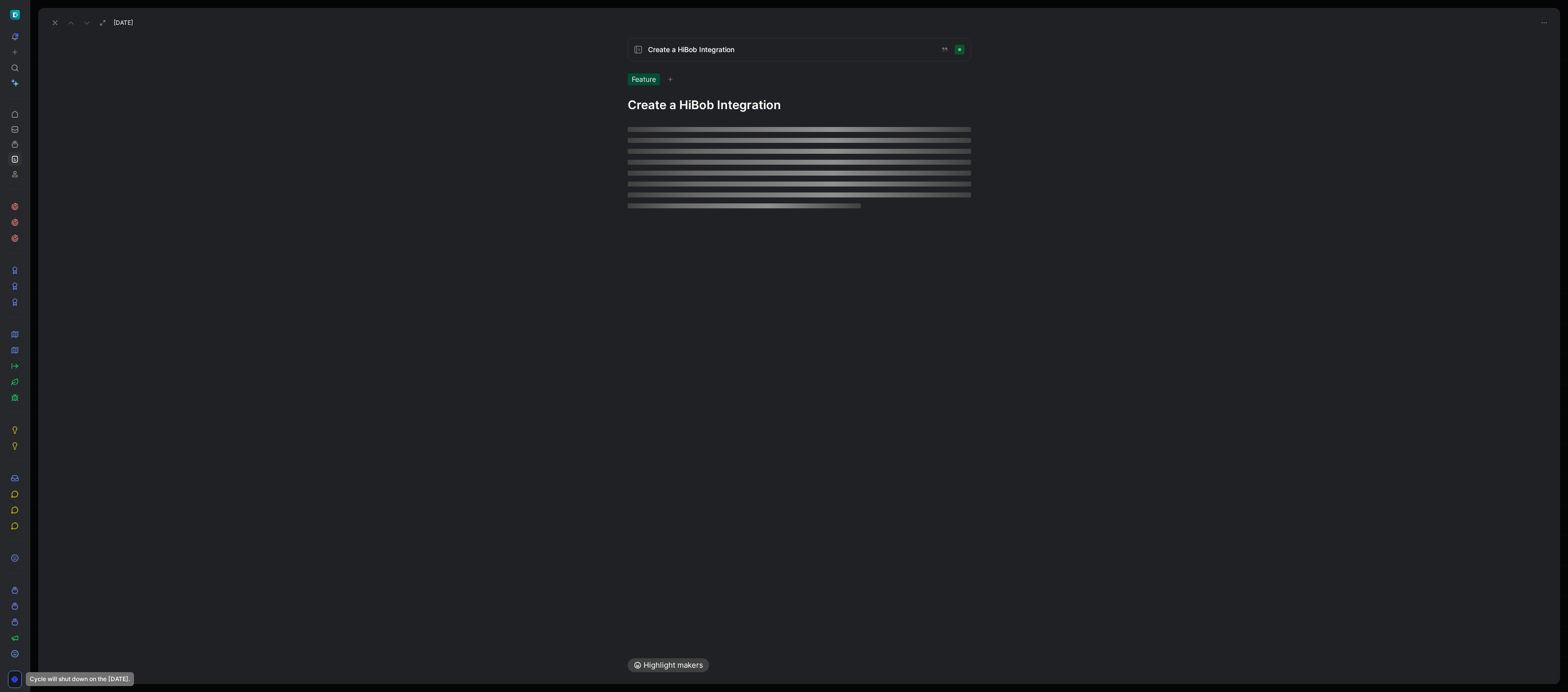
click at [673, 103] on h1 "Create a HiBob Integration" at bounding box center [799, 105] width 343 height 16
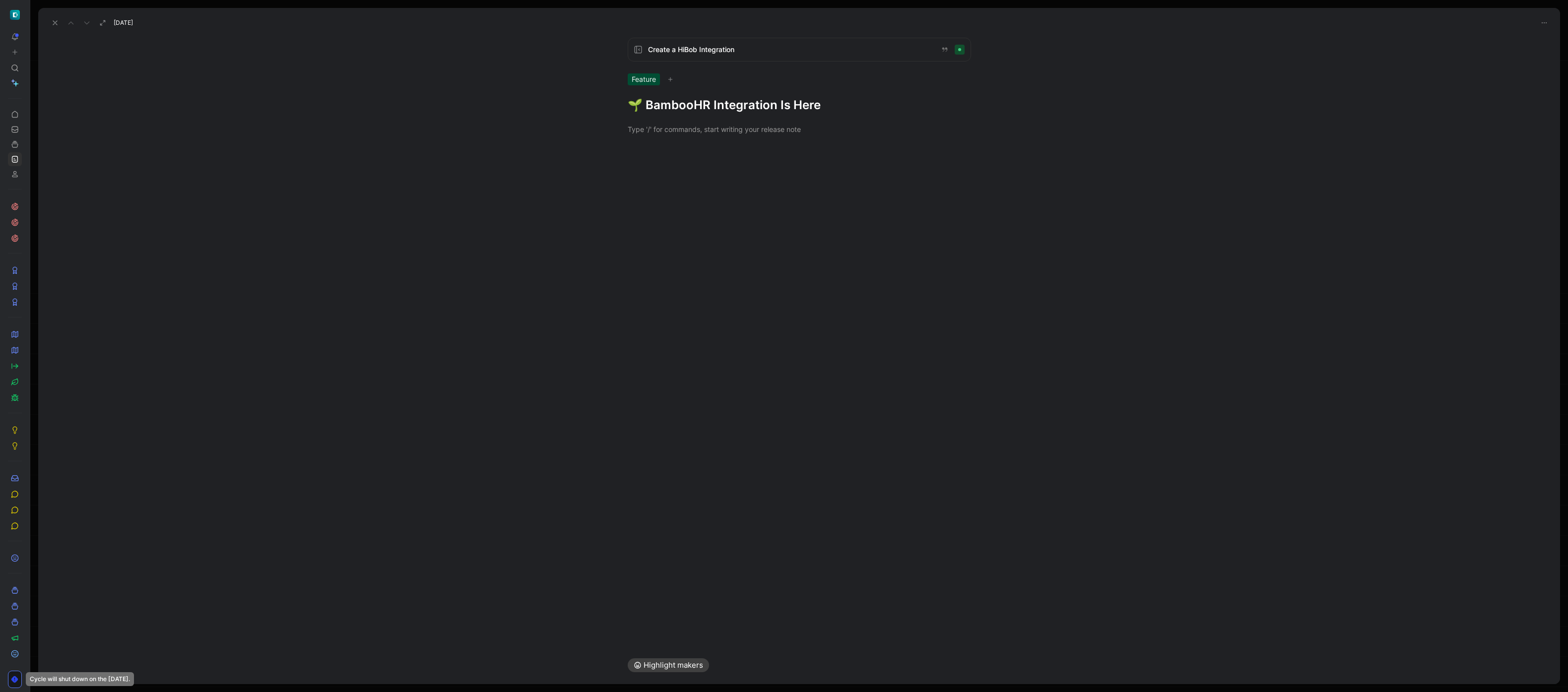
click at [674, 105] on h1 "🌱 BambooHR Integration Is Here" at bounding box center [799, 105] width 343 height 16
click at [709, 125] on div at bounding box center [799, 129] width 343 height 10
click at [709, 141] on div at bounding box center [799, 129] width 1522 height 32
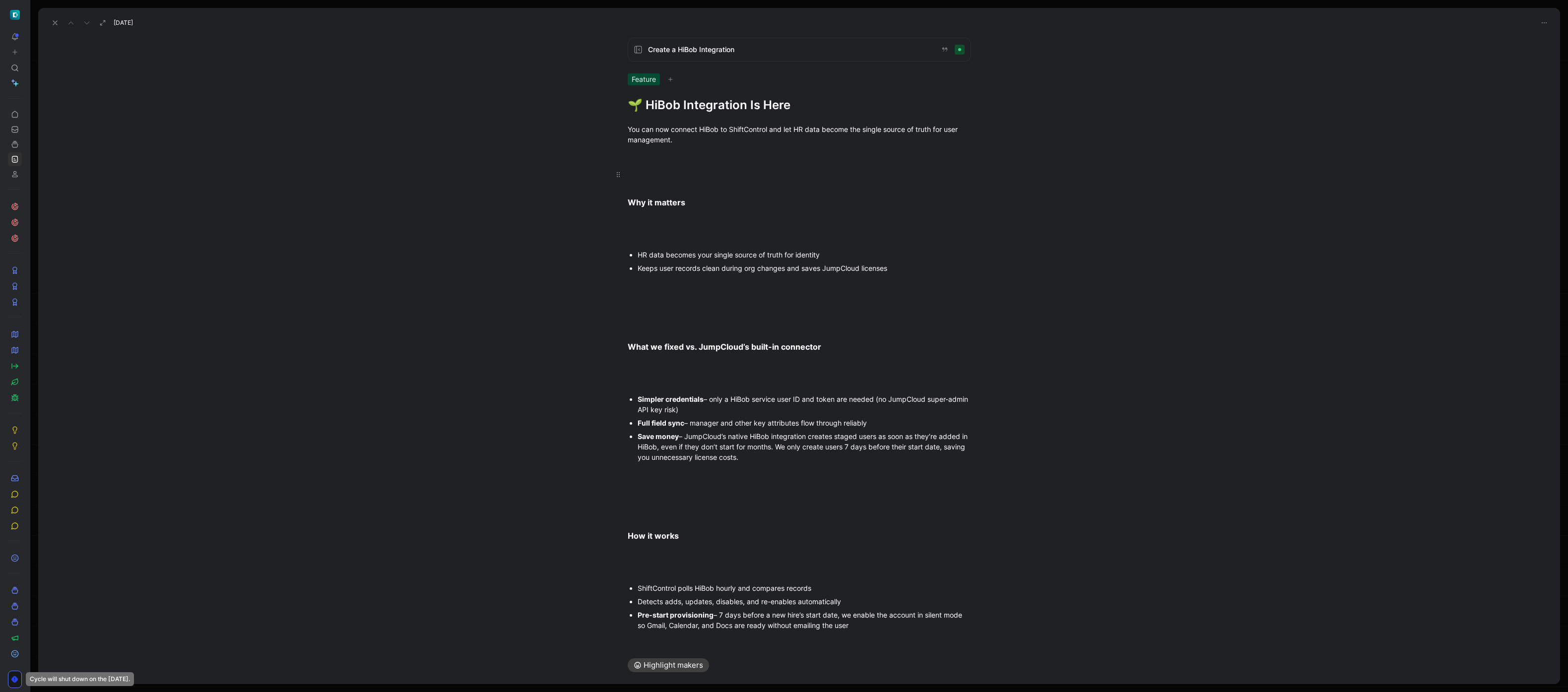
click at [709, 176] on div at bounding box center [799, 174] width 343 height 10
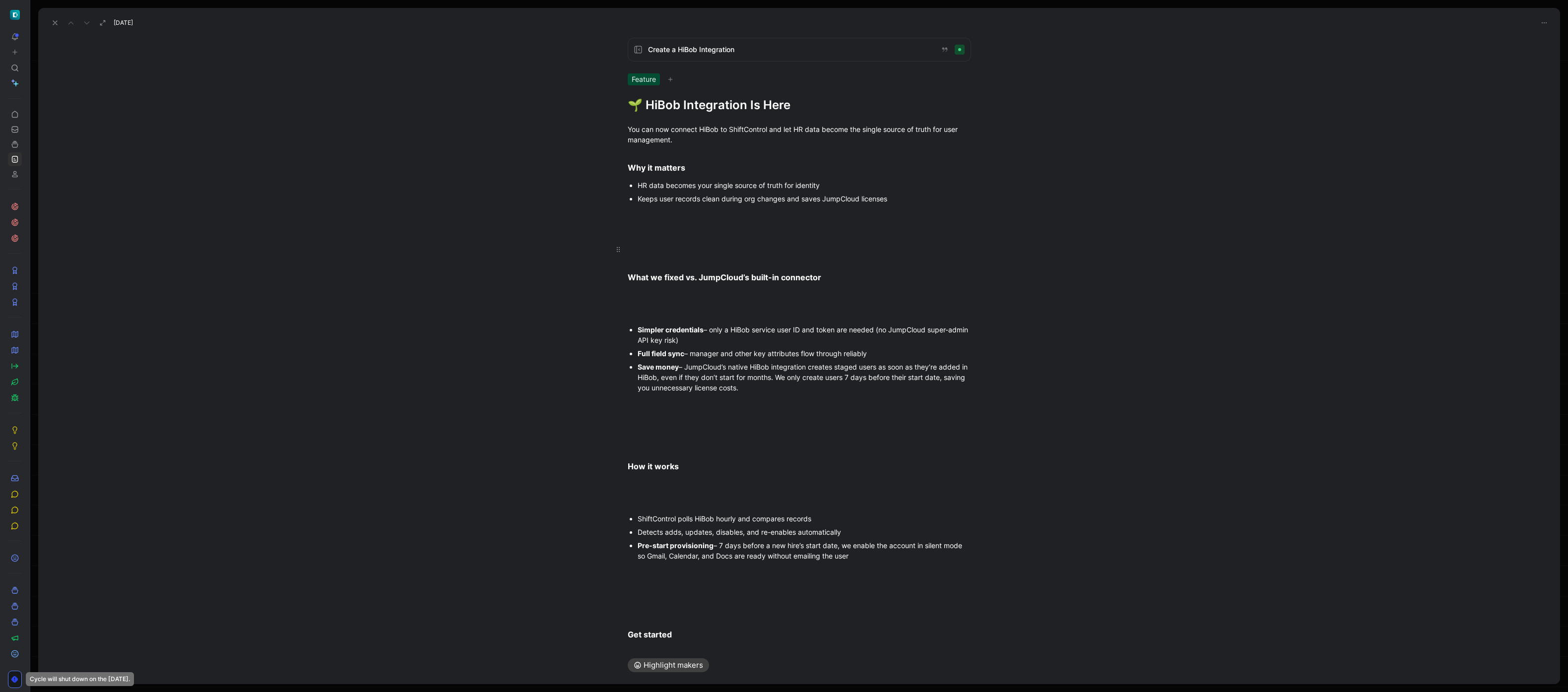
click at [701, 242] on p at bounding box center [799, 249] width 381 height 16
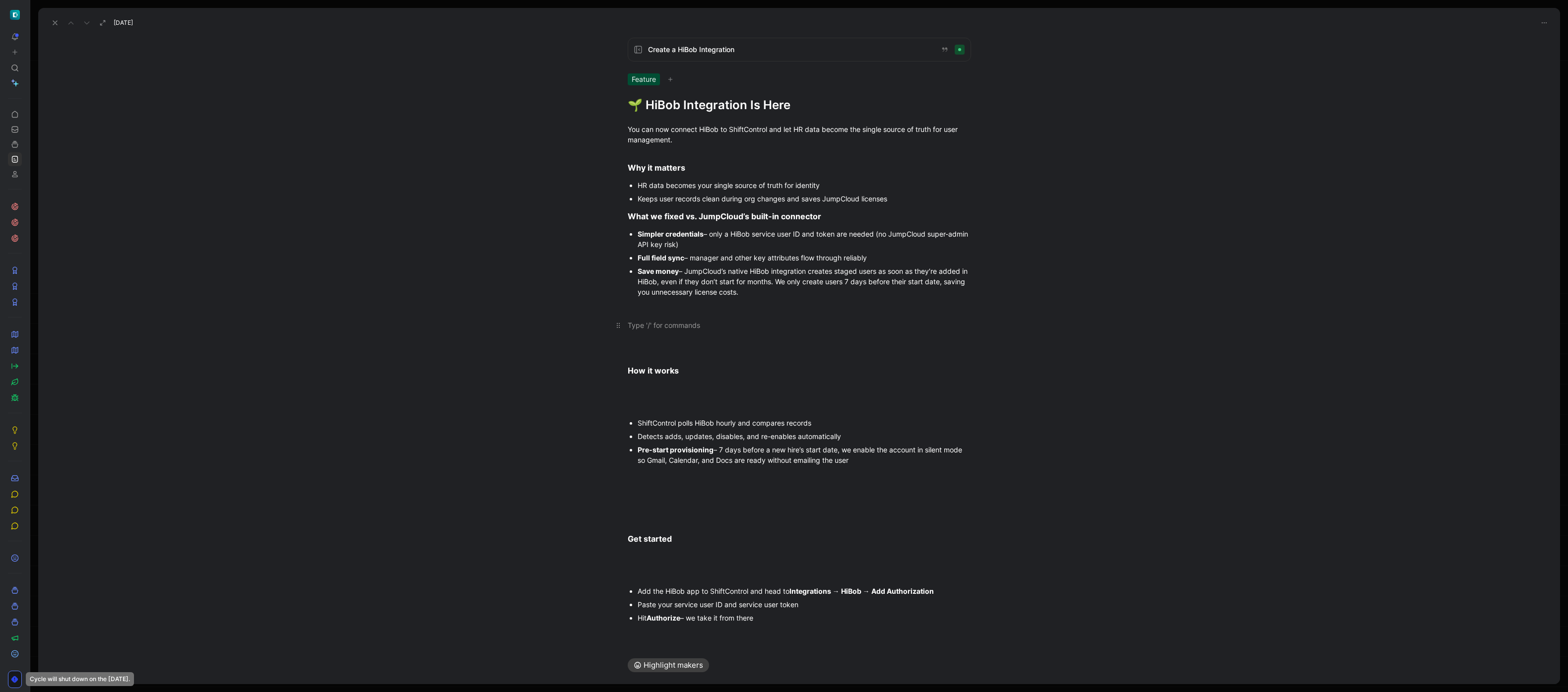
click at [660, 329] on div at bounding box center [799, 325] width 343 height 10
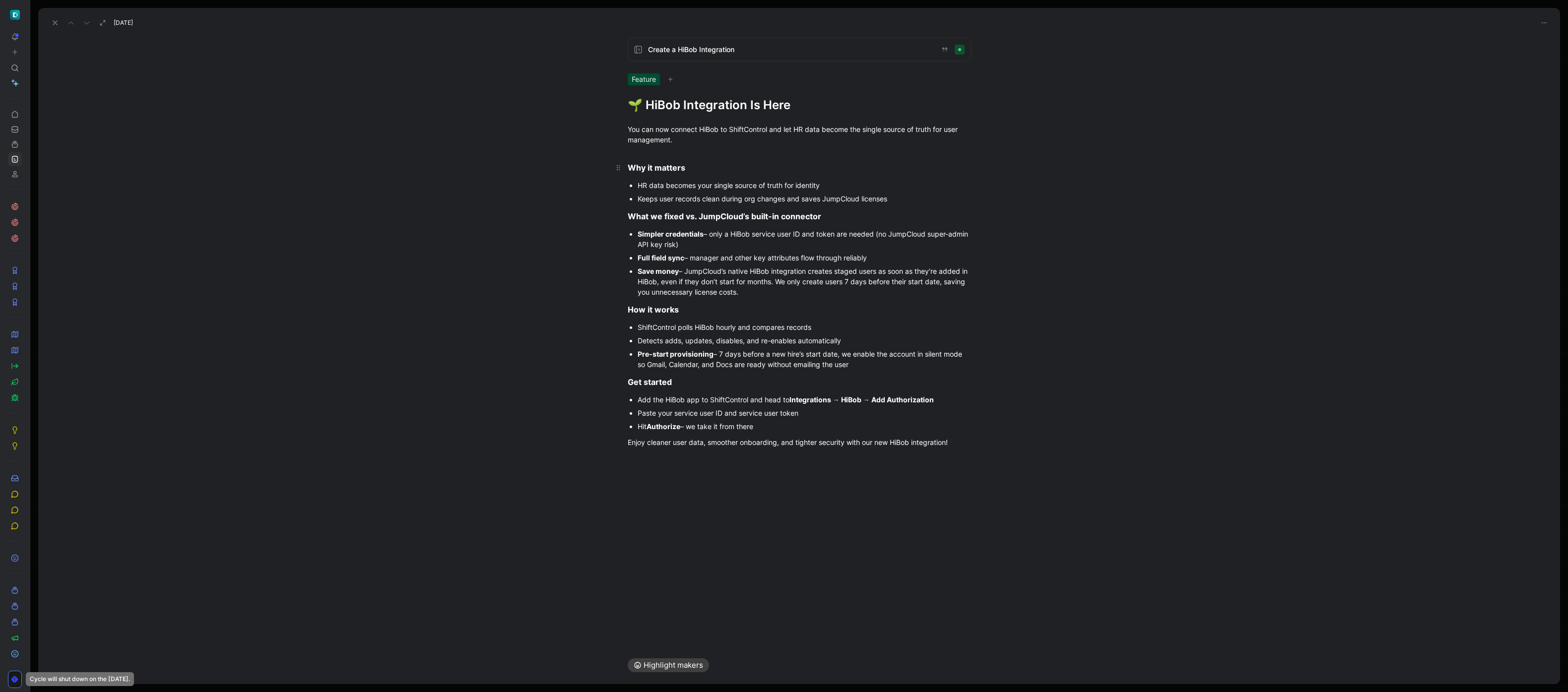
click at [709, 155] on h3 "Why it matters" at bounding box center [799, 163] width 381 height 29
click at [709, 273] on div "Save money – JumpCloud’s native HiBob integration creates staged users as soon …" at bounding box center [805, 281] width 334 height 31
click at [709, 365] on div "Pre-start provisioning – 7 days before a new hire’s start date, we enable the a…" at bounding box center [805, 359] width 334 height 21
click at [709, 355] on div "Pre-start provisioning – 7 days before a new hire’s start date, we enable the a…" at bounding box center [805, 359] width 334 height 21
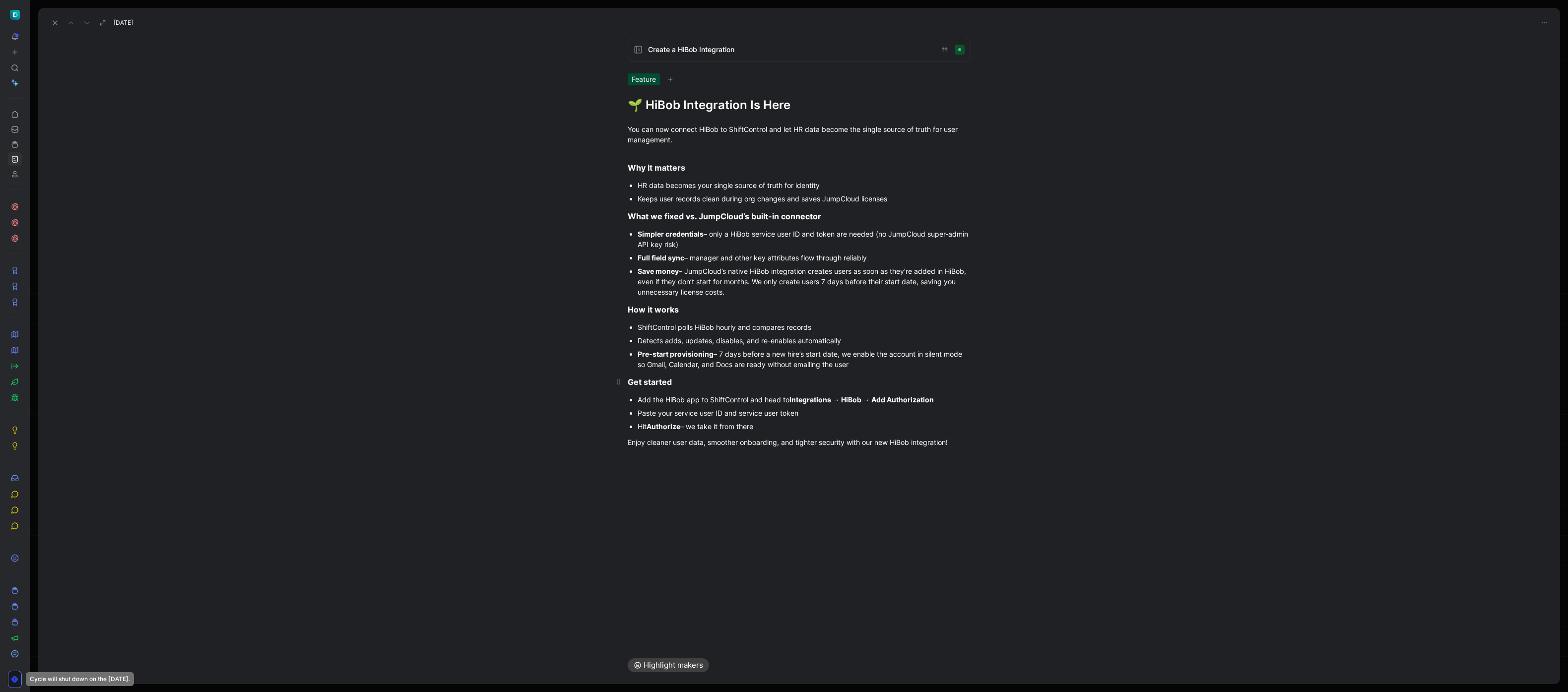
click at [709, 372] on h3 "Get started" at bounding box center [799, 382] width 381 height 20
click at [709, 364] on div "Pre-start provisioning – 7 days before a new hire’s start date, we enable the a…" at bounding box center [805, 359] width 334 height 21
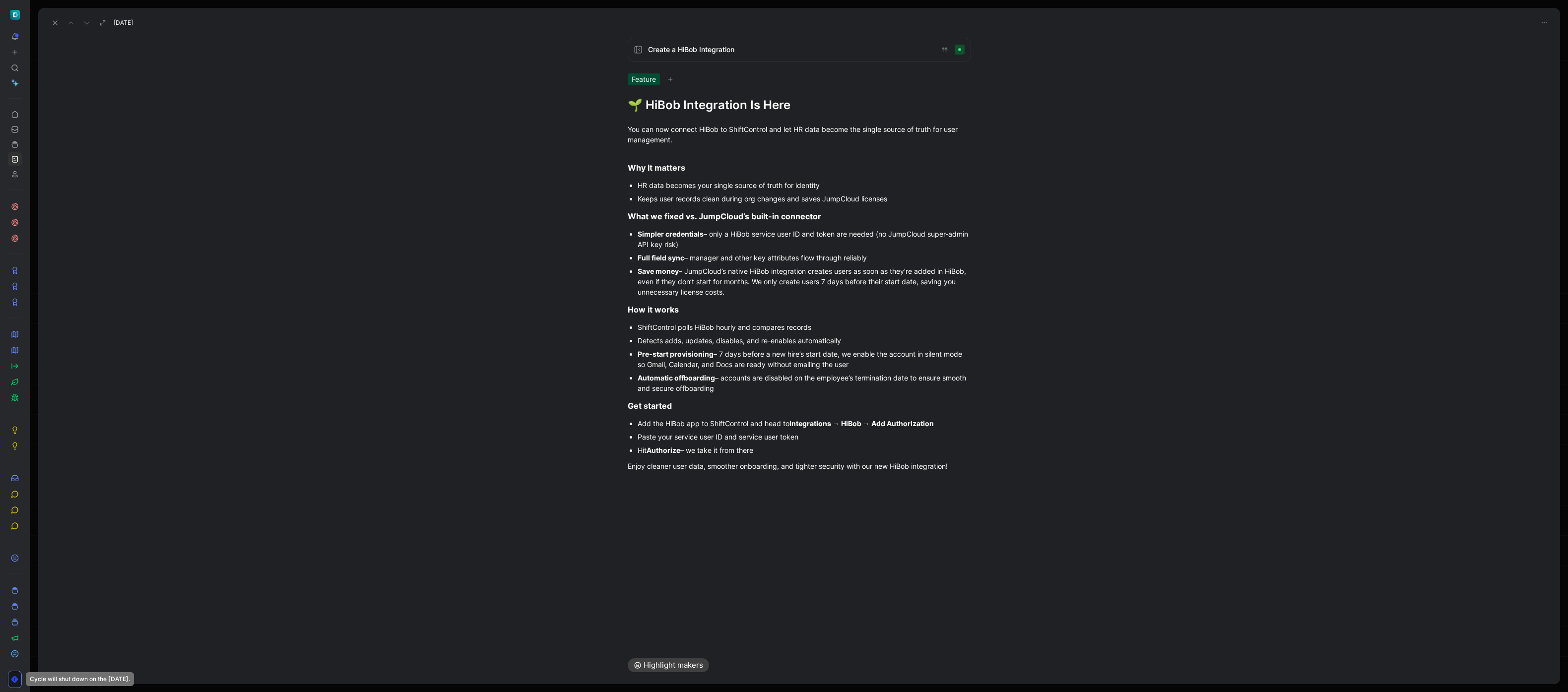
click at [709, 494] on div "Create a HiBob Integration Feature 🌱 HiBob Integration Is Here You can now conn…" at bounding box center [799, 338] width 1522 height 617
click at [709, 488] on div at bounding box center [799, 488] width 1522 height 12
click at [709, 483] on div at bounding box center [799, 488] width 1522 height 12
click at [52, 26] on icon at bounding box center [55, 23] width 8 height 8
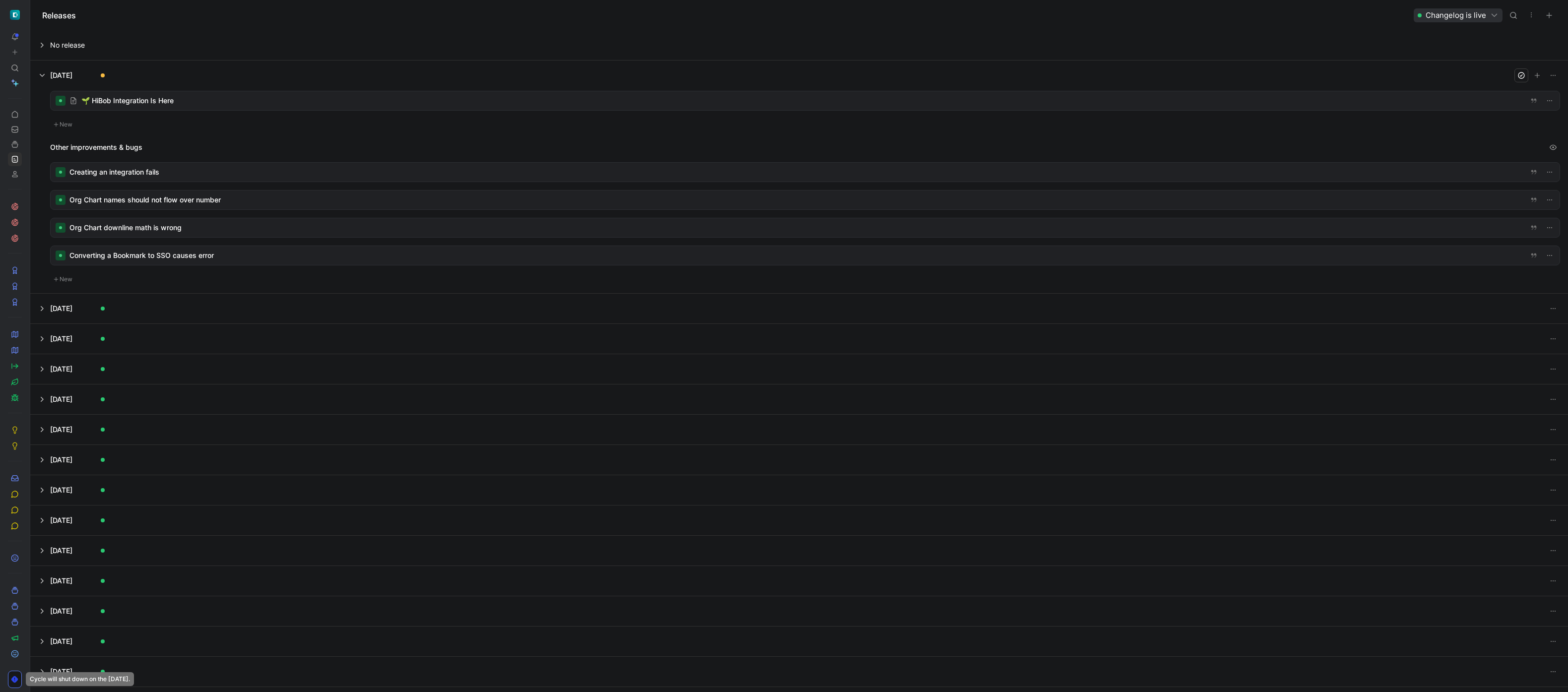
click at [231, 257] on div at bounding box center [805, 255] width 1509 height 19
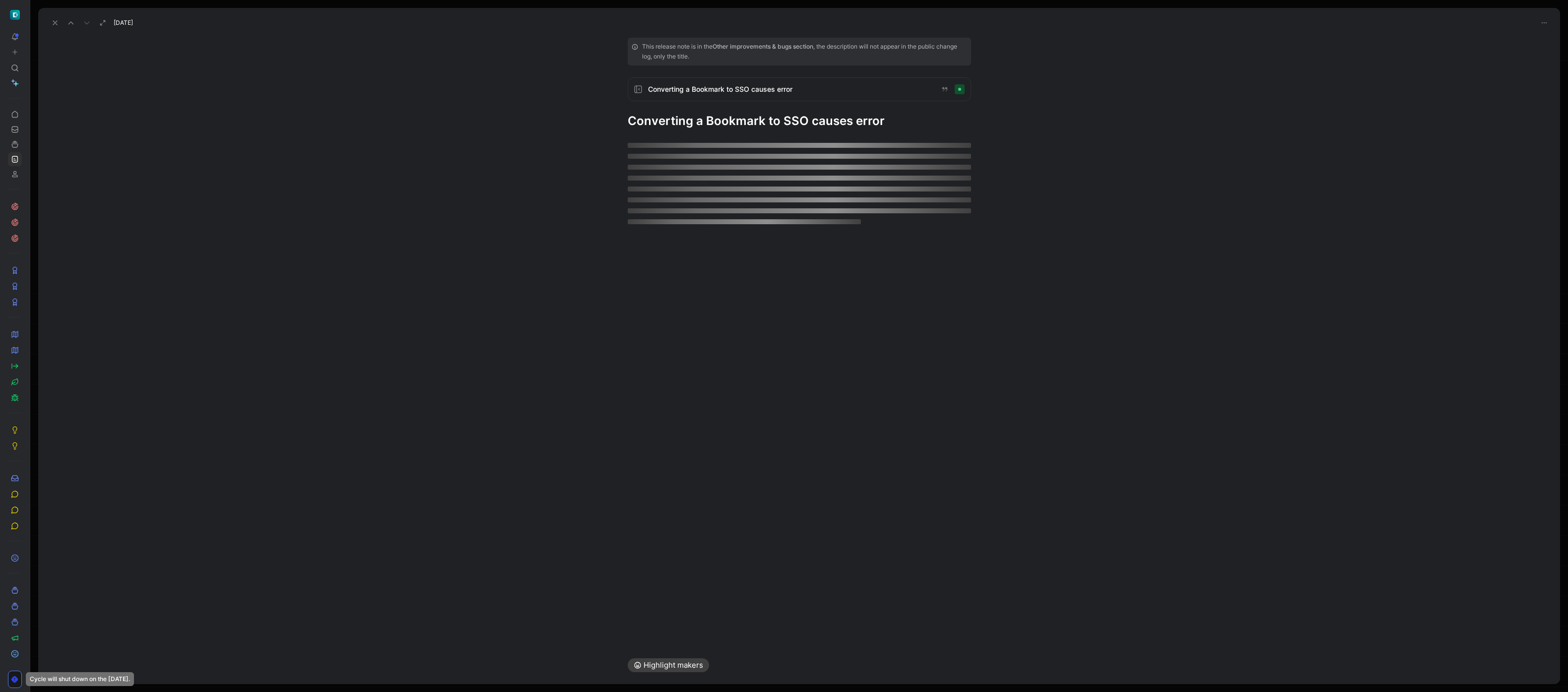
click at [709, 119] on h1 "Converting a Bookmark to SSO causes error" at bounding box center [799, 121] width 343 height 16
click at [709, 119] on div "This release note is in the Other improvements & bugs section , the description…" at bounding box center [799, 83] width 381 height 91
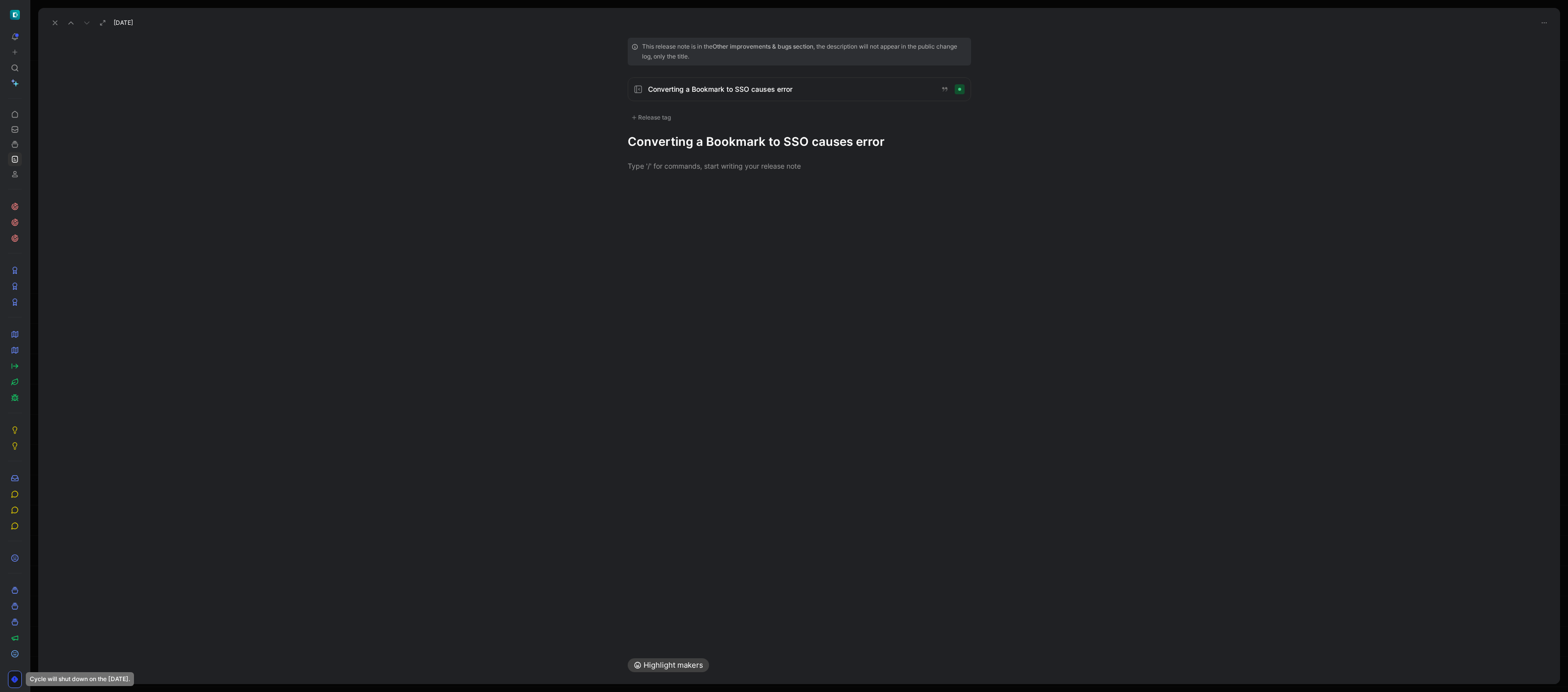
click at [654, 114] on div "Release tag" at bounding box center [651, 117] width 47 height 12
click at [651, 196] on div "Fix" at bounding box center [649, 201] width 18 height 12
click at [637, 198] on input "Fix Edit" at bounding box center [634, 201] width 7 height 7
checkbox input "true"
click at [709, 134] on div "This release note is in the Other improvements & bugs section , the description…" at bounding box center [799, 95] width 381 height 115
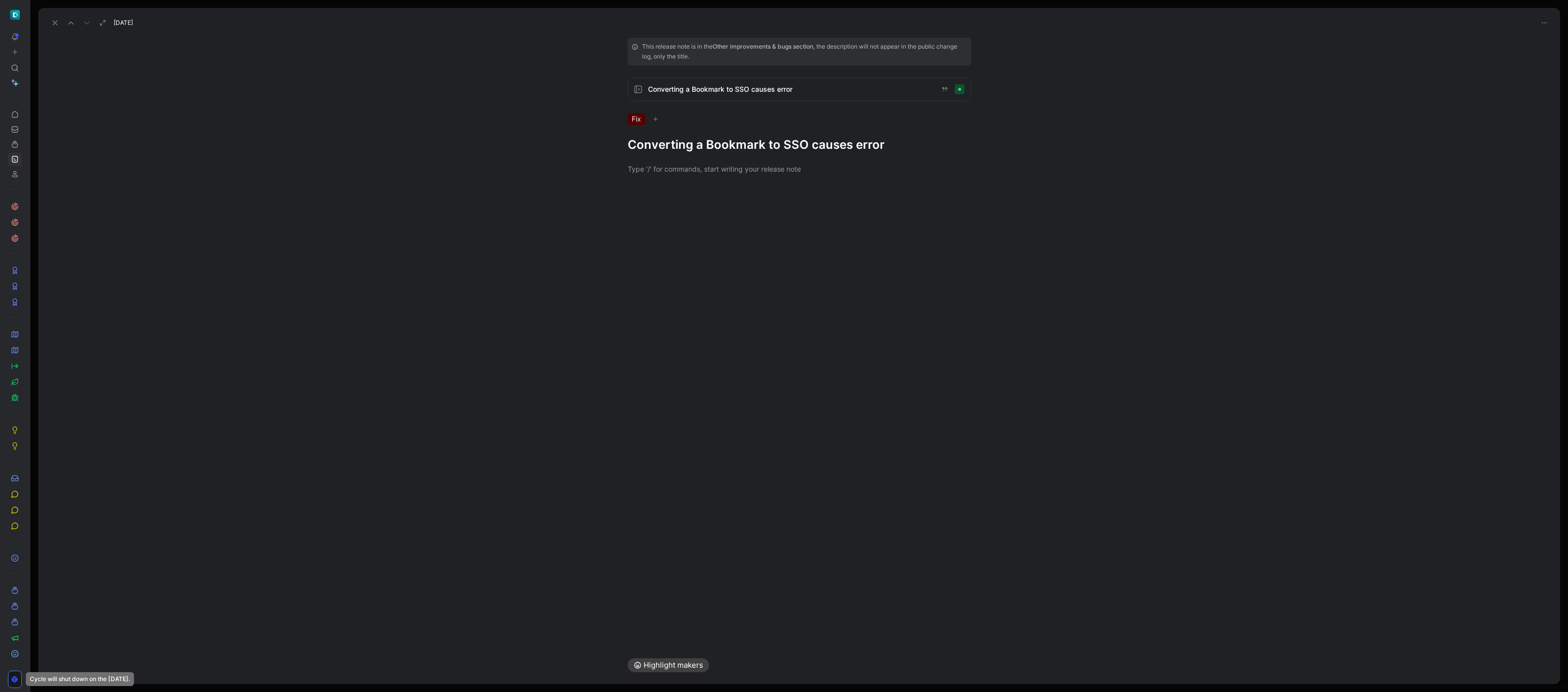
click at [709, 143] on h1 "Converting a Bookmark to SSO causes error" at bounding box center [799, 145] width 343 height 16
drag, startPoint x: 705, startPoint y: 143, endPoint x: 677, endPoint y: 144, distance: 28.0
click at [677, 144] on h1 "Fixed an error when trying to convert an app from Bookmark to SSO" at bounding box center [799, 153] width 343 height 32
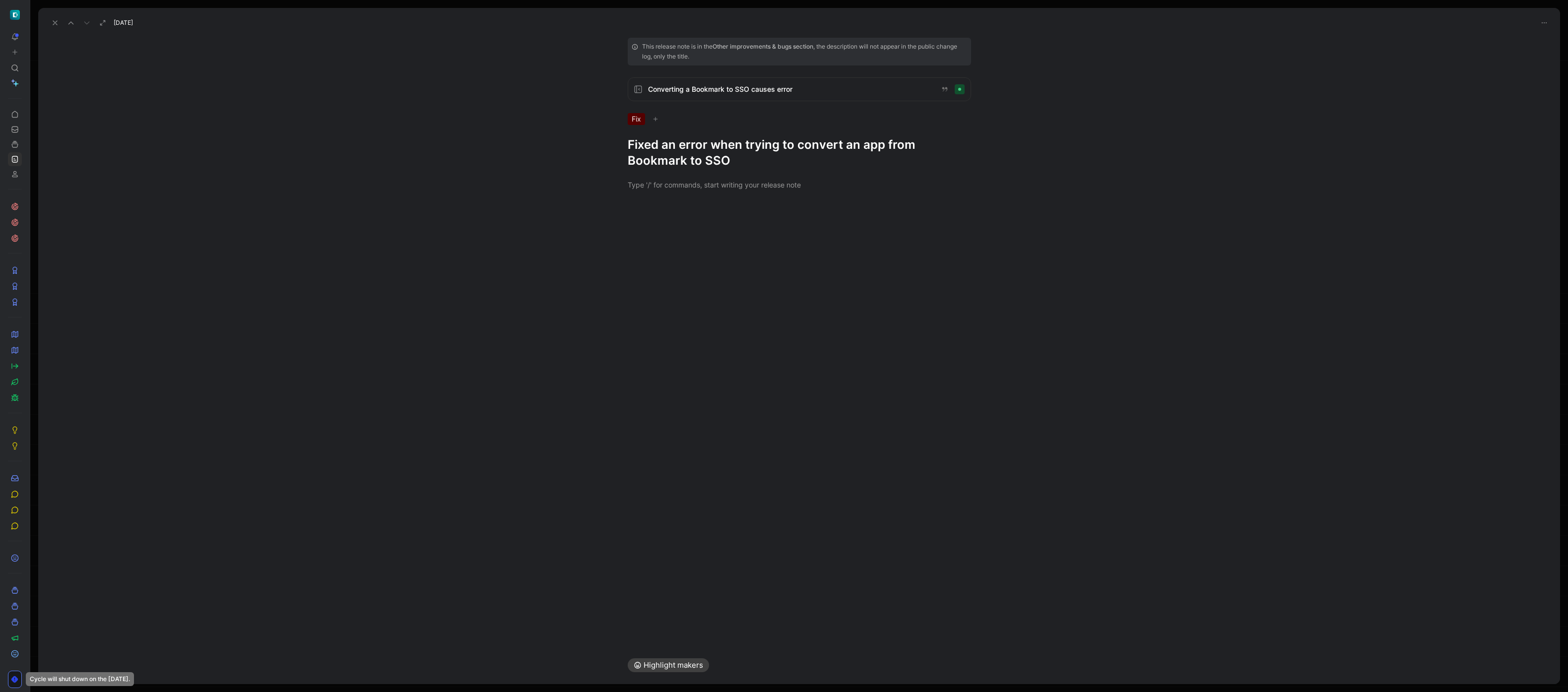
click at [56, 20] on icon at bounding box center [55, 23] width 8 height 8
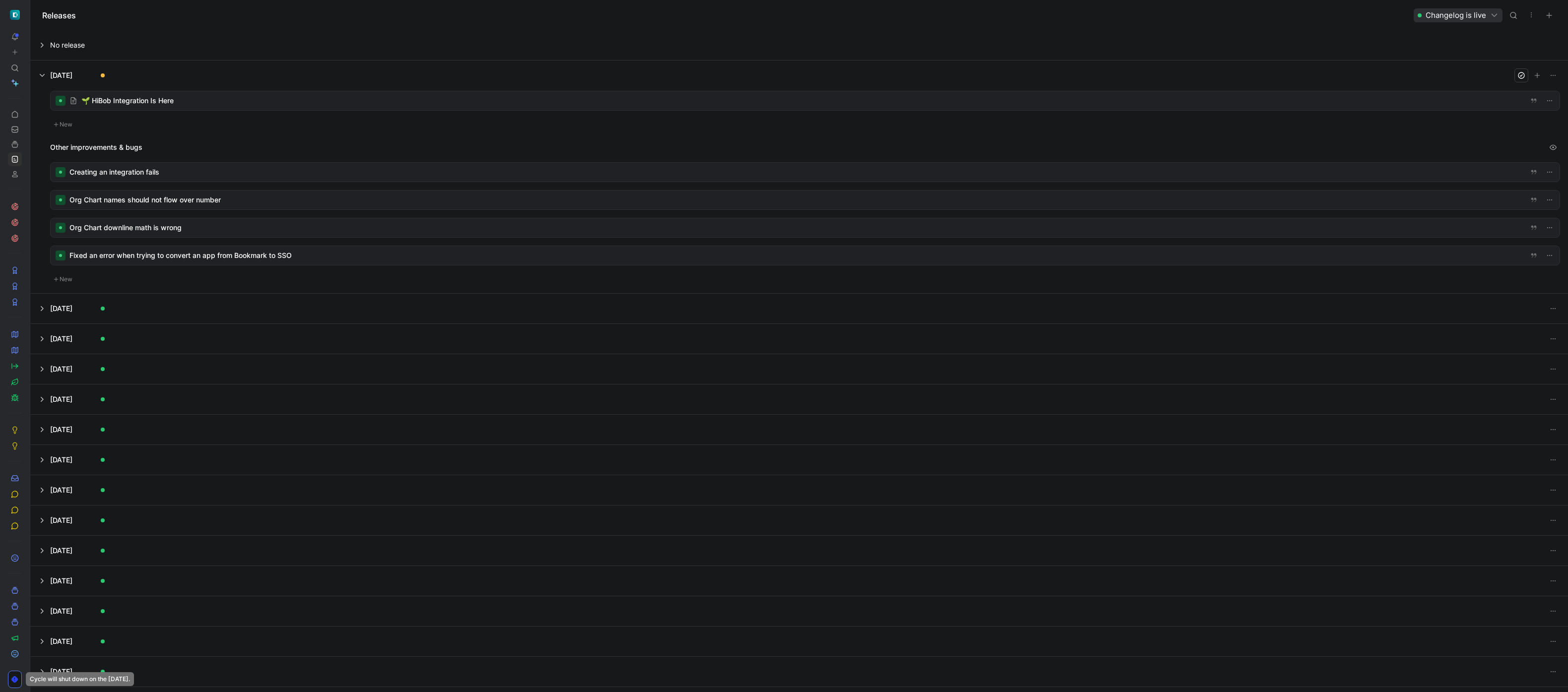
click at [296, 256] on div at bounding box center [805, 255] width 1509 height 19
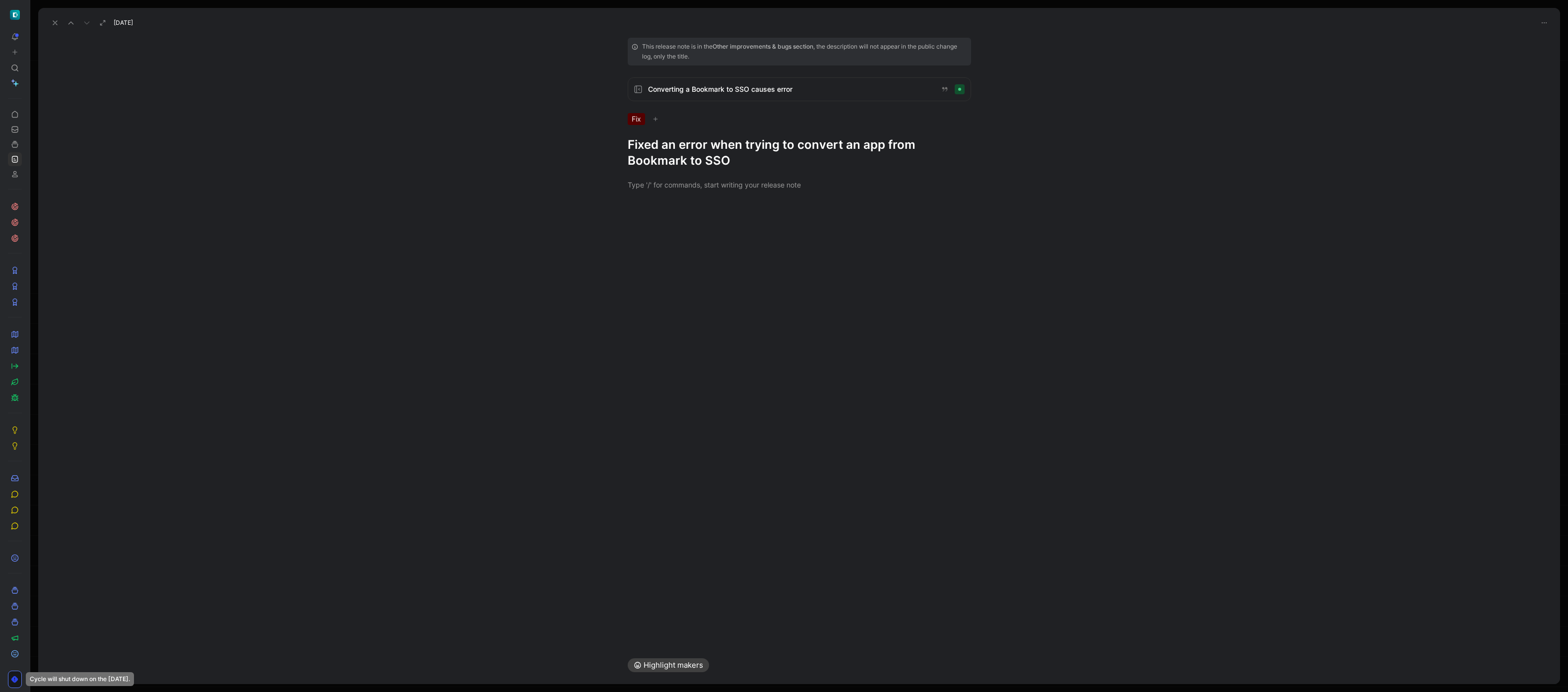
click at [50, 27] on button at bounding box center [55, 23] width 14 height 14
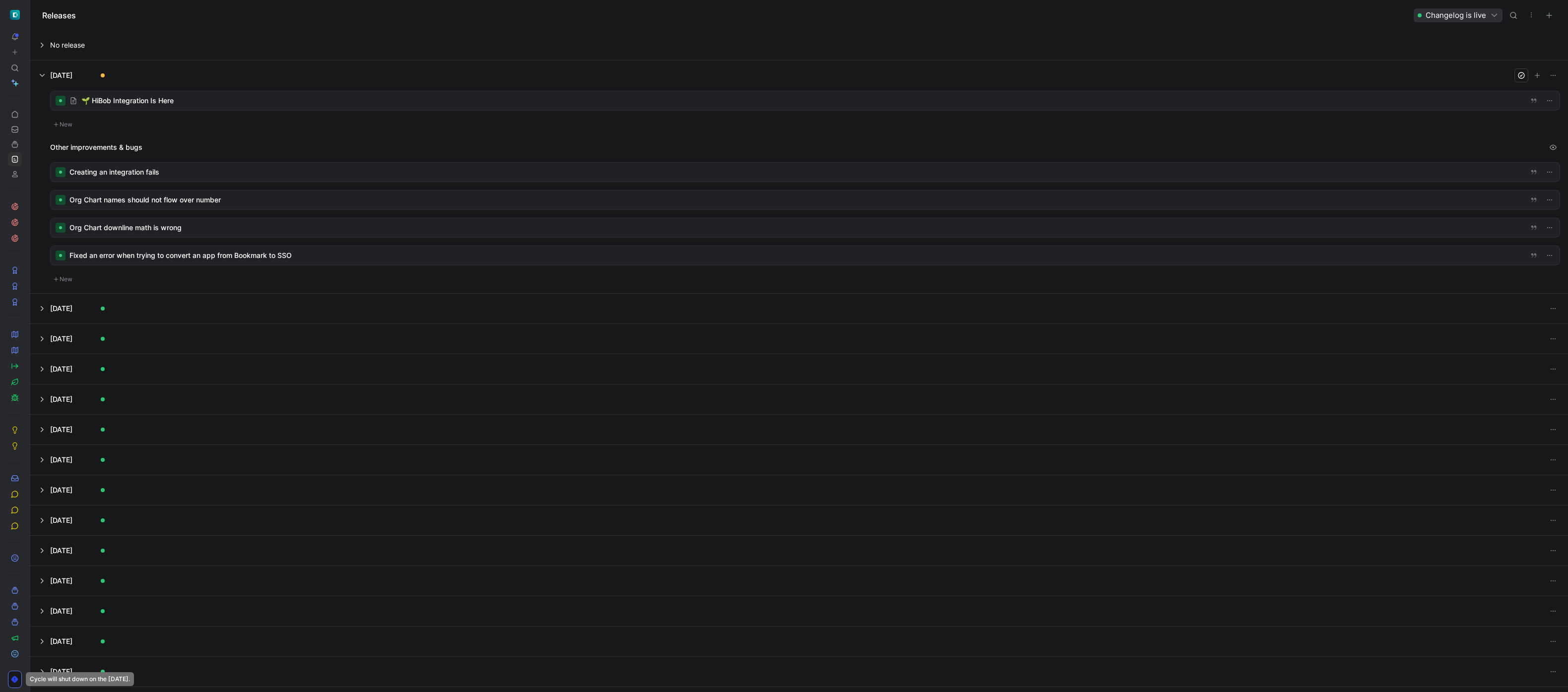
click at [177, 225] on div at bounding box center [805, 228] width 1509 height 19
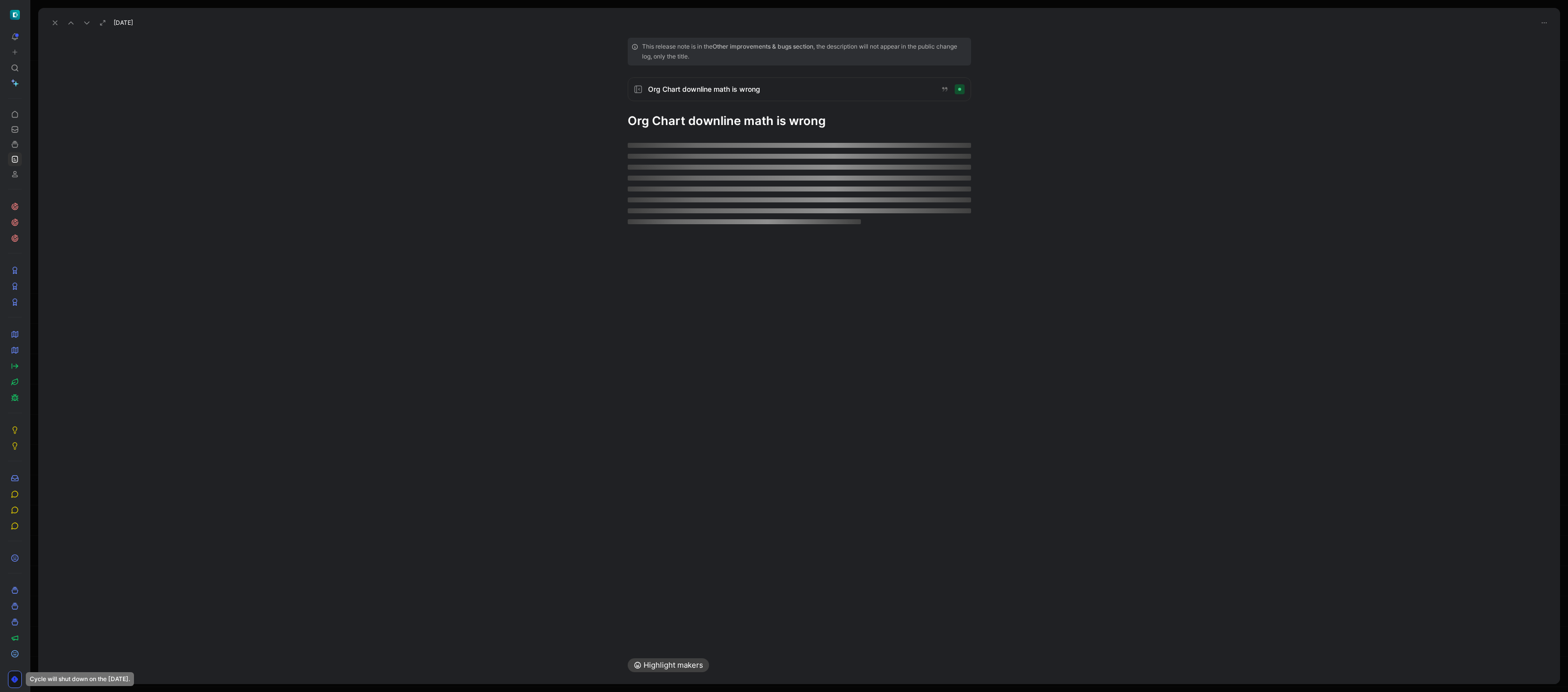
click at [709, 119] on h1 "Org Chart downline math is wrong" at bounding box center [799, 121] width 343 height 16
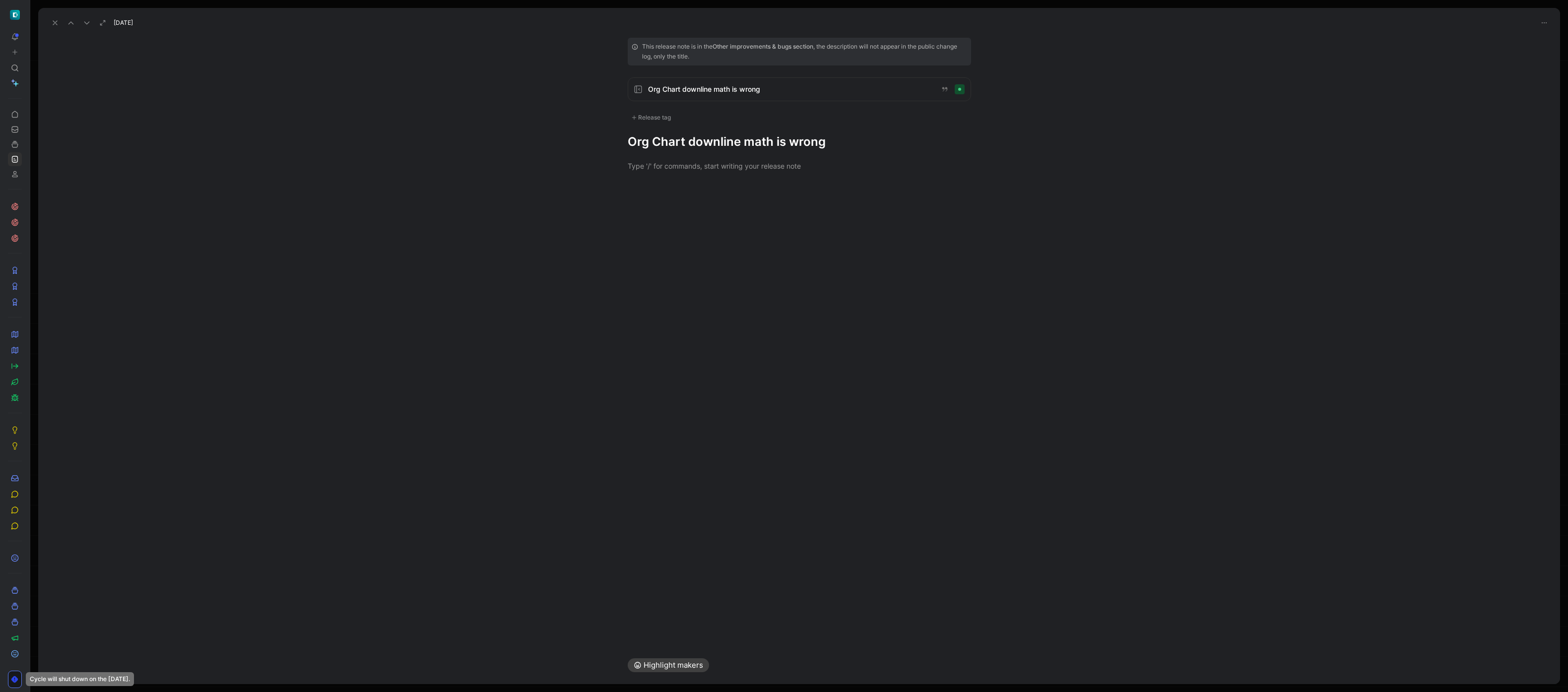
click at [709, 119] on div "Release tag" at bounding box center [799, 117] width 343 height 9
click at [657, 114] on div "Release tag" at bounding box center [651, 117] width 47 height 12
click at [653, 200] on div "Fix" at bounding box center [649, 201] width 18 height 12
click at [637, 200] on input "Fix Edit" at bounding box center [634, 201] width 7 height 7
checkbox input "true"
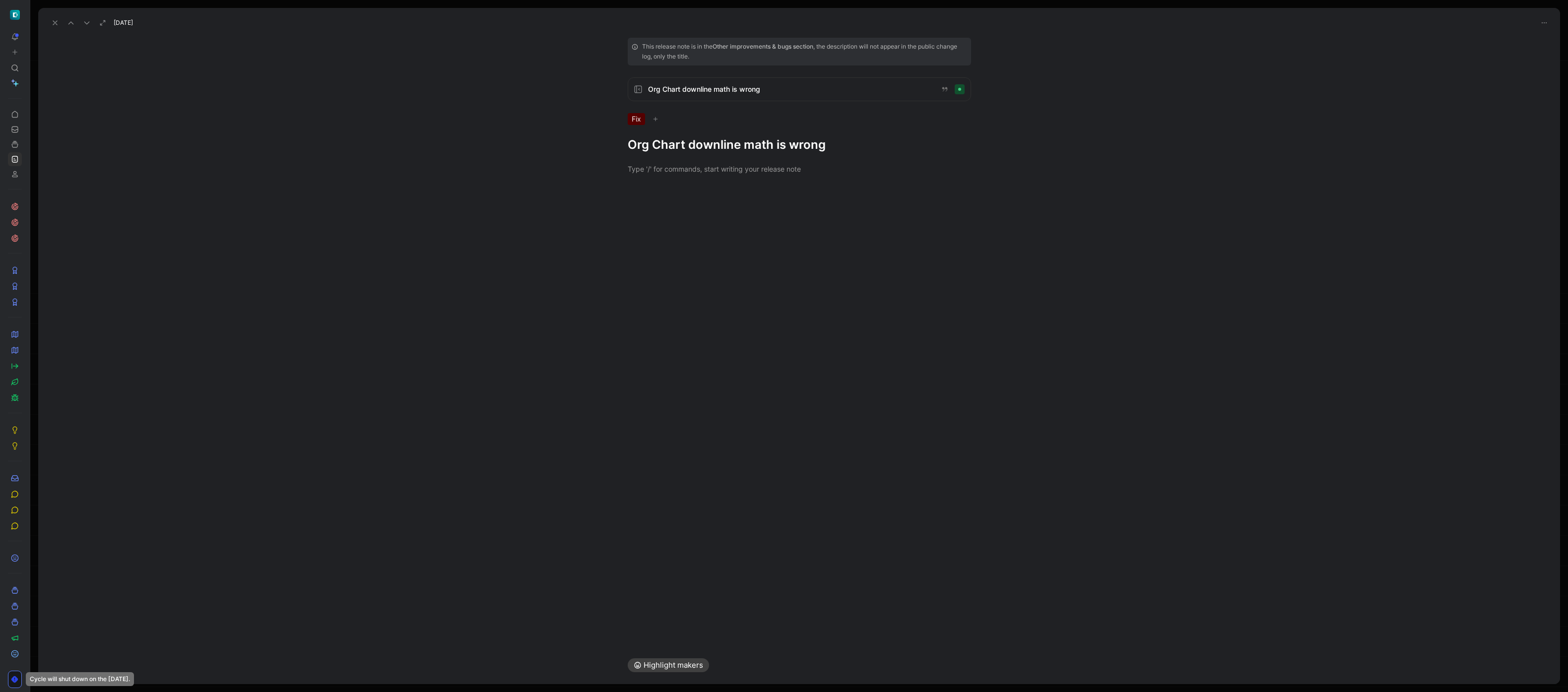
click at [709, 154] on div at bounding box center [799, 169] width 1522 height 32
click at [709, 149] on h1 "Org Chart downline math is wrong" at bounding box center [799, 145] width 343 height 16
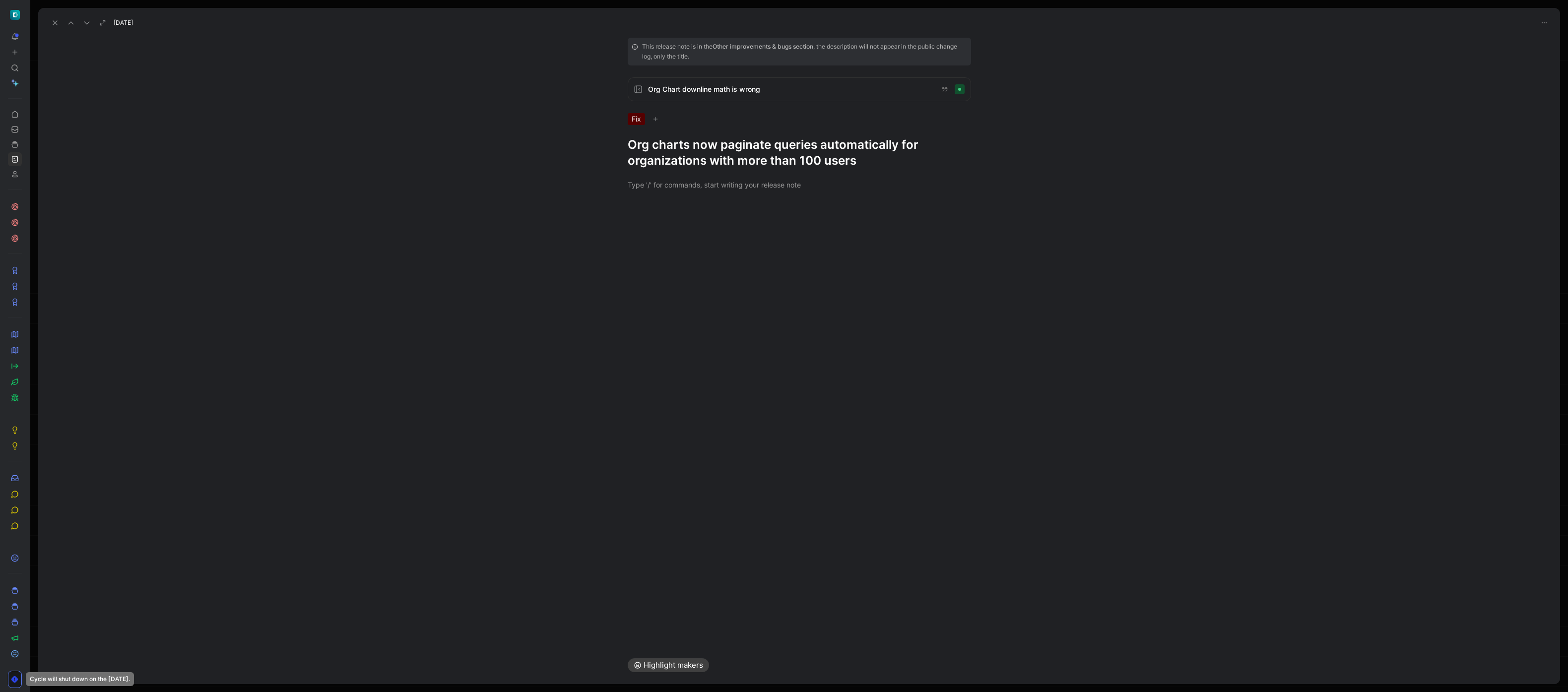
click at [57, 21] on use at bounding box center [55, 23] width 4 height 4
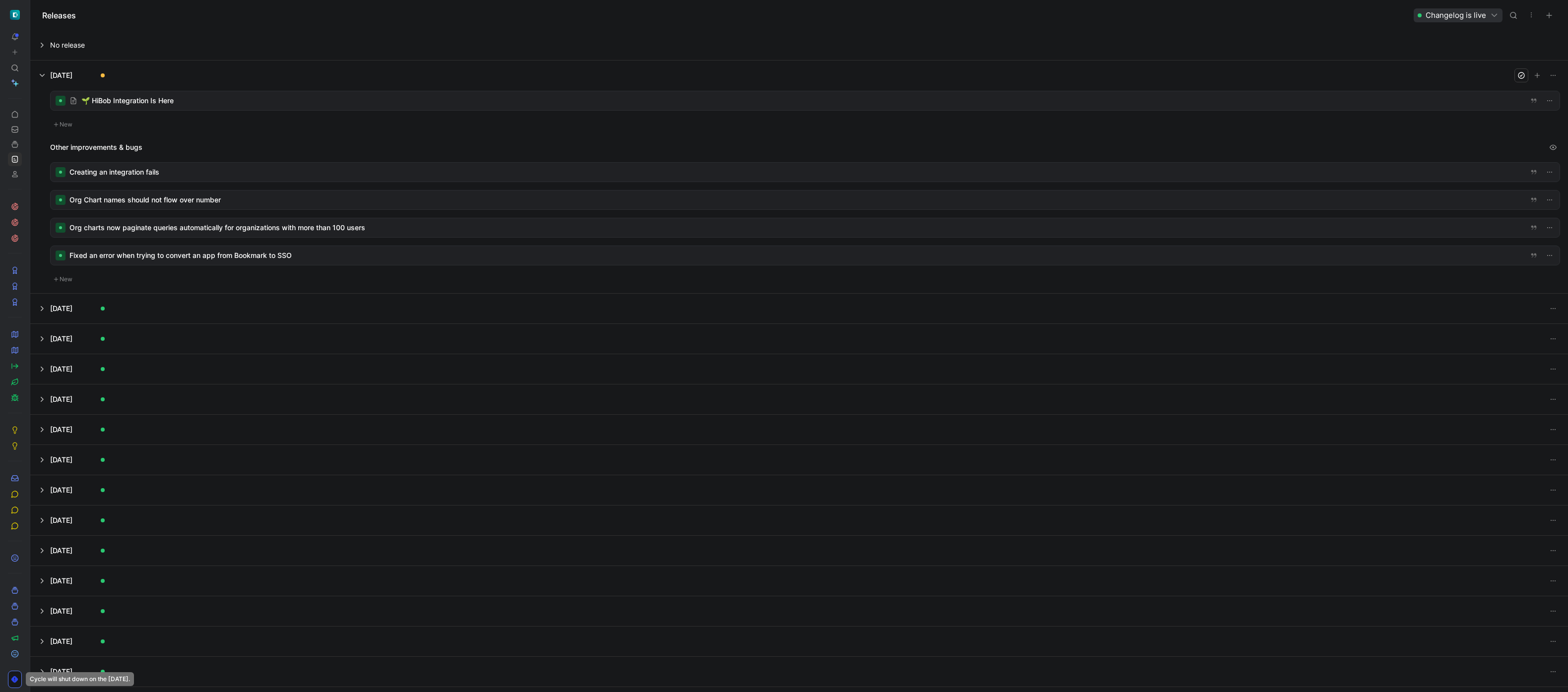
click at [300, 204] on div at bounding box center [805, 200] width 1509 height 19
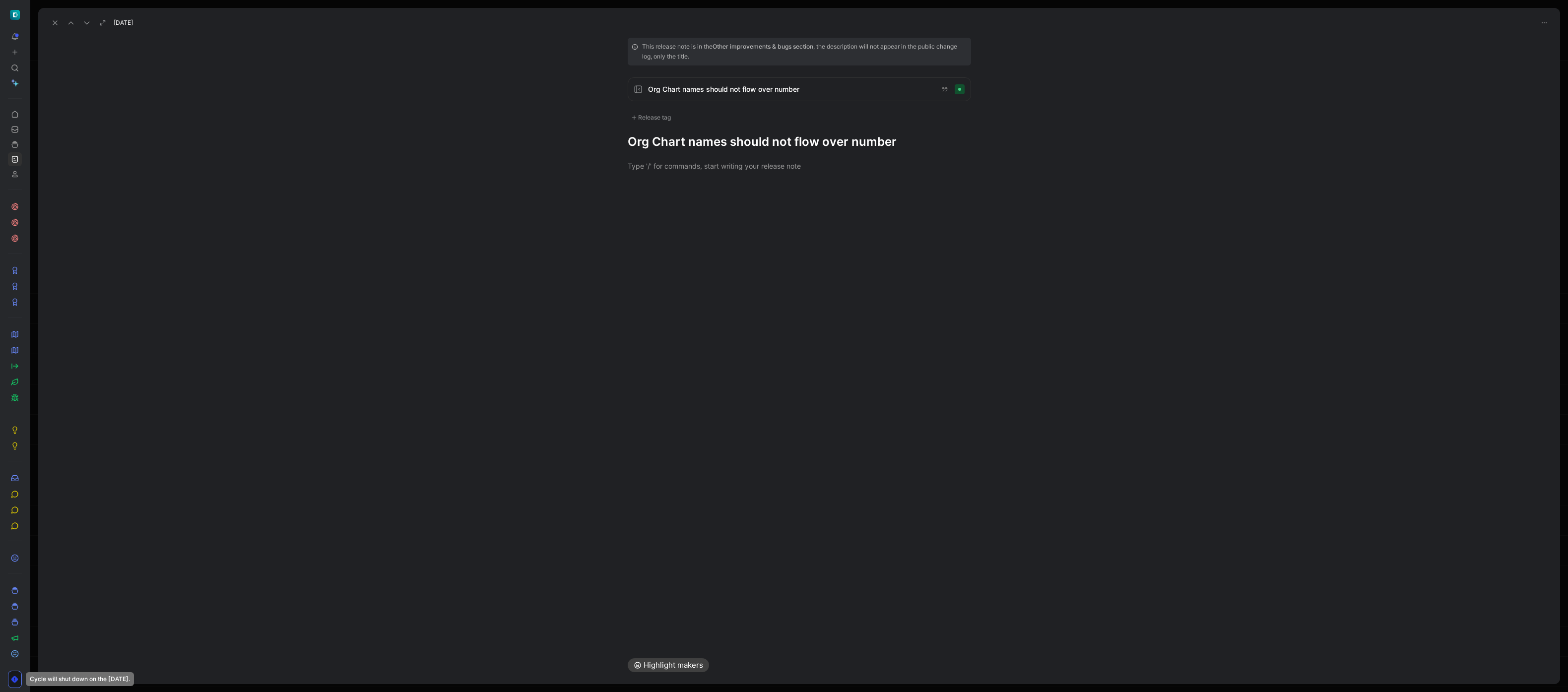
click at [709, 141] on h1 "Org Chart names should not flow over number" at bounding box center [799, 142] width 343 height 16
click at [653, 116] on div "Release tag" at bounding box center [651, 117] width 47 height 12
click at [650, 201] on div "Fix" at bounding box center [649, 201] width 18 height 12
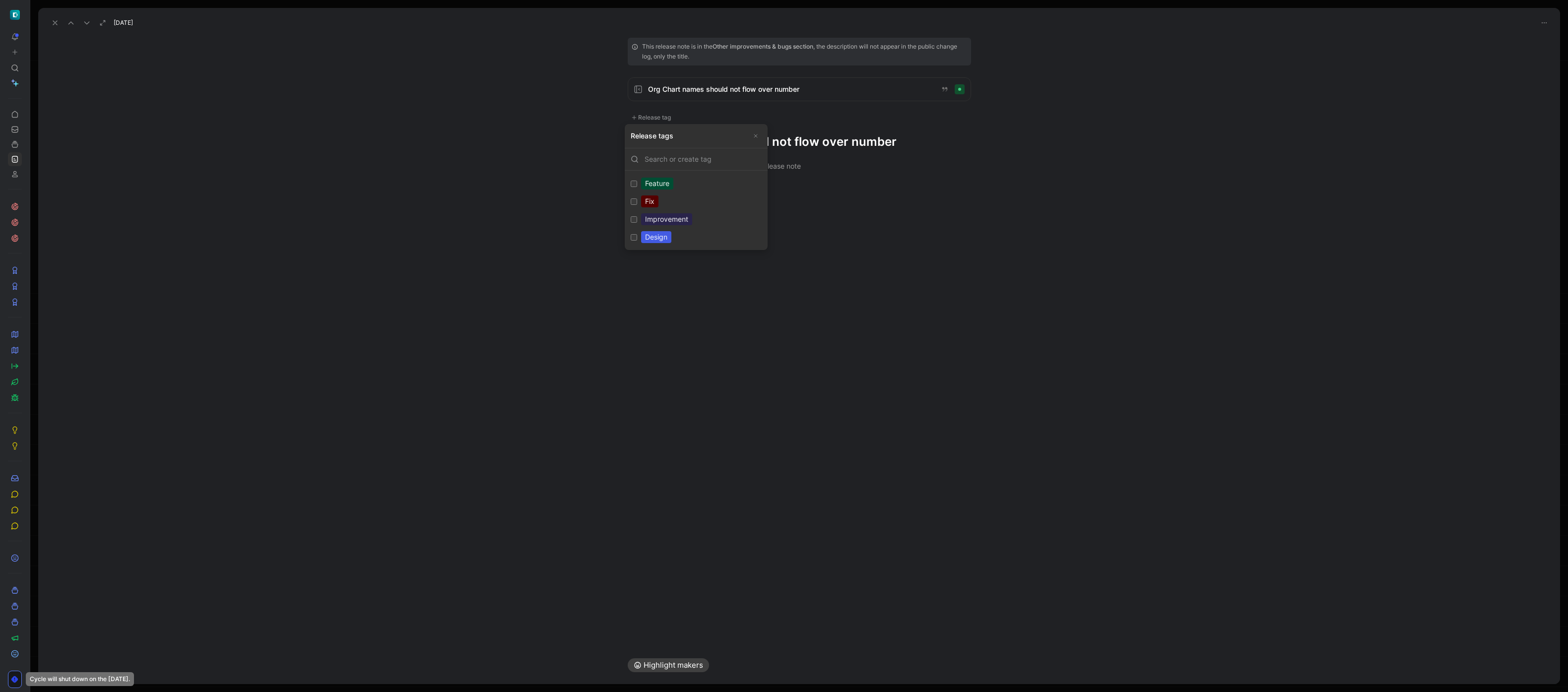
click at [637, 201] on input "Fix Edit" at bounding box center [634, 201] width 7 height 7
checkbox input "true"
click at [709, 151] on h1 "Org Chart names should not flow over number" at bounding box center [799, 145] width 343 height 16
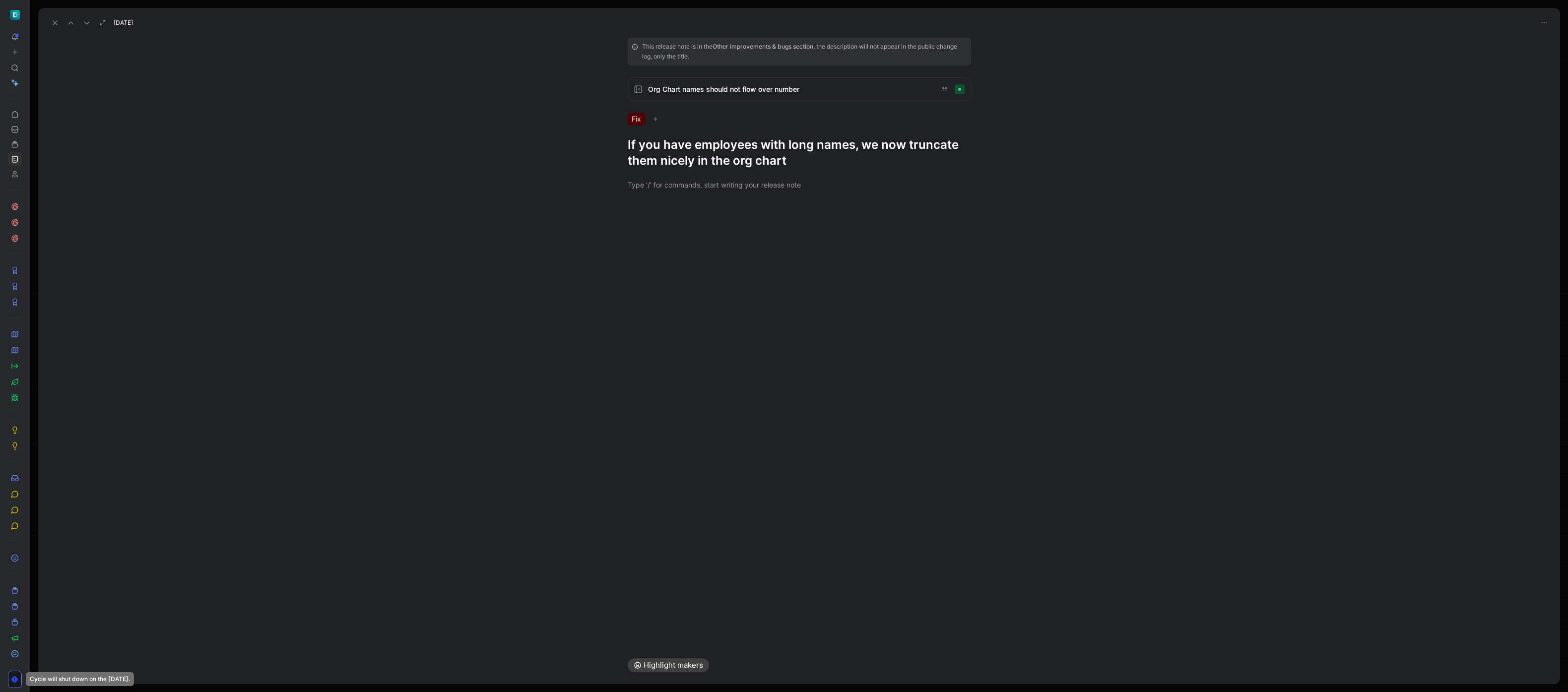
click at [57, 23] on icon at bounding box center [55, 23] width 8 height 8
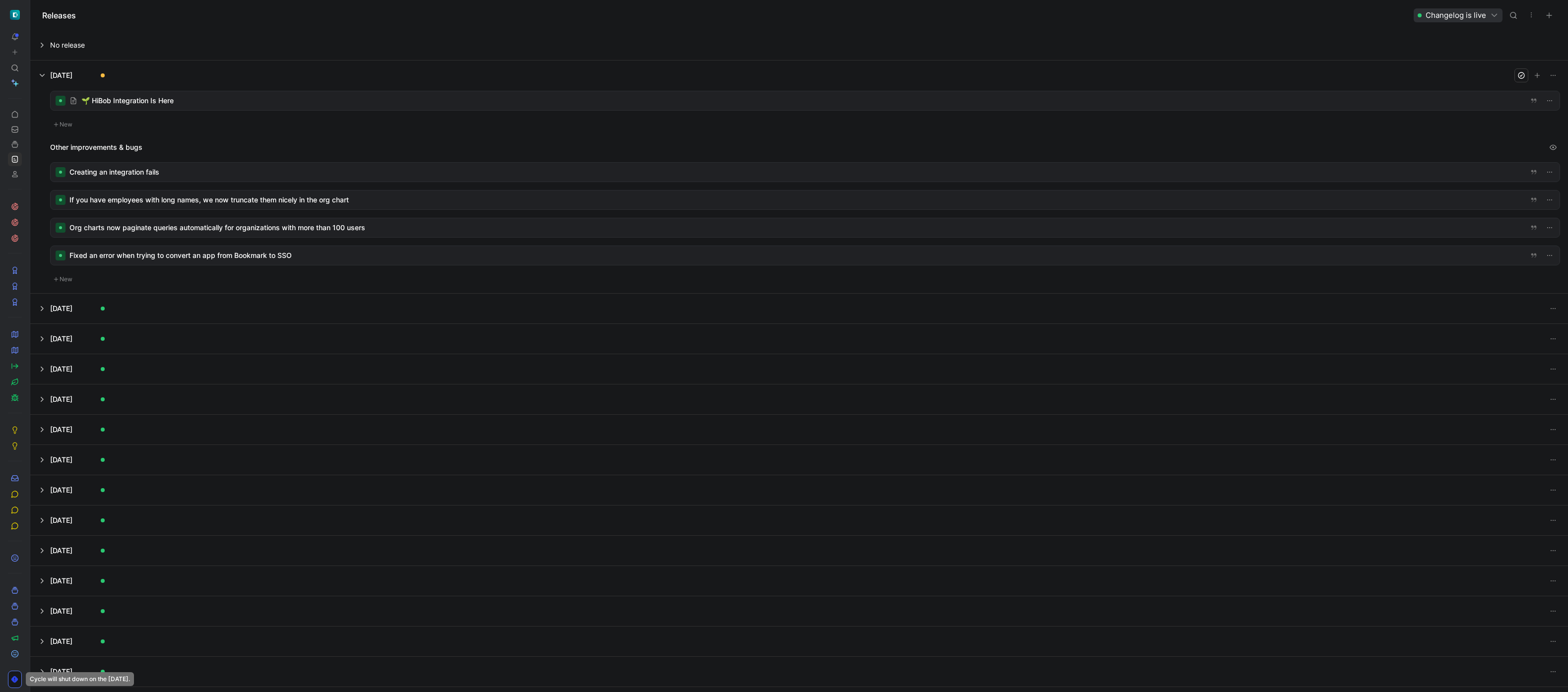
click at [383, 167] on div at bounding box center [805, 172] width 1509 height 19
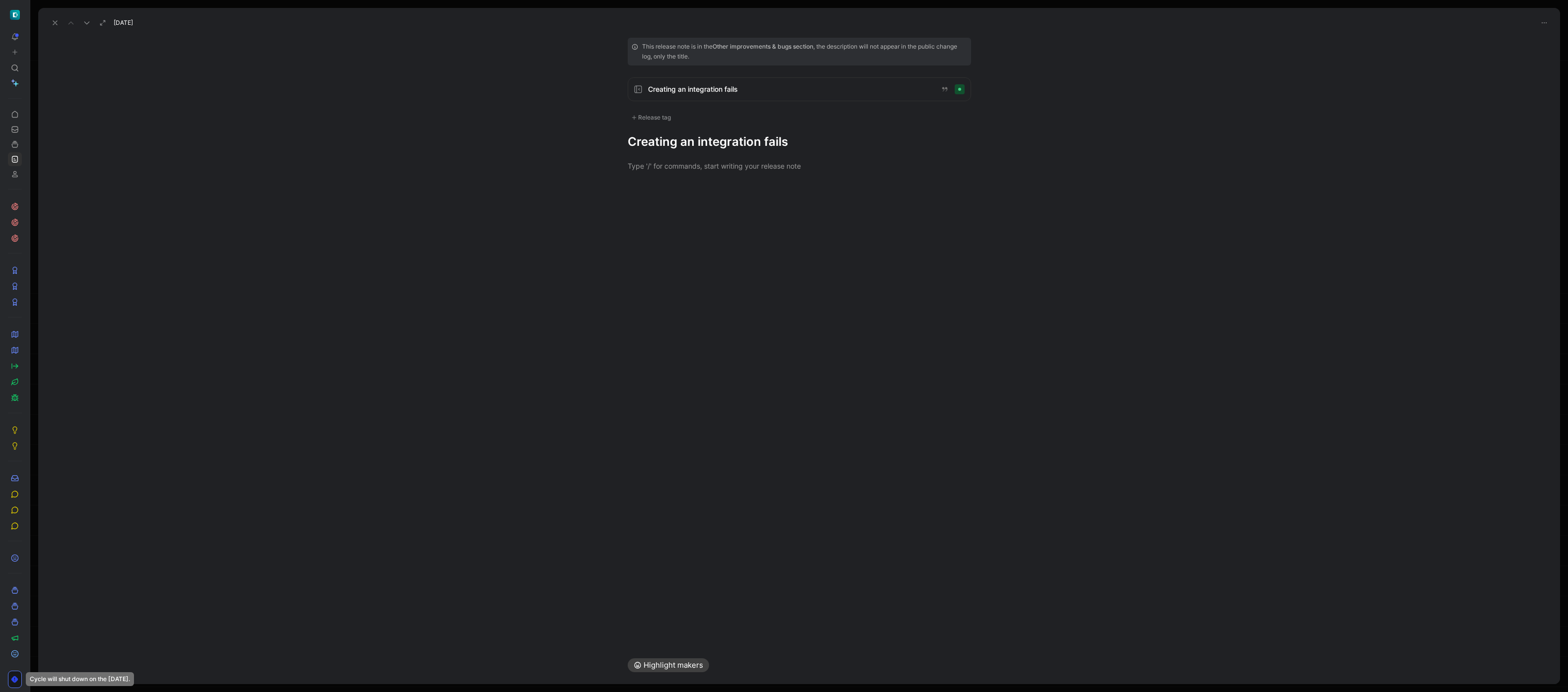
click at [636, 112] on div "Release tag" at bounding box center [651, 117] width 47 height 12
click at [658, 201] on div "Fix" at bounding box center [649, 201] width 18 height 12
click at [637, 201] on input "Fix Edit" at bounding box center [634, 201] width 7 height 7
checkbox input "true"
click at [709, 140] on h1 "Creating an integration fails" at bounding box center [799, 145] width 343 height 16
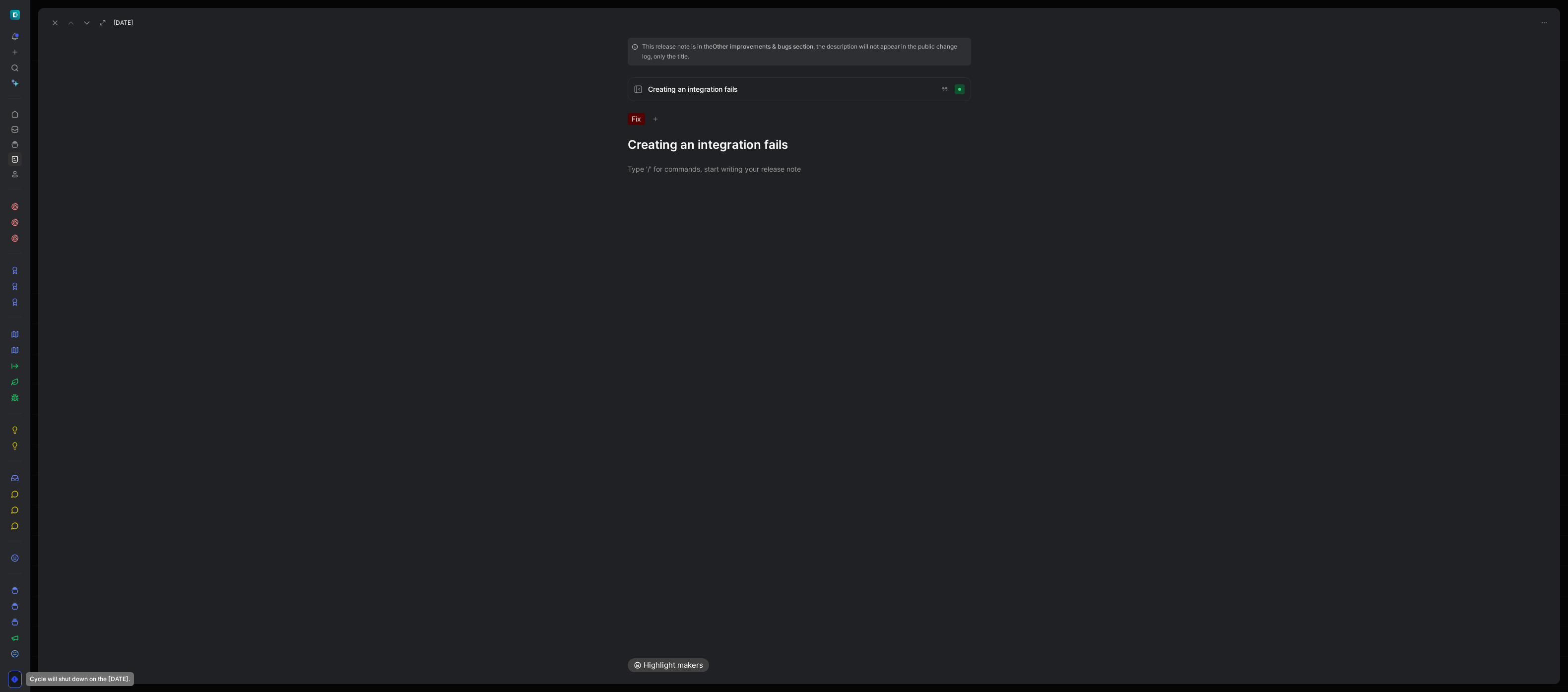
click at [709, 140] on h1 "Creating an integration fails" at bounding box center [799, 145] width 343 height 16
click at [709, 136] on div "This release note is in the Other improvements & bugs section , the description…" at bounding box center [799, 103] width 381 height 131
click at [709, 142] on h1 "Fixed an error for certain intgerations when adding them for the first time" at bounding box center [799, 153] width 343 height 32
click at [709, 147] on h1 "Fixed an error for certain intgerations when adding them for the first time" at bounding box center [799, 153] width 343 height 32
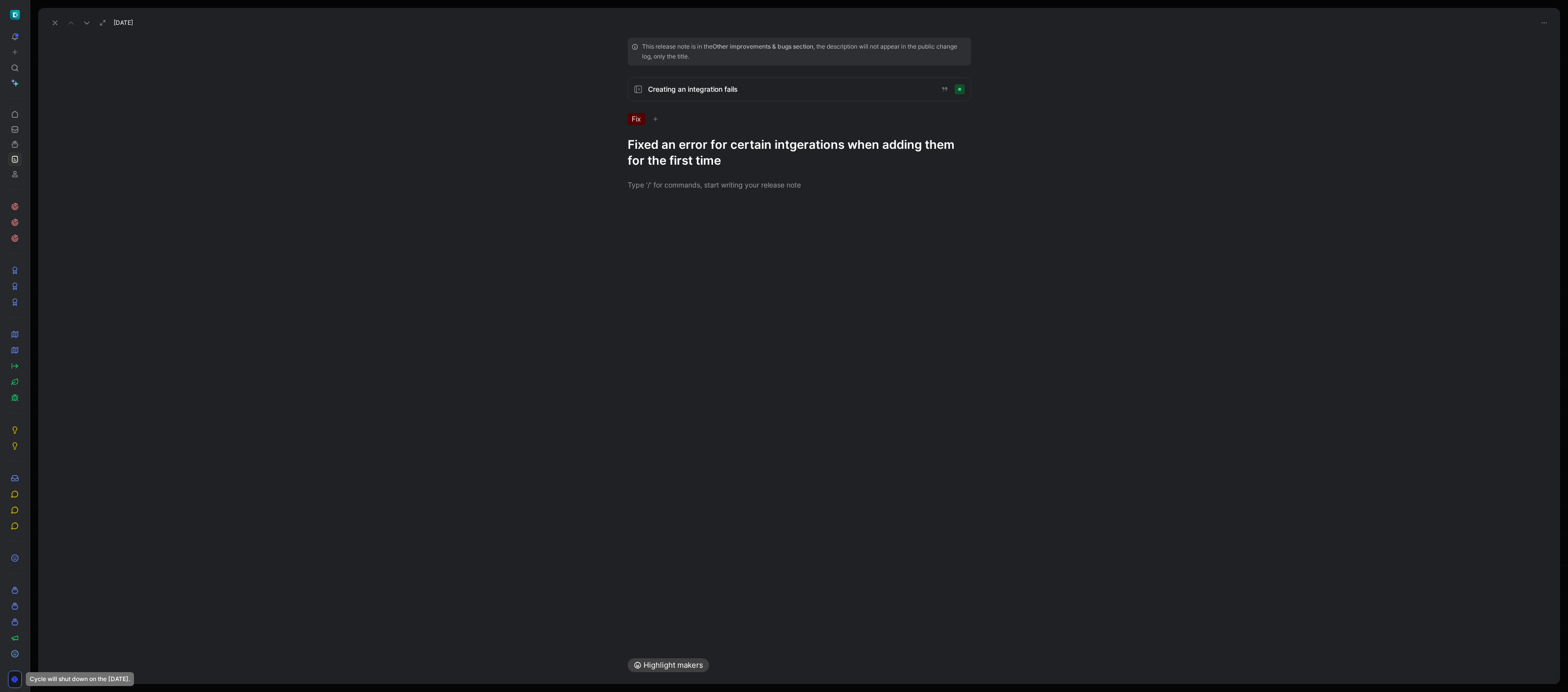
click at [709, 147] on h1 "Fixed an error for certain intgerations when adding them for the first time" at bounding box center [799, 153] width 343 height 32
click at [53, 20] on icon at bounding box center [55, 23] width 8 height 8
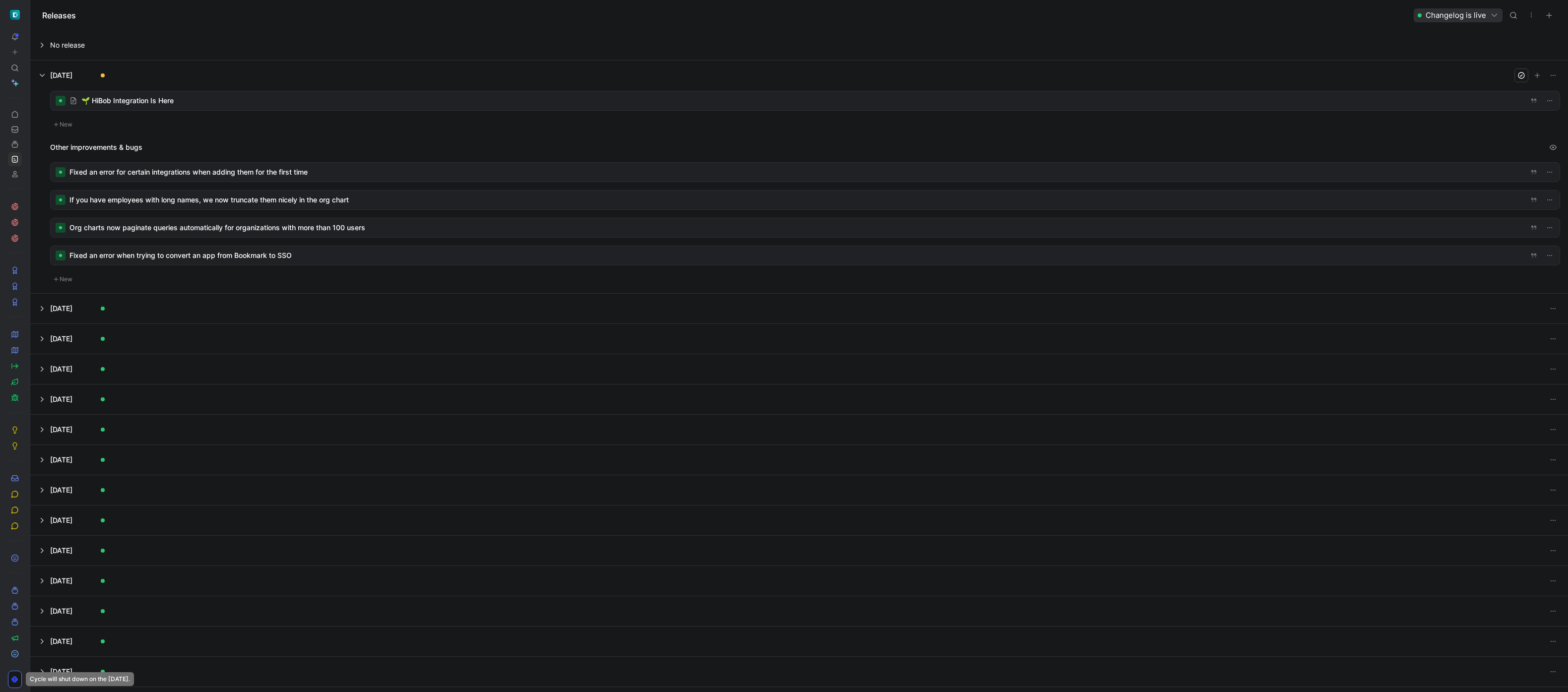
click at [253, 222] on div at bounding box center [805, 228] width 1509 height 19
drag, startPoint x: 321, startPoint y: 169, endPoint x: 312, endPoint y: 252, distance: 83.5
click at [709, 73] on icon "button" at bounding box center [1521, 75] width 8 height 8
click at [149, 99] on div at bounding box center [805, 100] width 1509 height 19
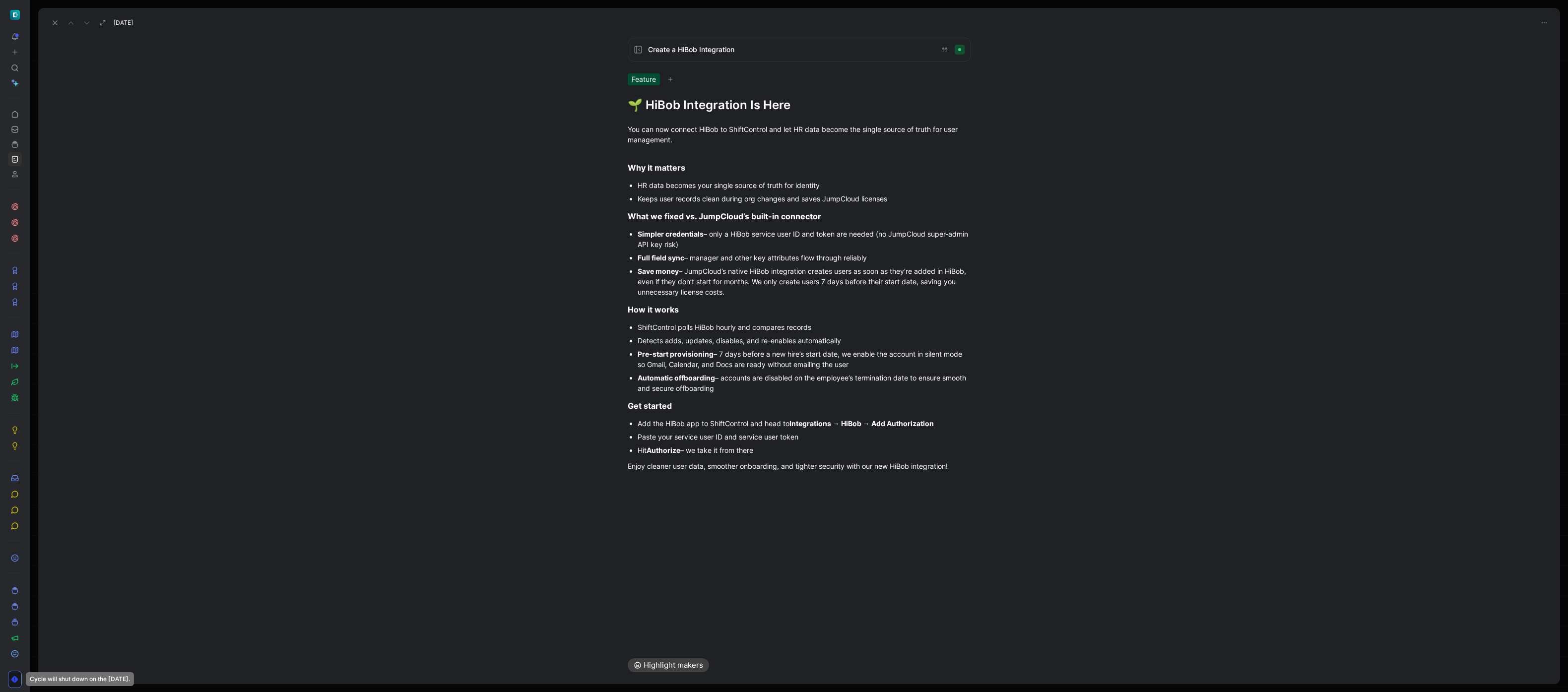
click at [52, 21] on icon at bounding box center [55, 23] width 8 height 8
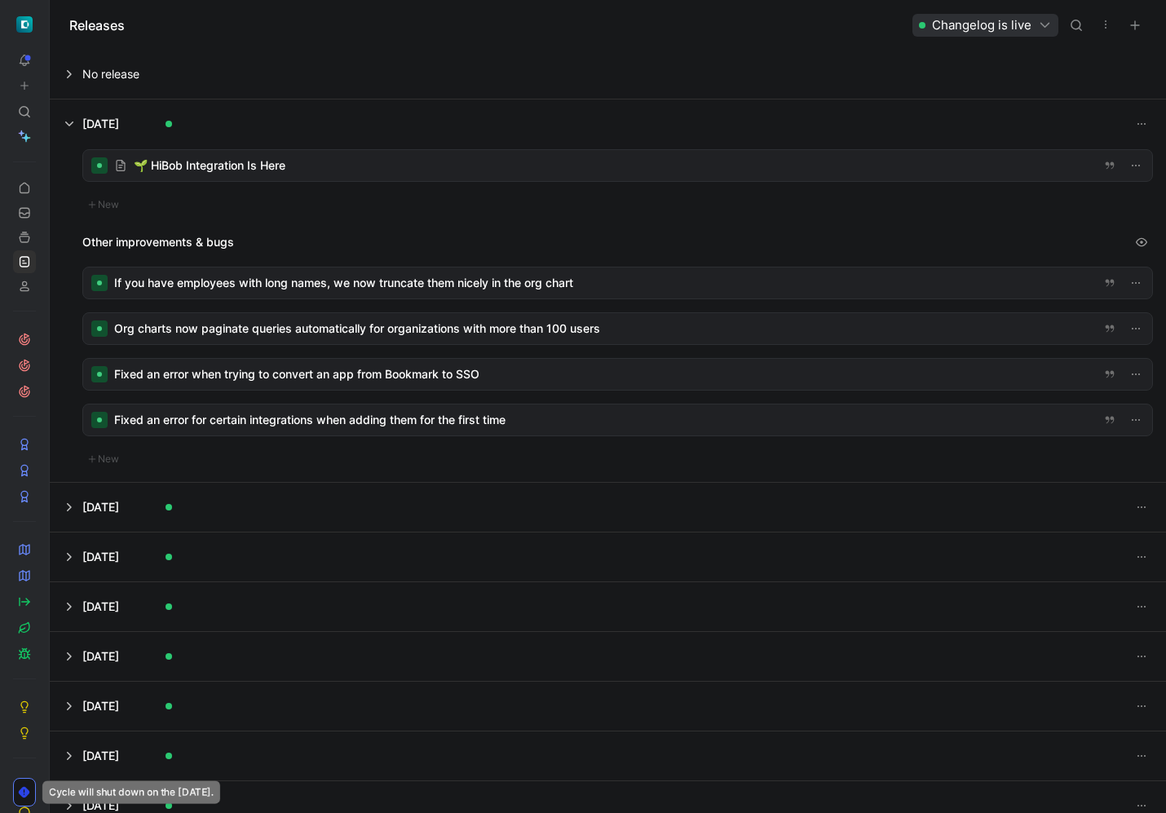
click at [365, 60] on button at bounding box center [608, 74] width 1114 height 49
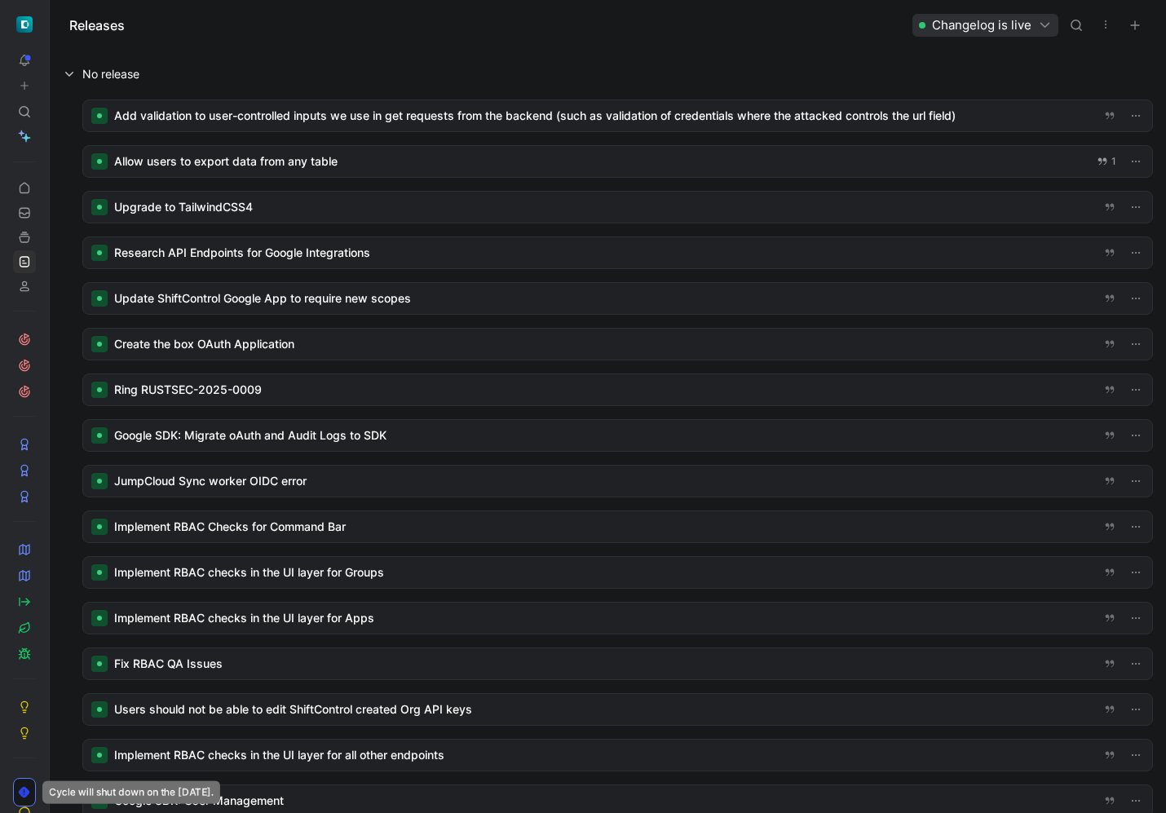
click at [333, 240] on div at bounding box center [617, 252] width 1069 height 31
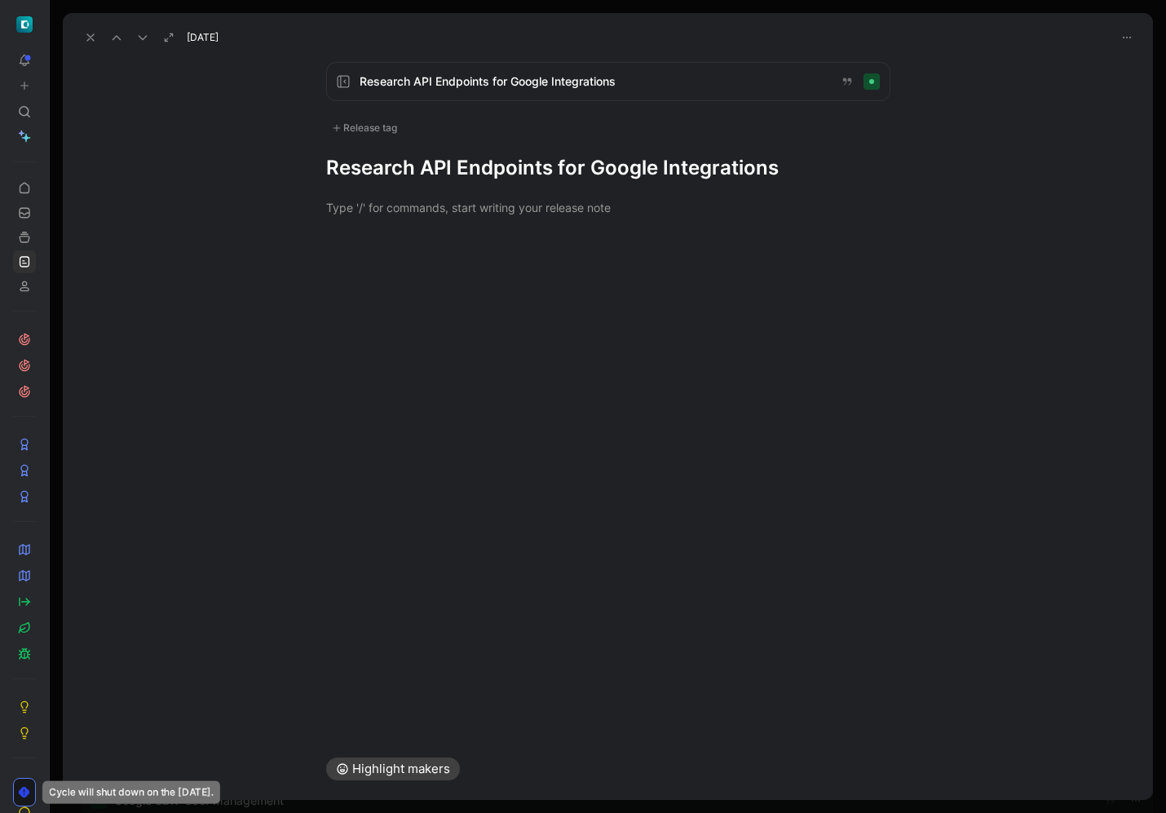
click at [92, 39] on use at bounding box center [90, 37] width 7 height 7
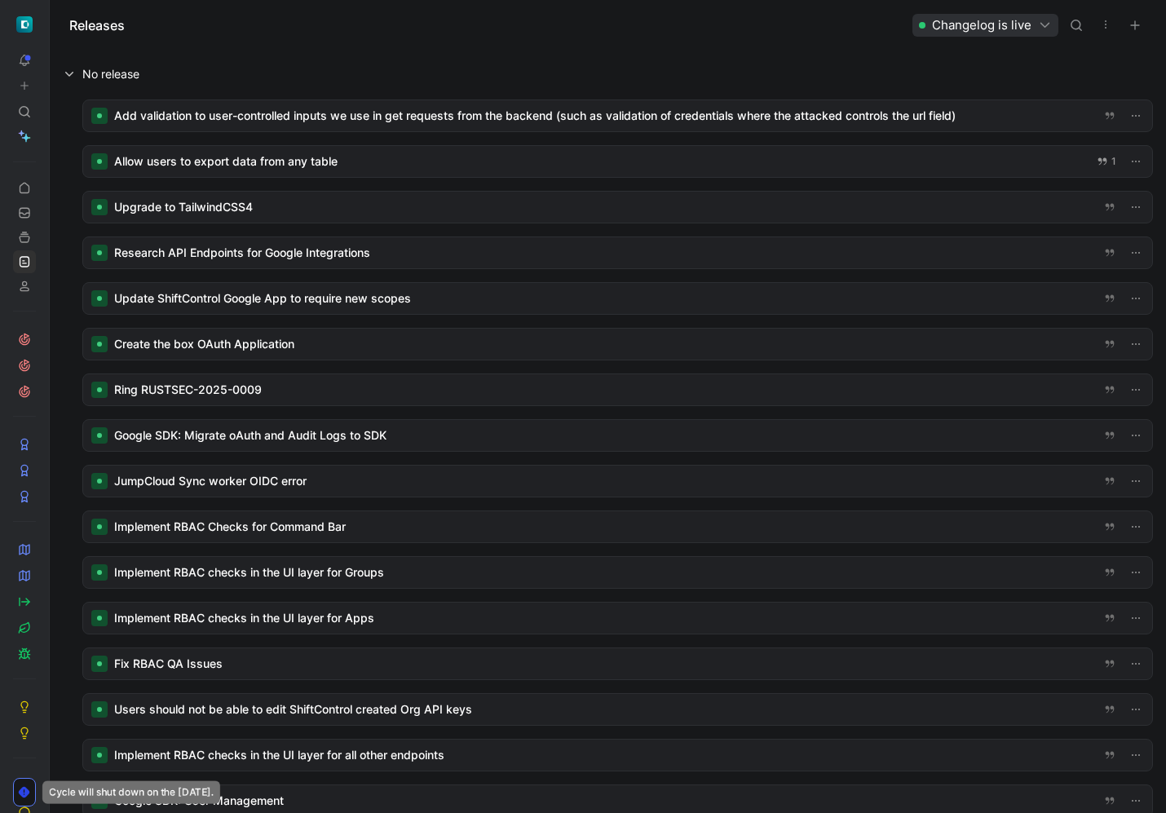
click at [95, 74] on button at bounding box center [608, 74] width 1114 height 49
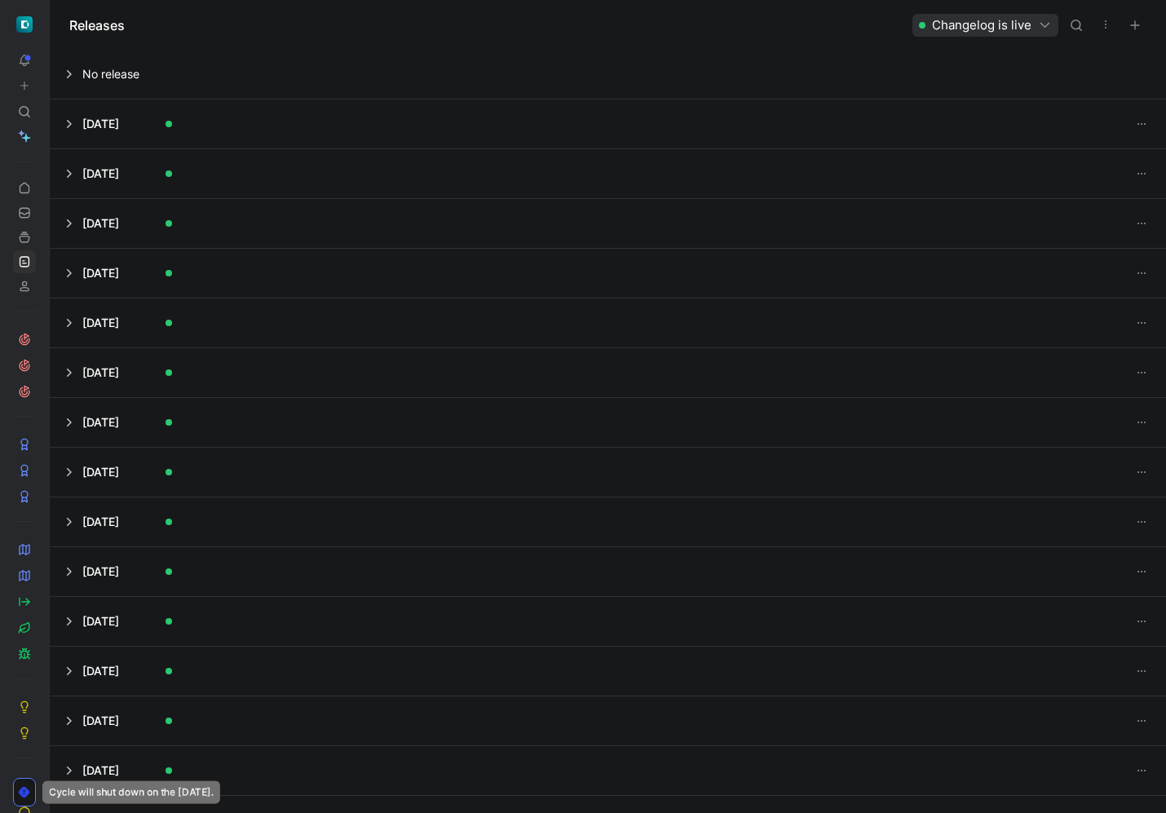
click at [152, 122] on button at bounding box center [608, 123] width 1114 height 49
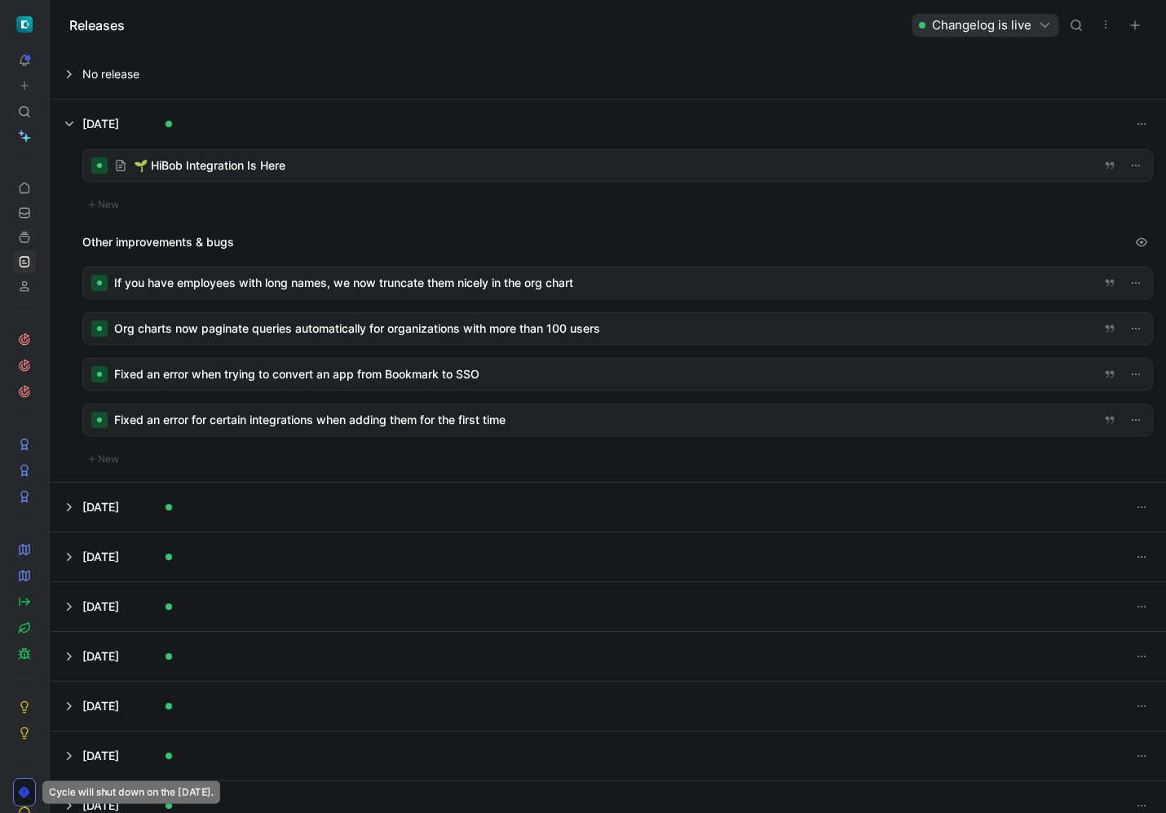
click at [144, 121] on button at bounding box center [608, 123] width 1114 height 49
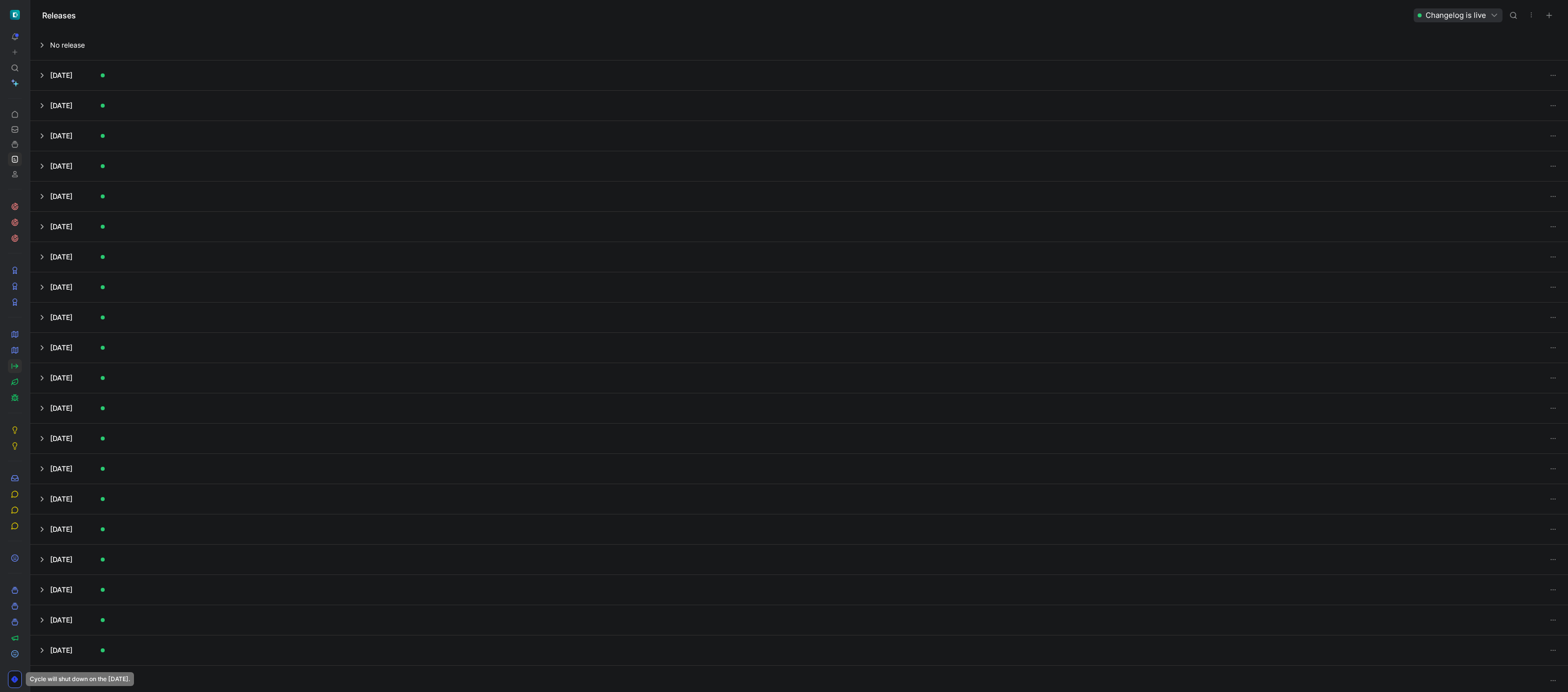
click at [14, 364] on icon at bounding box center [15, 366] width 8 height 8
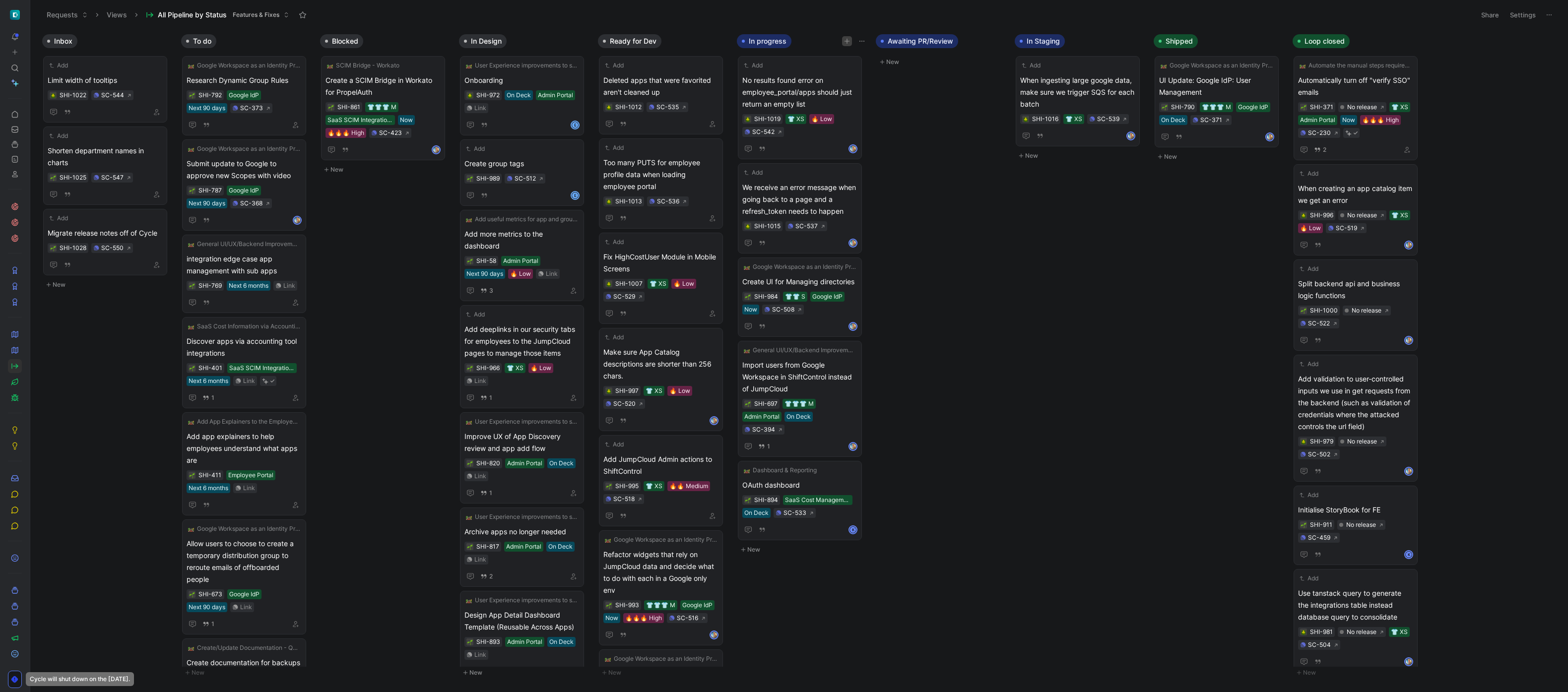
click at [709, 41] on icon "button" at bounding box center [847, 41] width 6 height 6
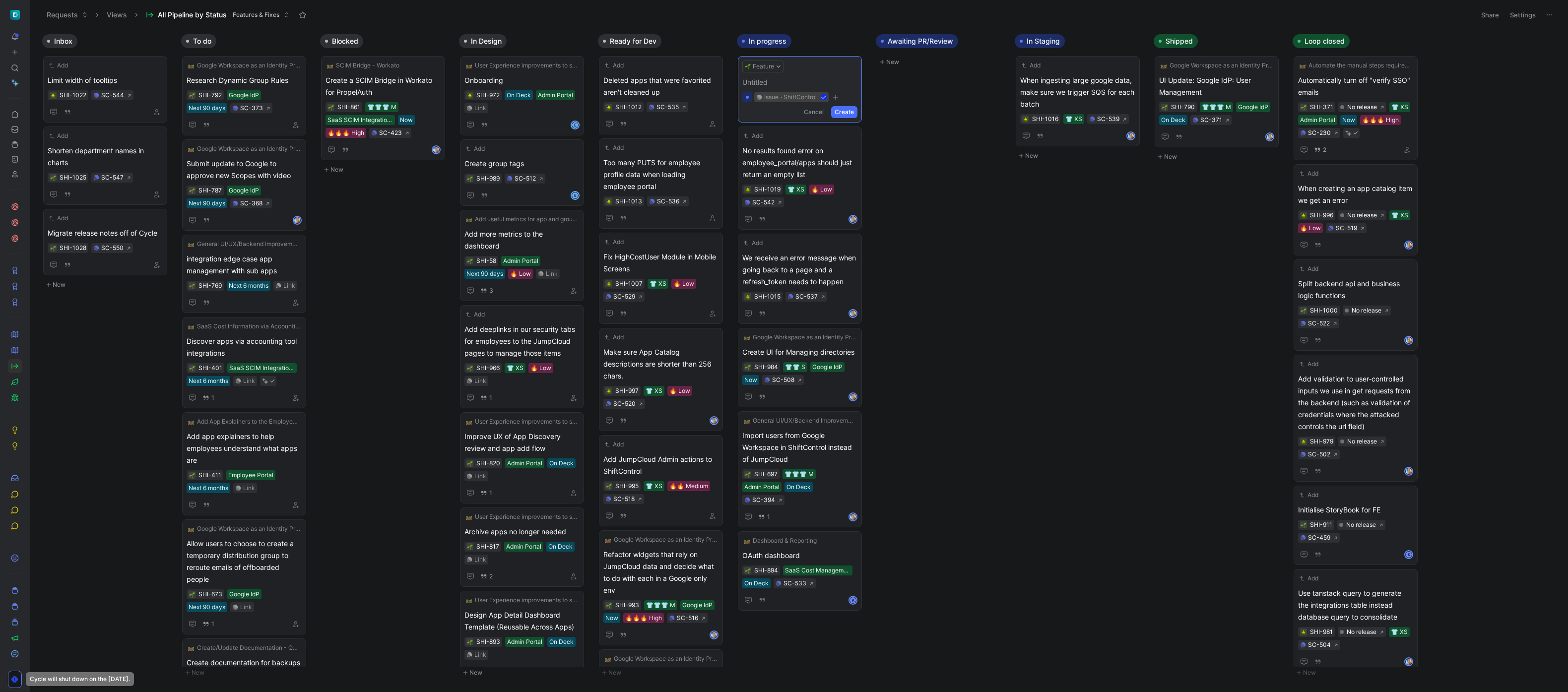
click at [709, 85] on span at bounding box center [800, 83] width 115 height 12
click at [709, 83] on span "Fix oauth Data pipeline" at bounding box center [800, 83] width 115 height 12
click at [709, 63] on button "button" at bounding box center [852, 66] width 12 height 12
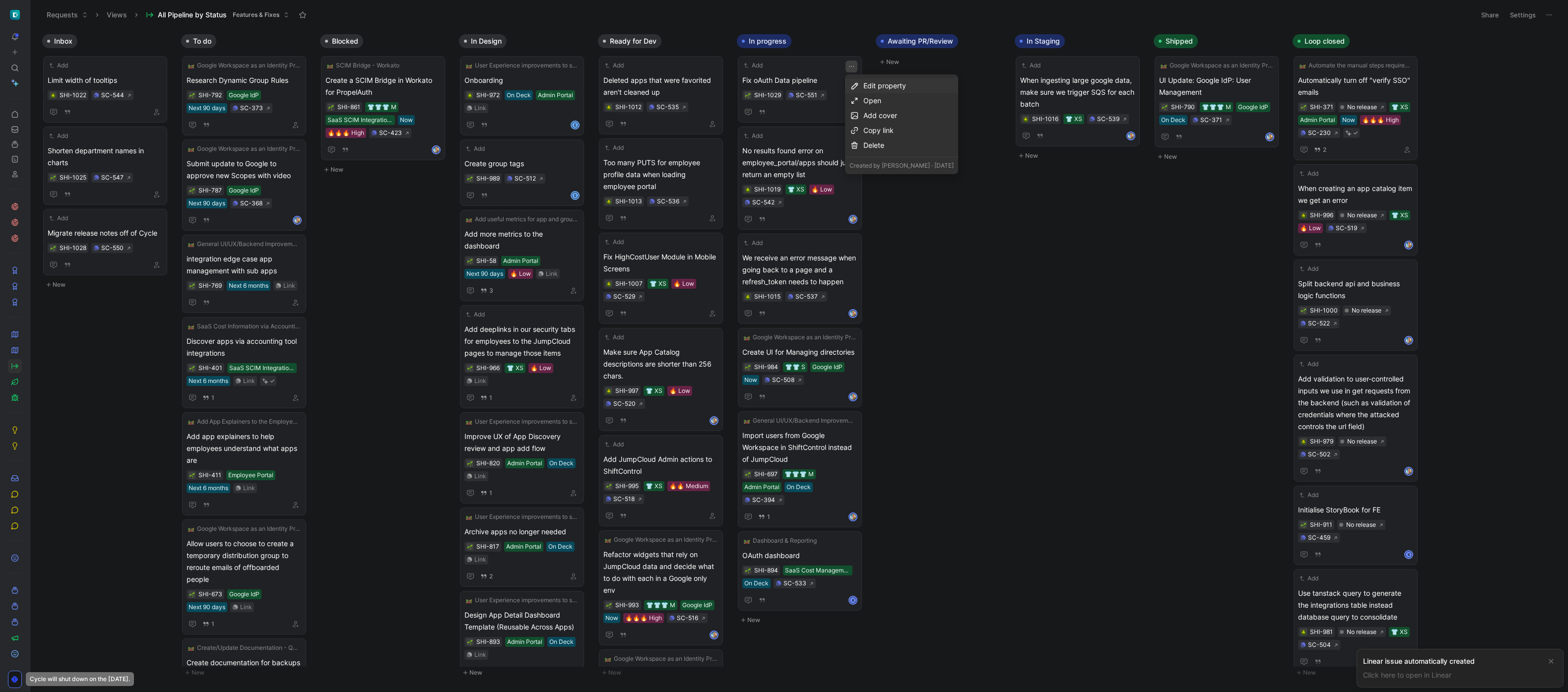
click at [709, 88] on div "Edit property" at bounding box center [908, 86] width 90 height 12
click at [709, 125] on span "Effort" at bounding box center [870, 121] width 18 height 9
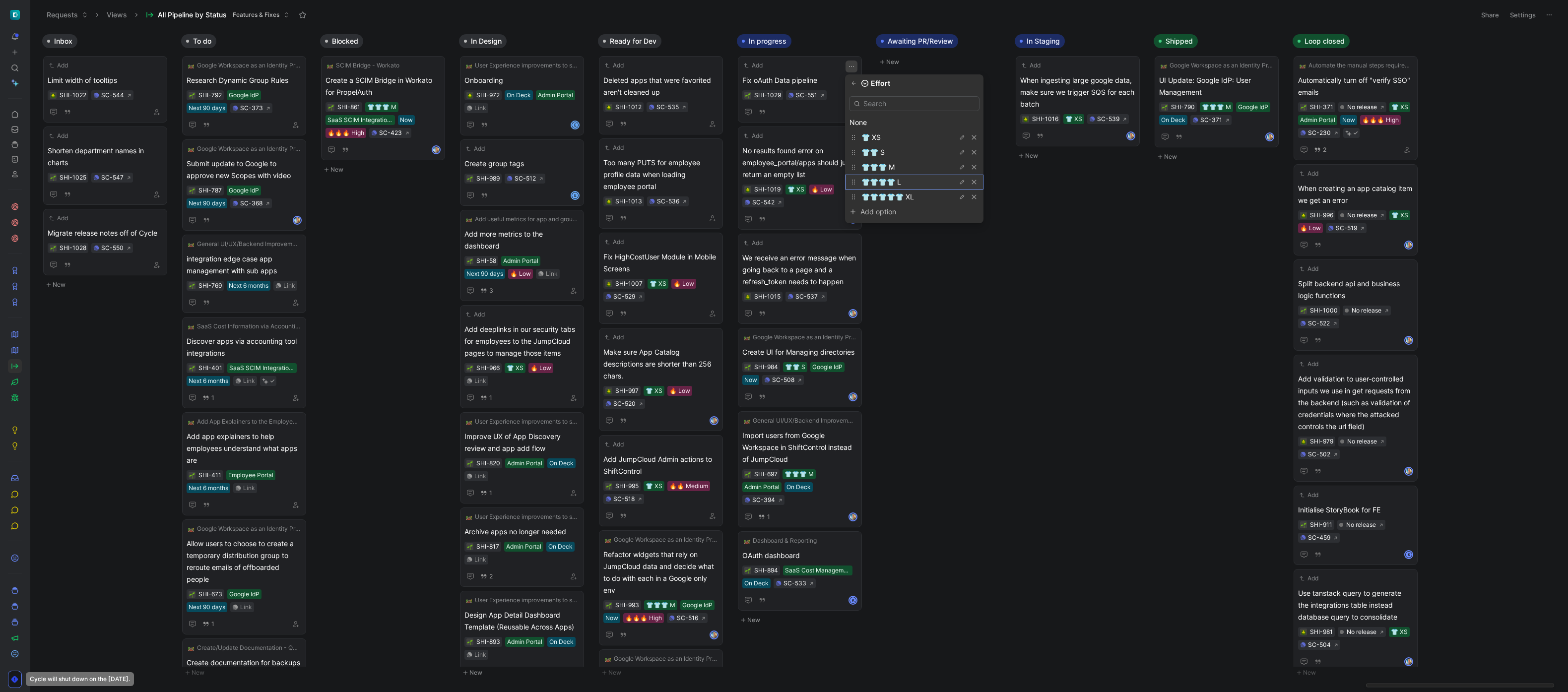
click at [709, 176] on div "👕👕👕👕 L" at bounding box center [898, 182] width 74 height 12
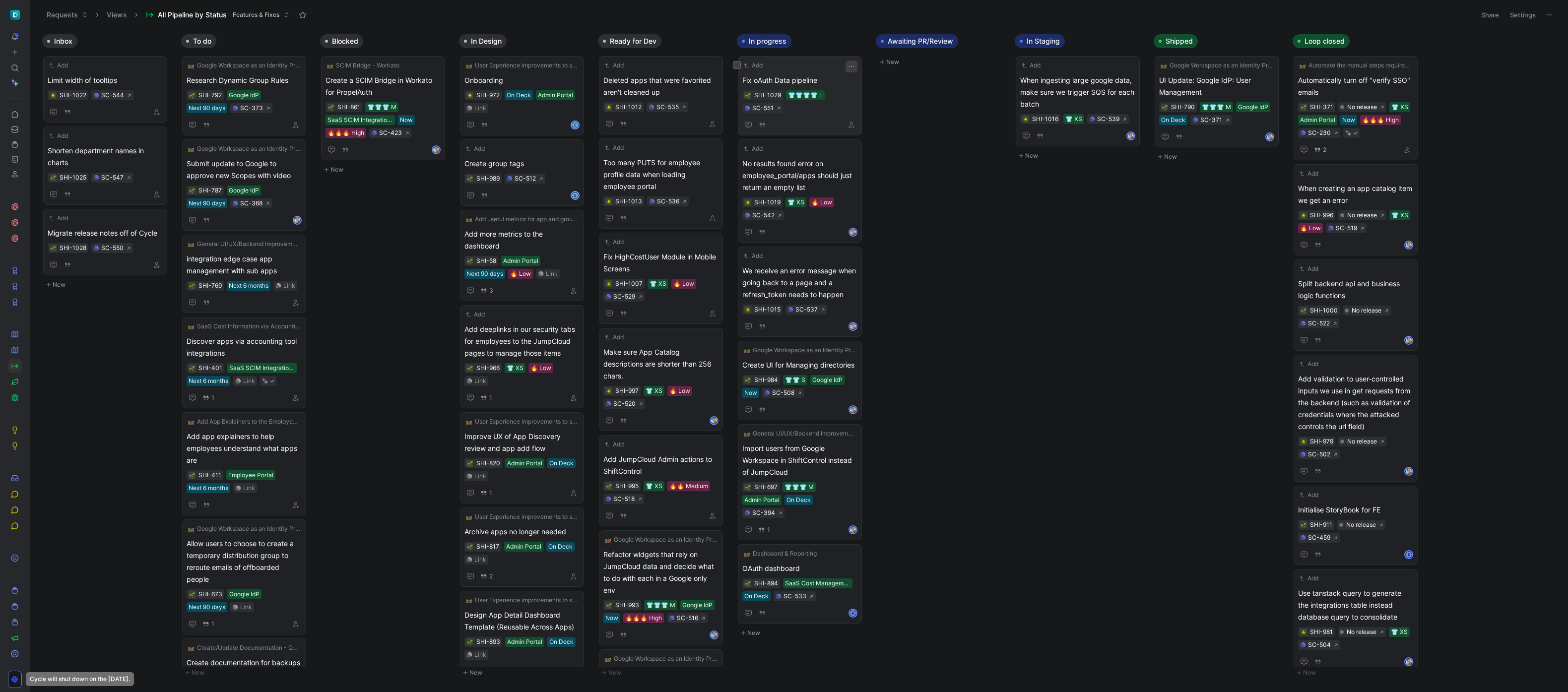
click at [709, 68] on icon "button" at bounding box center [851, 66] width 8 height 8
click at [709, 82] on div "Edit property" at bounding box center [908, 86] width 90 height 12
click at [709, 141] on div "Importance" at bounding box center [920, 136] width 117 height 12
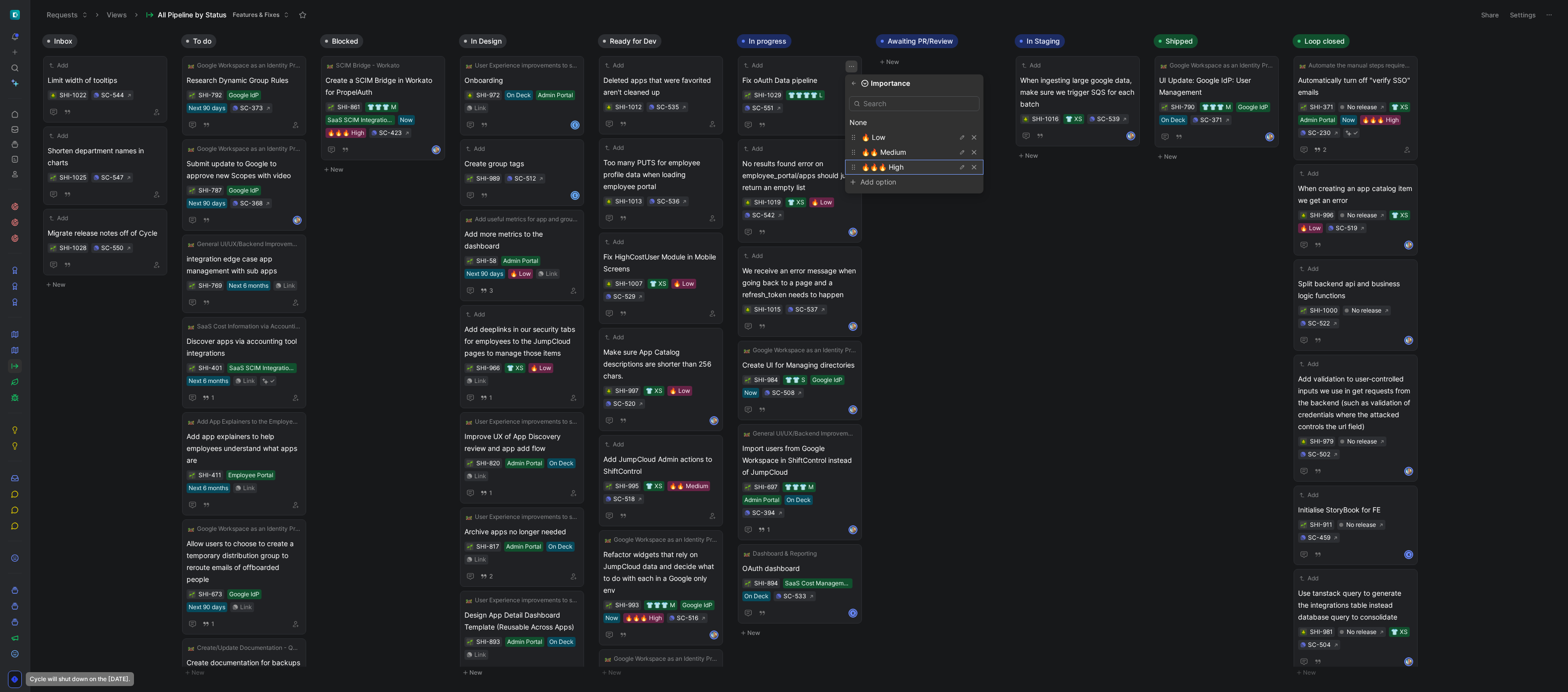
click at [709, 168] on span "🔥🔥🔥 High" at bounding box center [882, 167] width 42 height 9
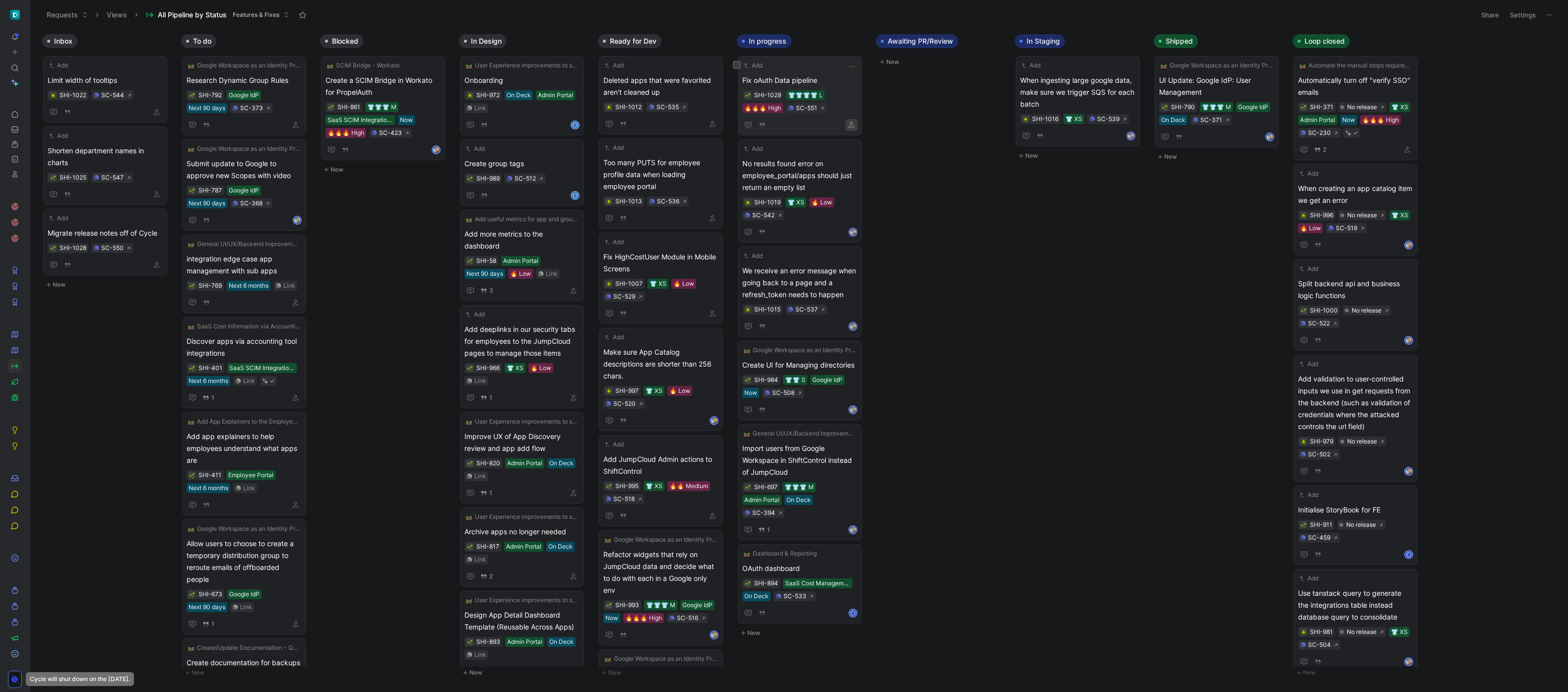
click at [709, 124] on icon "button" at bounding box center [852, 125] width 6 height 6
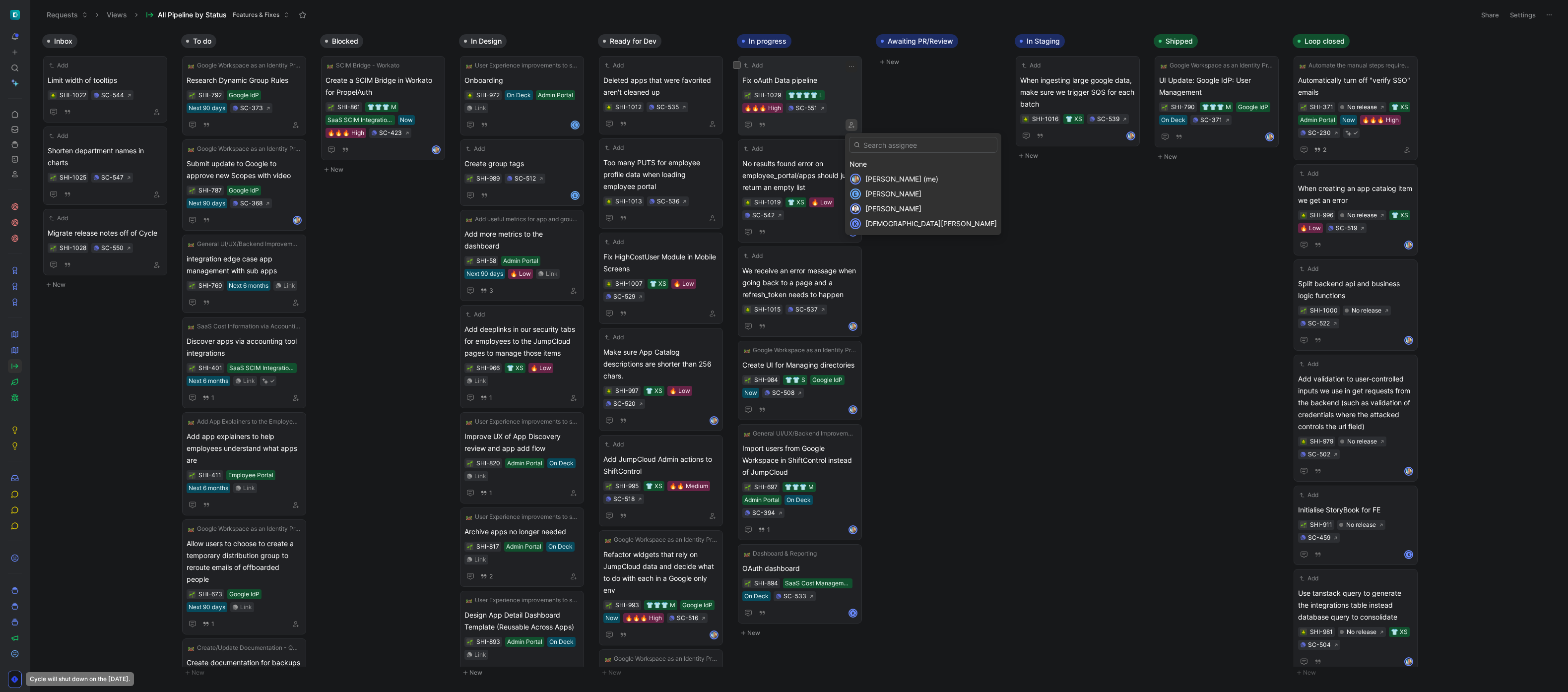
click at [709, 176] on span "[PERSON_NAME] (me)" at bounding box center [902, 179] width 73 height 9
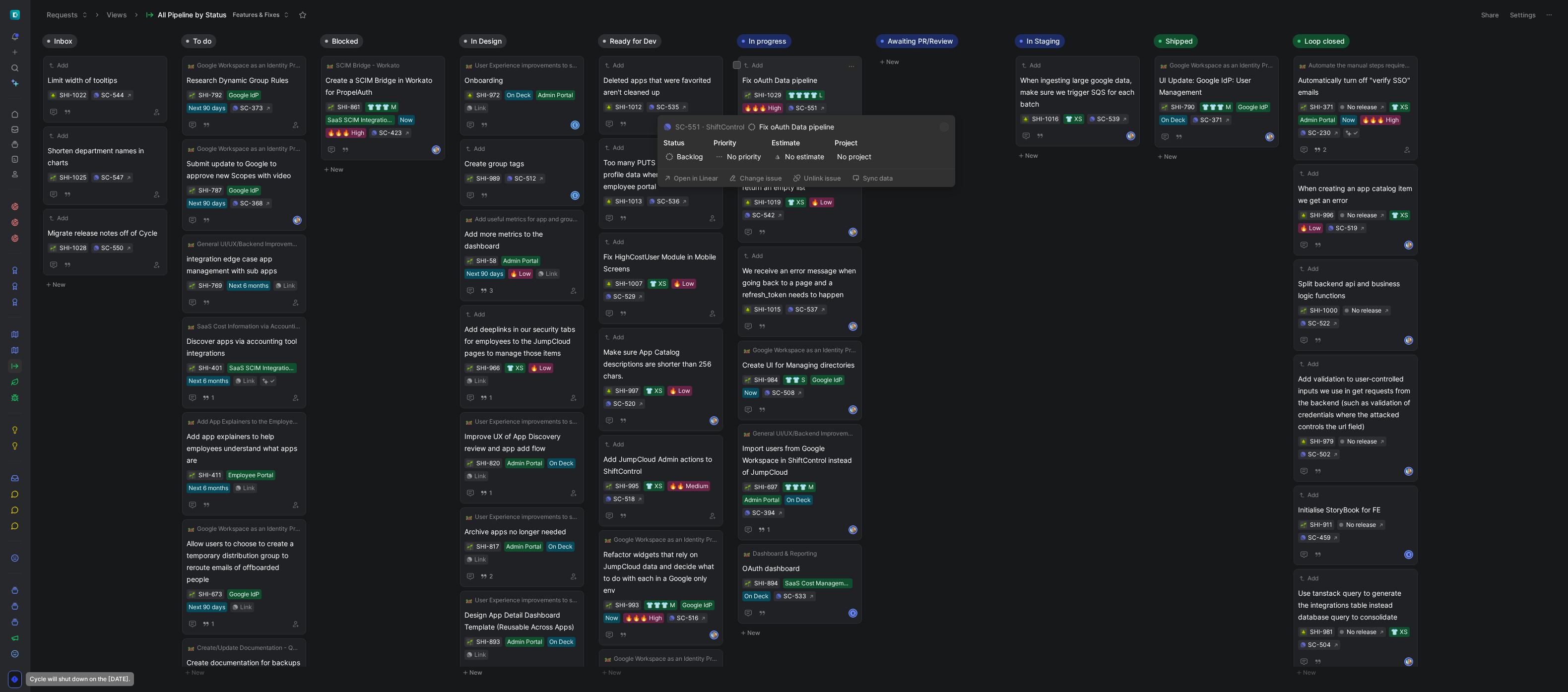
click at [709, 176] on button "Open in Linear" at bounding box center [691, 178] width 63 height 14
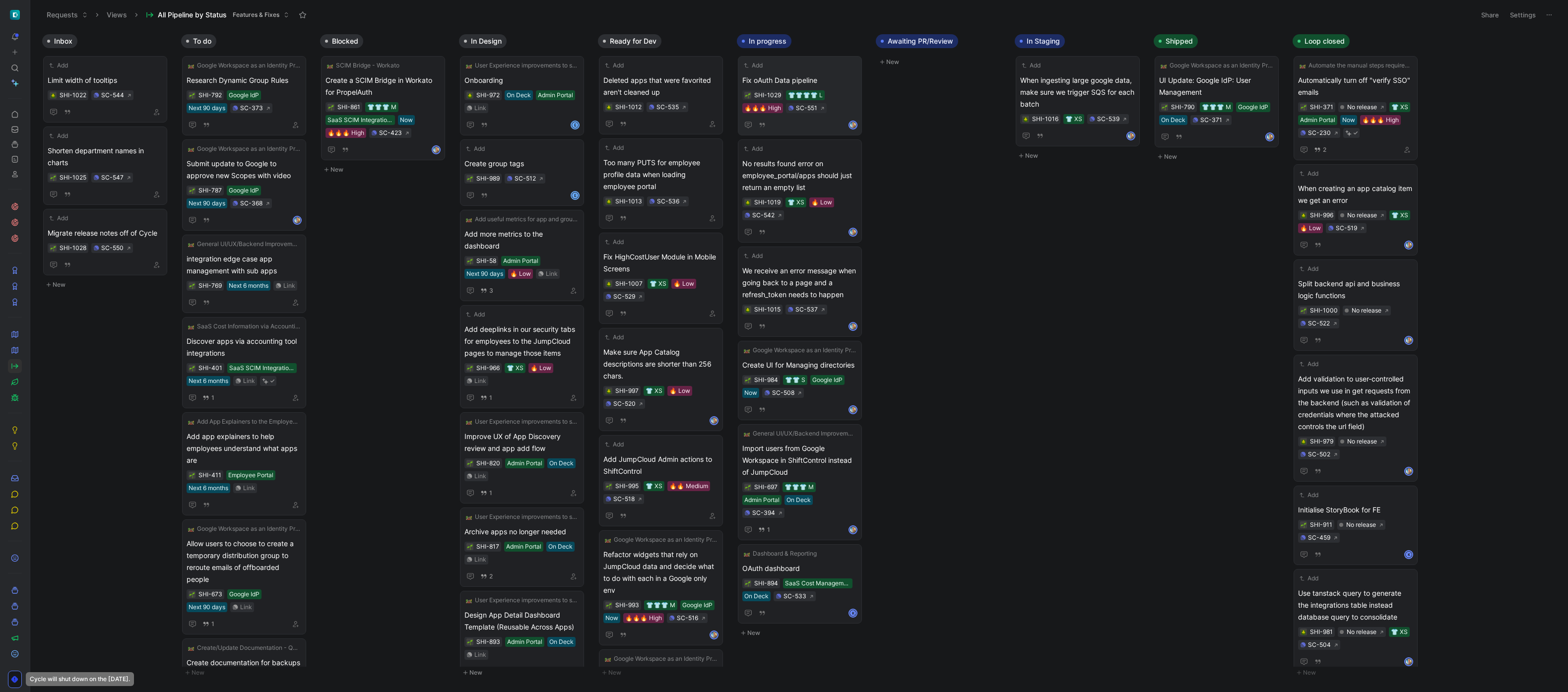
click at [63, 287] on button "New" at bounding box center [107, 285] width 131 height 12
click at [89, 303] on span at bounding box center [105, 306] width 115 height 12
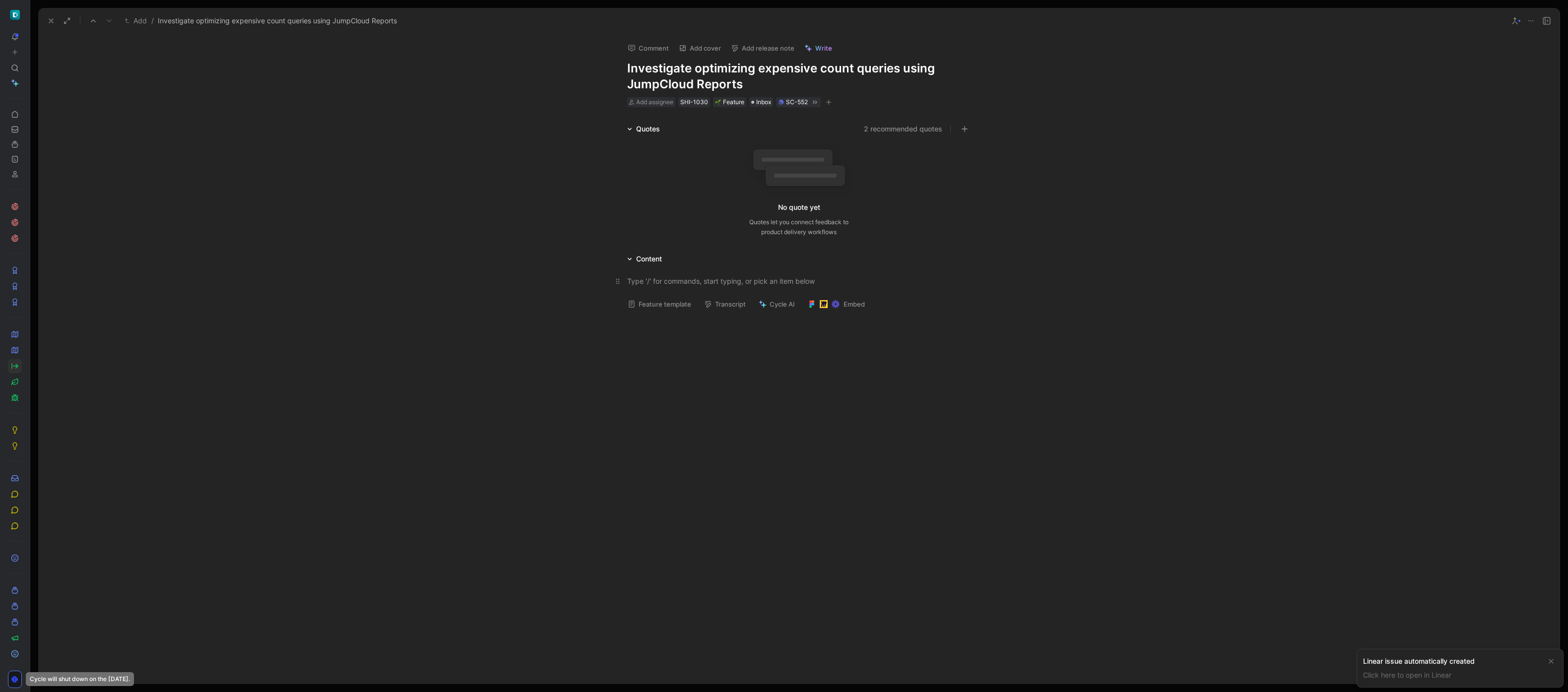
click at [709, 282] on div at bounding box center [799, 281] width 343 height 10
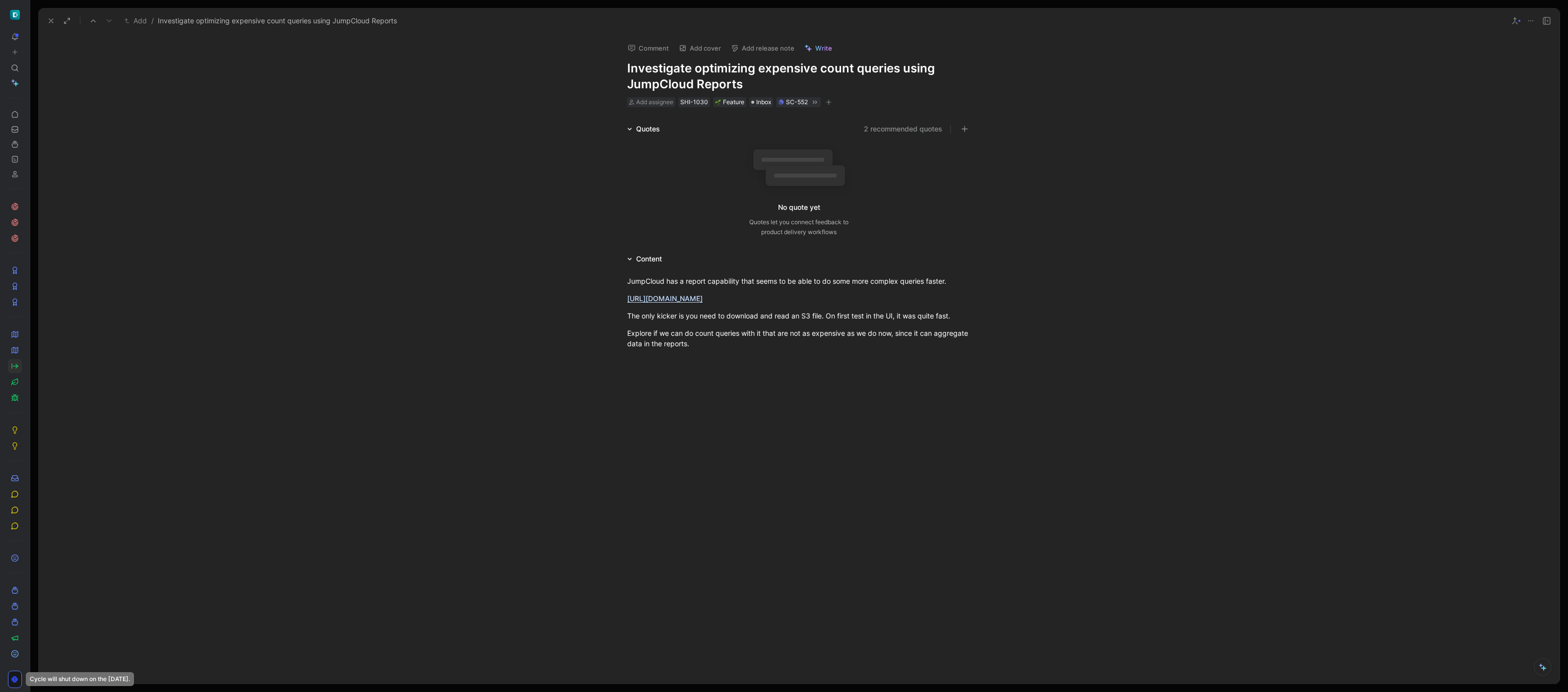
click at [47, 21] on icon at bounding box center [51, 21] width 8 height 8
